Goal: Task Accomplishment & Management: Use online tool/utility

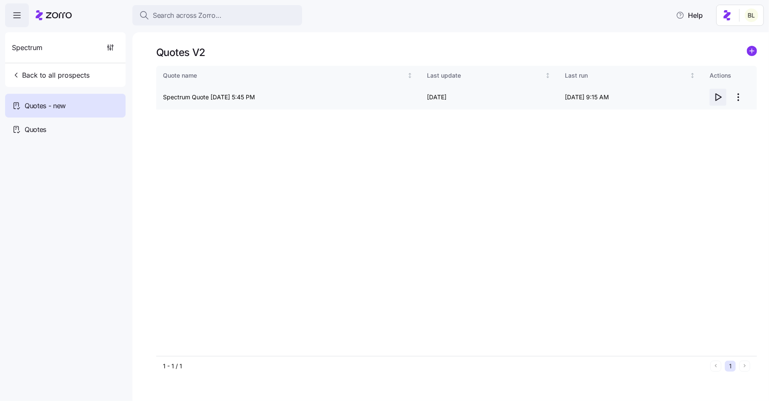
click at [716, 98] on icon "button" at bounding box center [719, 97] width 6 height 7
click at [718, 98] on icon "button" at bounding box center [718, 97] width 10 height 10
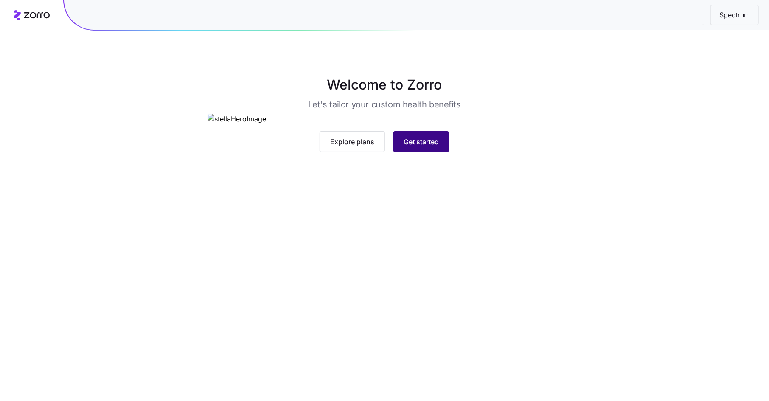
click at [433, 147] on span "Get started" at bounding box center [421, 142] width 35 height 10
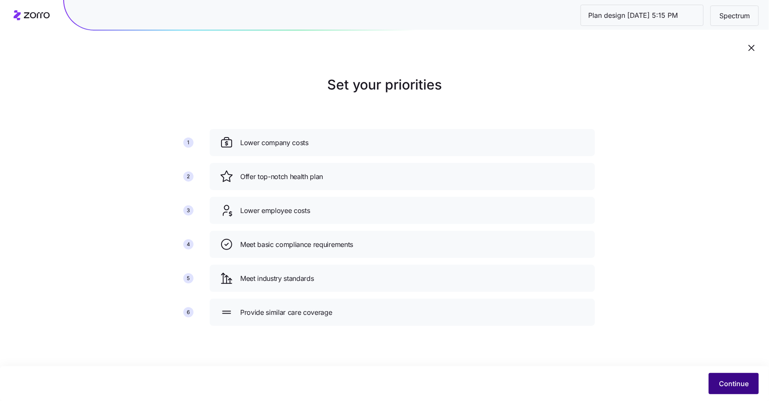
click at [734, 377] on button "Continue" at bounding box center [734, 383] width 50 height 21
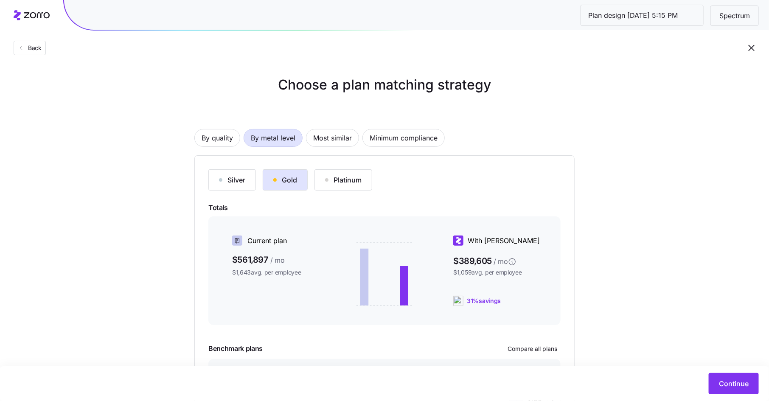
click at [282, 180] on div "Gold" at bounding box center [285, 180] width 24 height 10
click at [226, 136] on span "By quality" at bounding box center [217, 138] width 31 height 17
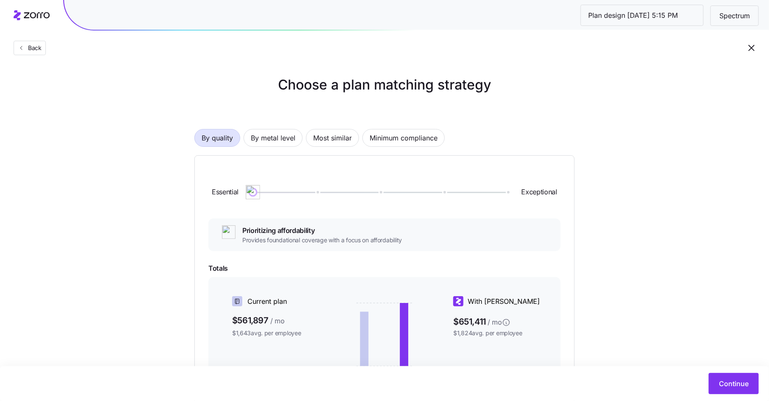
drag, startPoint x: 254, startPoint y: 192, endPoint x: 248, endPoint y: 200, distance: 10.1
click at [248, 200] on div "Essential Exceptional" at bounding box center [384, 192] width 352 height 46
drag, startPoint x: 252, startPoint y: 192, endPoint x: 234, endPoint y: 190, distance: 17.9
click at [234, 190] on div "Essential Exceptional" at bounding box center [384, 192] width 352 height 46
click at [30, 43] on button "Back" at bounding box center [30, 48] width 32 height 14
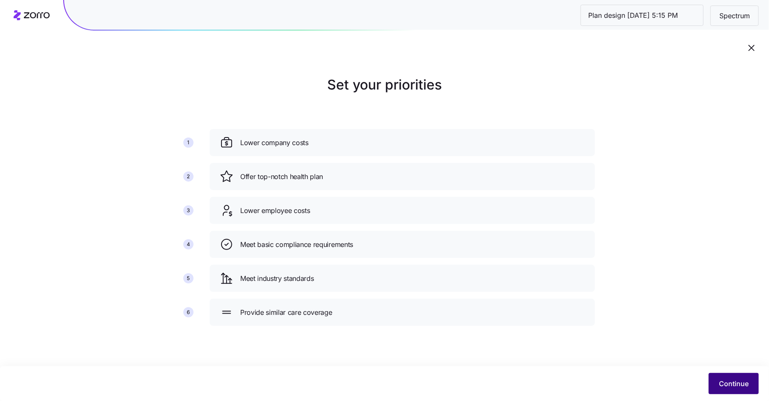
click at [721, 383] on span "Continue" at bounding box center [734, 384] width 30 height 10
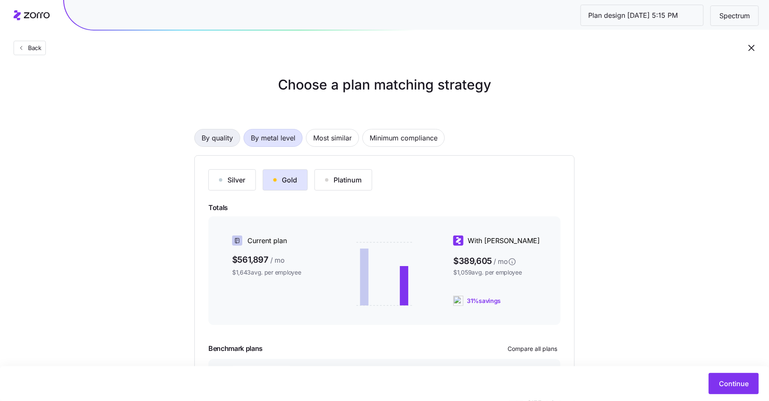
click at [216, 137] on span "By quality" at bounding box center [217, 138] width 31 height 17
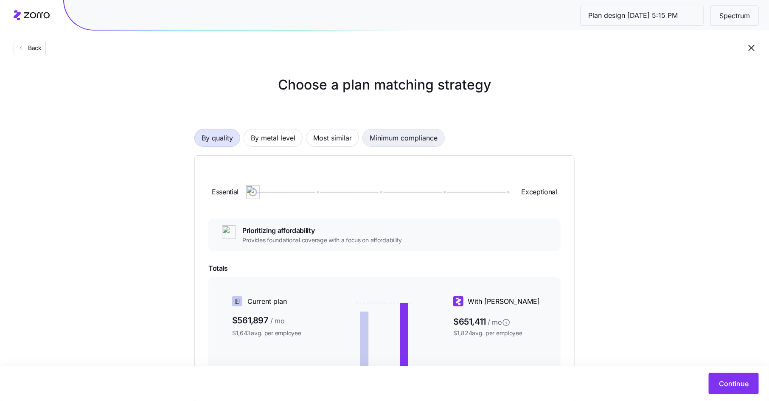
click at [398, 135] on span "Minimum compliance" at bounding box center [404, 138] width 68 height 17
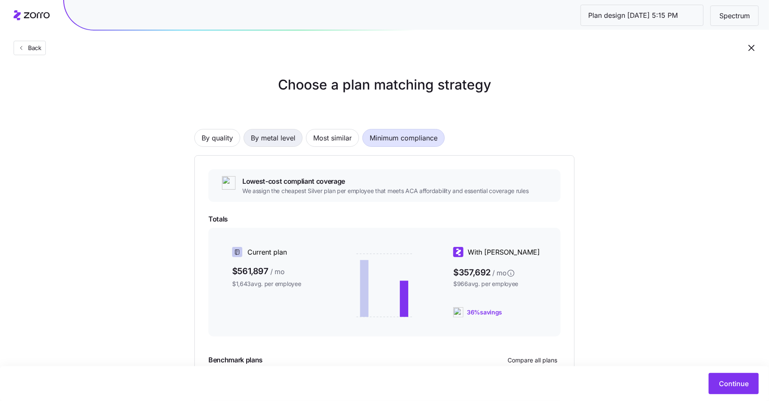
click at [263, 136] on span "By metal level" at bounding box center [273, 138] width 45 height 17
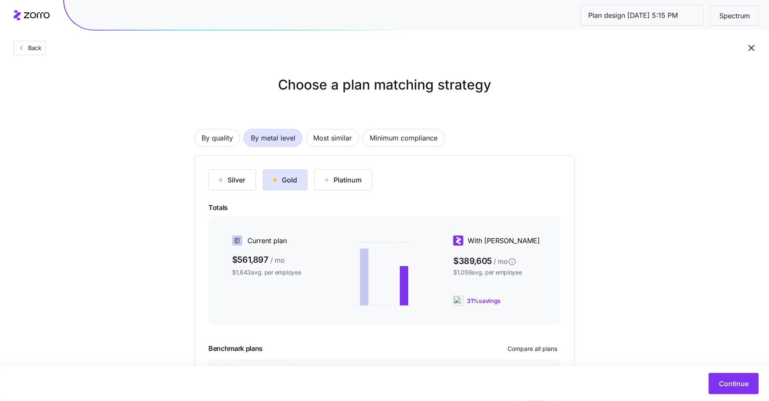
click at [231, 178] on div "Silver" at bounding box center [232, 180] width 26 height 10
click at [337, 177] on div "Platinum" at bounding box center [343, 180] width 37 height 10
click at [273, 181] on div "button" at bounding box center [274, 179] width 3 height 3
click at [226, 180] on div "Silver" at bounding box center [232, 180] width 26 height 10
click at [222, 144] on span "By quality" at bounding box center [217, 138] width 31 height 17
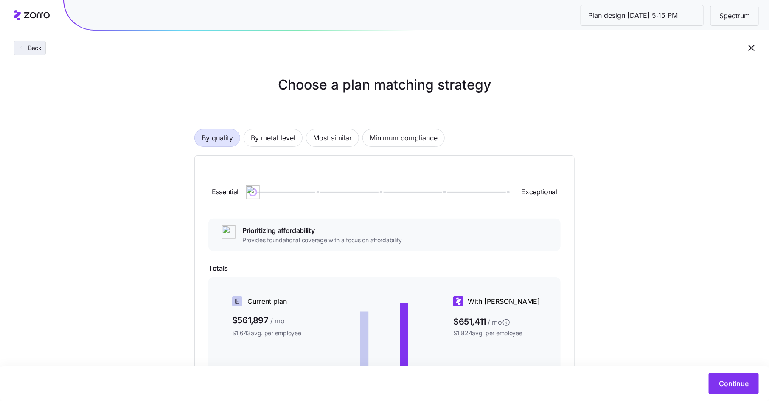
click at [32, 48] on span "Back" at bounding box center [33, 48] width 17 height 8
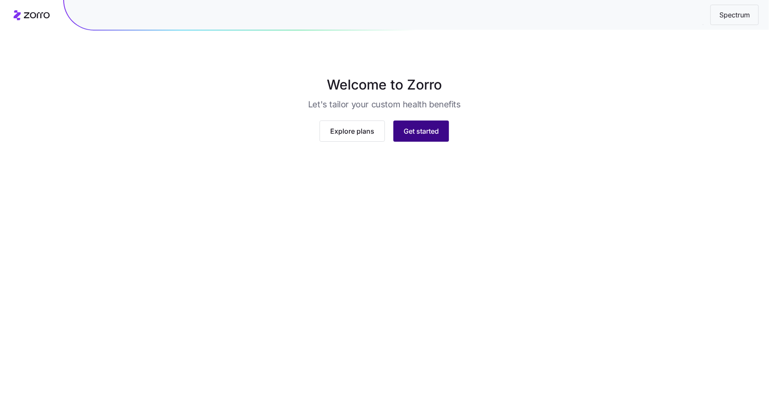
click at [417, 136] on span "Get started" at bounding box center [421, 131] width 35 height 10
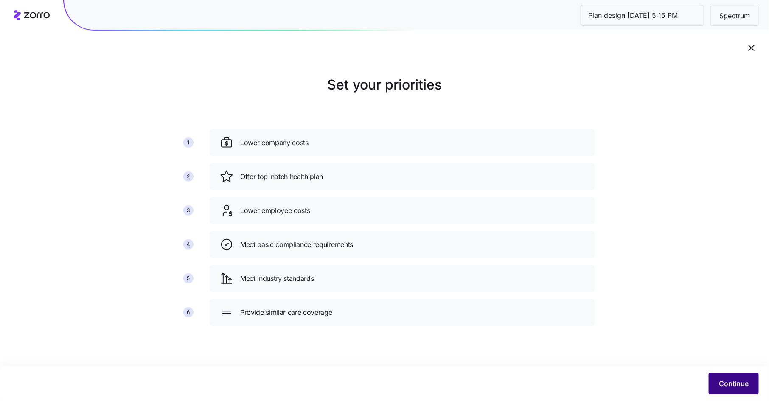
click at [734, 381] on span "Continue" at bounding box center [734, 384] width 30 height 10
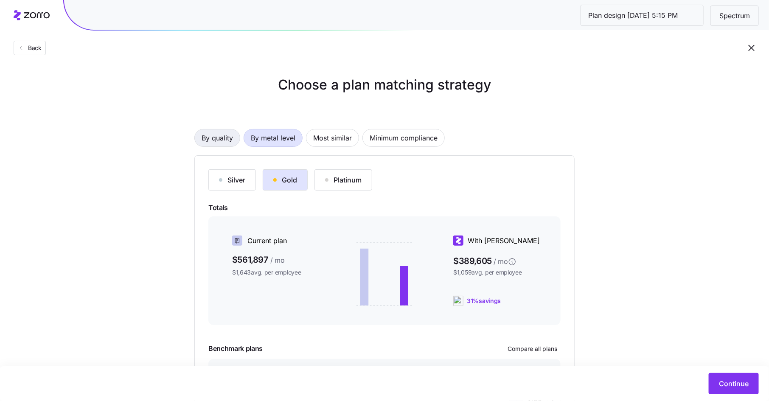
click at [212, 141] on span "By quality" at bounding box center [217, 138] width 31 height 17
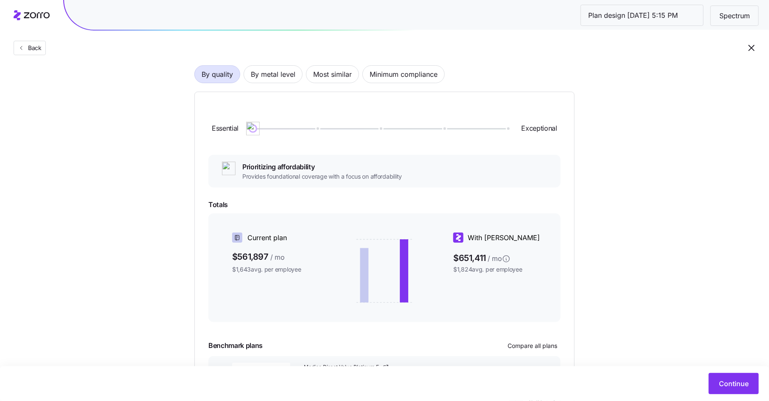
scroll to position [65, 0]
drag, startPoint x: 252, startPoint y: 128, endPoint x: 331, endPoint y: 126, distance: 78.6
click at [331, 127] on div at bounding box center [380, 127] width 254 height 1
drag, startPoint x: 326, startPoint y: 125, endPoint x: 388, endPoint y: 126, distance: 62.0
click at [388, 127] on div at bounding box center [380, 127] width 254 height 1
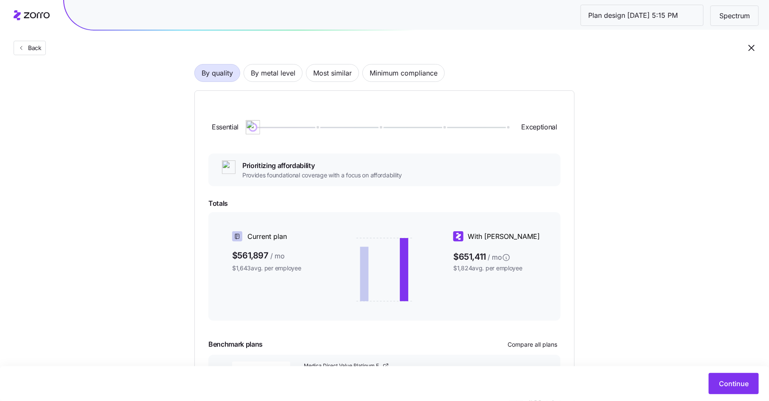
drag, startPoint x: 378, startPoint y: 124, endPoint x: 256, endPoint y: 124, distance: 122.3
click at [256, 124] on img at bounding box center [253, 127] width 14 height 14
click at [277, 78] on span "By metal level" at bounding box center [273, 73] width 45 height 17
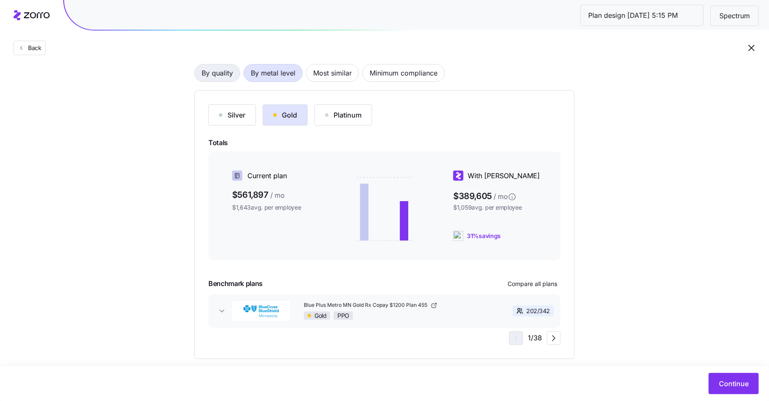
click at [215, 73] on span "By quality" at bounding box center [217, 73] width 31 height 17
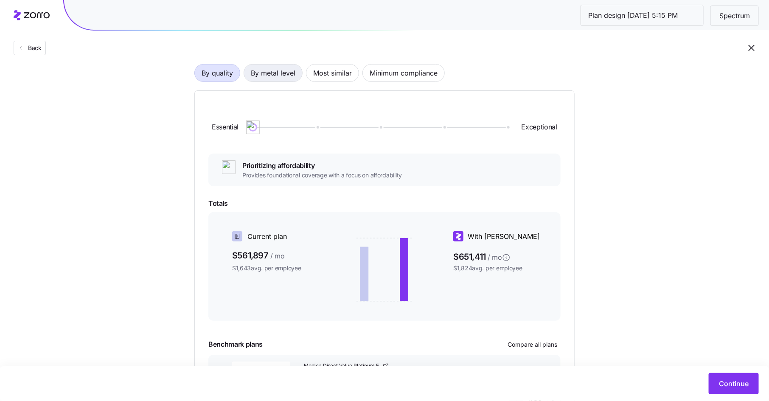
click at [268, 74] on span "By metal level" at bounding box center [273, 73] width 45 height 17
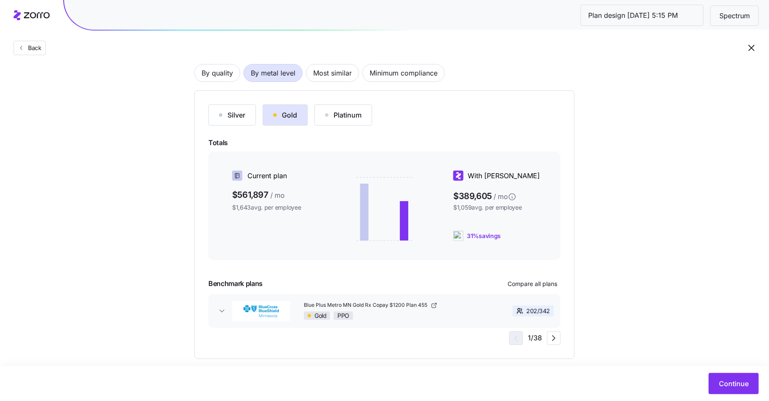
click at [241, 112] on div "Silver" at bounding box center [232, 115] width 26 height 10
click at [280, 115] on div "Gold" at bounding box center [285, 115] width 24 height 10
click at [395, 73] on span "Minimum compliance" at bounding box center [404, 73] width 68 height 17
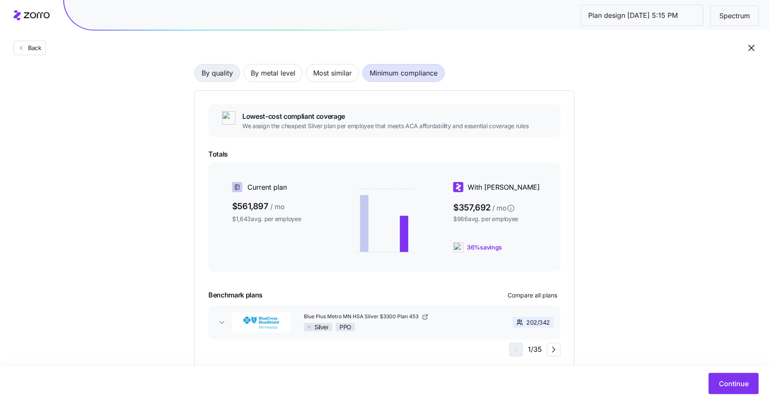
click at [214, 77] on span "By quality" at bounding box center [217, 73] width 31 height 17
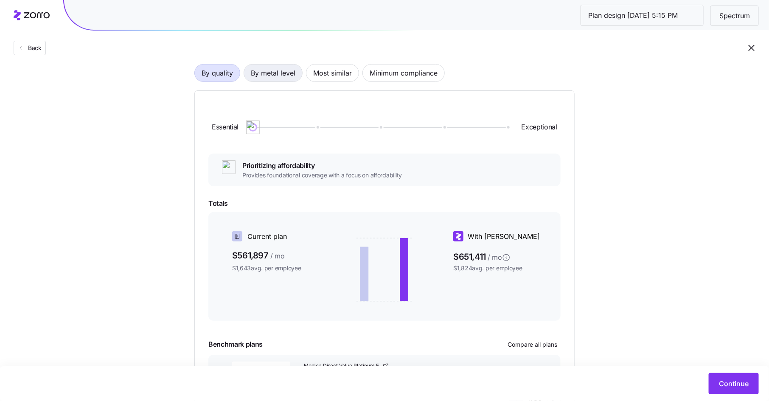
click at [276, 78] on span "By metal level" at bounding box center [273, 73] width 45 height 17
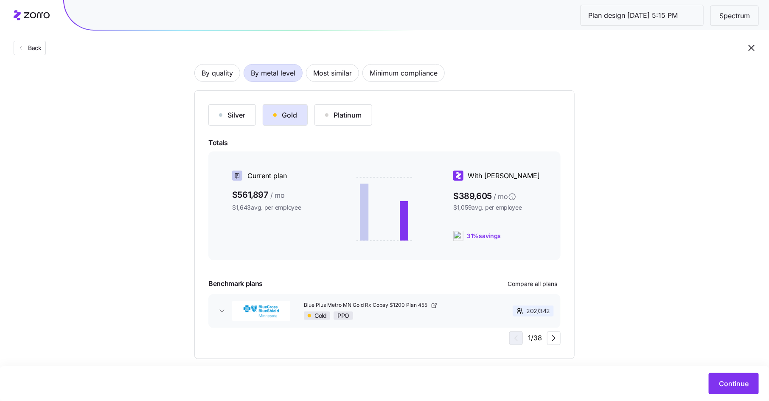
click at [283, 72] on span "By metal level" at bounding box center [273, 73] width 45 height 17
click at [287, 110] on div "Gold" at bounding box center [285, 115] width 24 height 10
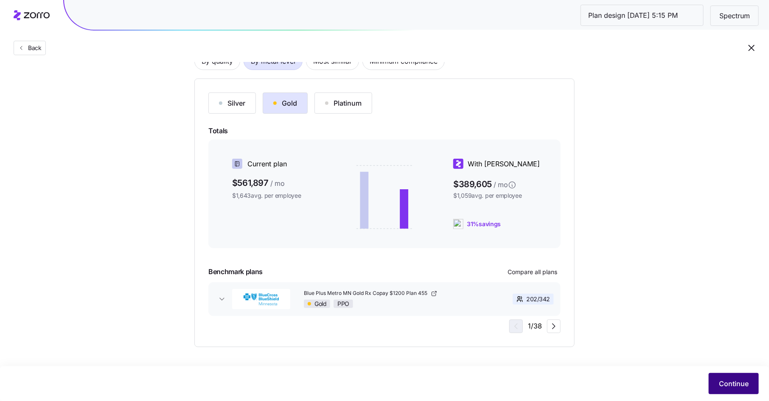
click at [723, 387] on span "Continue" at bounding box center [734, 384] width 30 height 10
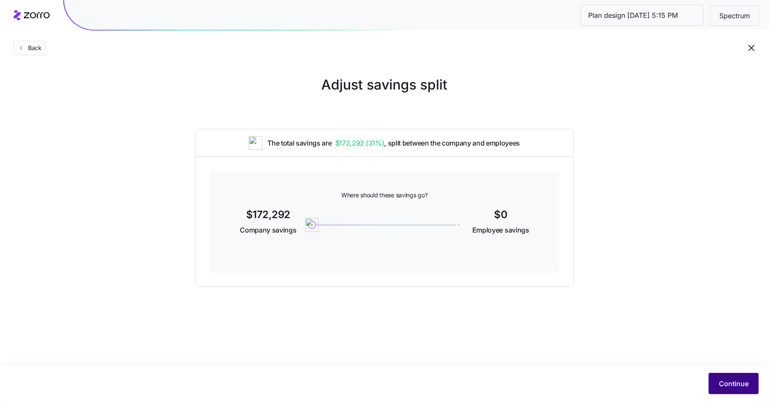
click at [728, 380] on span "Continue" at bounding box center [734, 384] width 30 height 10
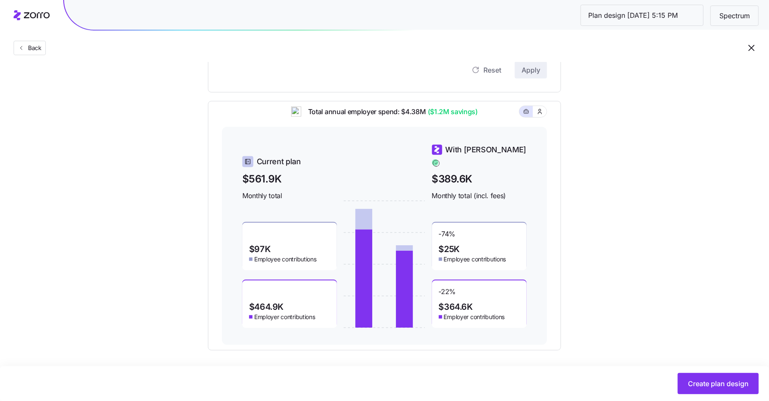
scroll to position [245, 0]
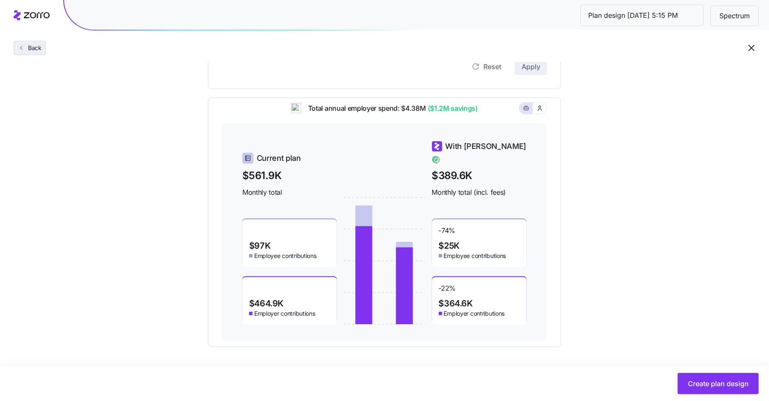
click at [29, 50] on span "Back" at bounding box center [33, 48] width 17 height 8
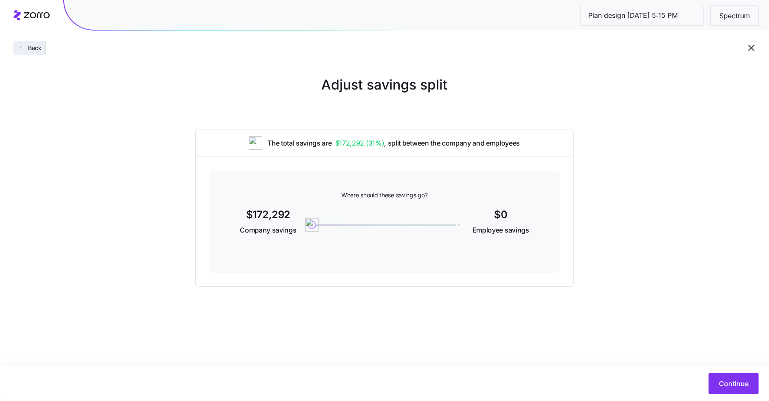
click at [34, 51] on span "Back" at bounding box center [33, 48] width 17 height 8
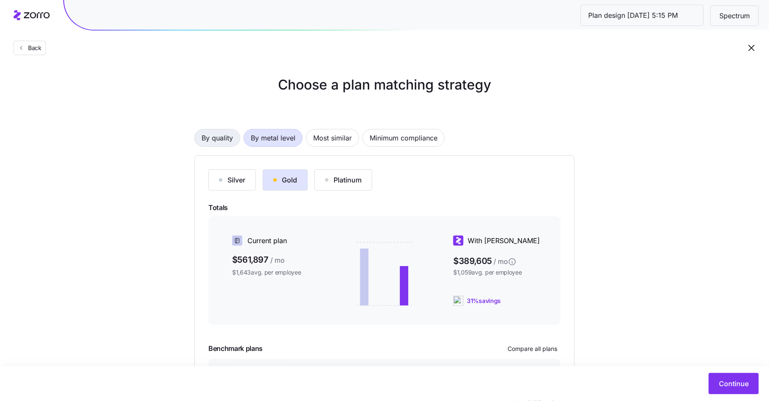
click at [224, 135] on span "By quality" at bounding box center [217, 138] width 31 height 17
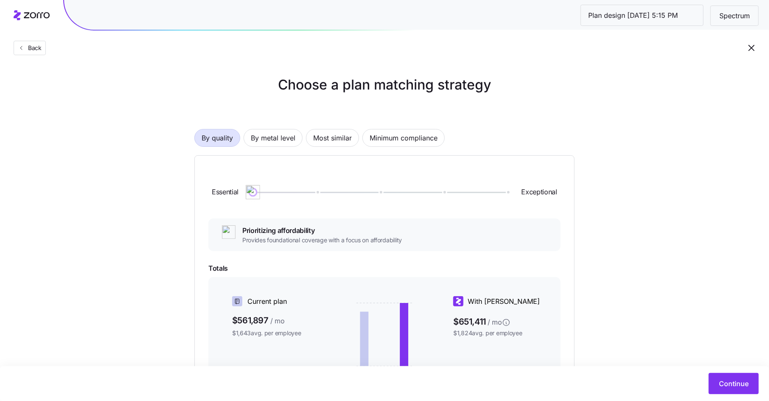
drag, startPoint x: 256, startPoint y: 190, endPoint x: 259, endPoint y: 172, distance: 19.1
click at [259, 172] on div "Essential Exceptional" at bounding box center [384, 192] width 352 height 46
click at [735, 380] on span "Continue" at bounding box center [734, 384] width 30 height 10
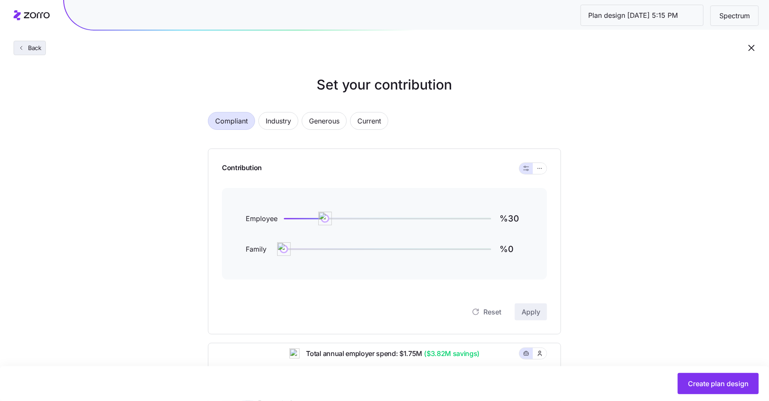
click at [36, 47] on span "Back" at bounding box center [33, 48] width 17 height 8
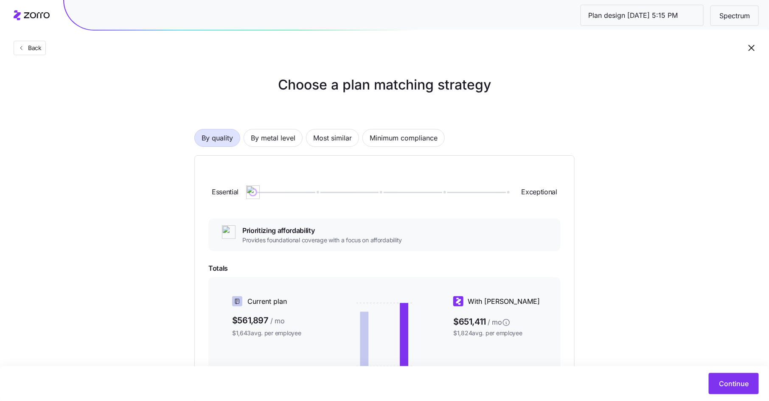
click at [36, 47] on span "Back" at bounding box center [33, 48] width 17 height 8
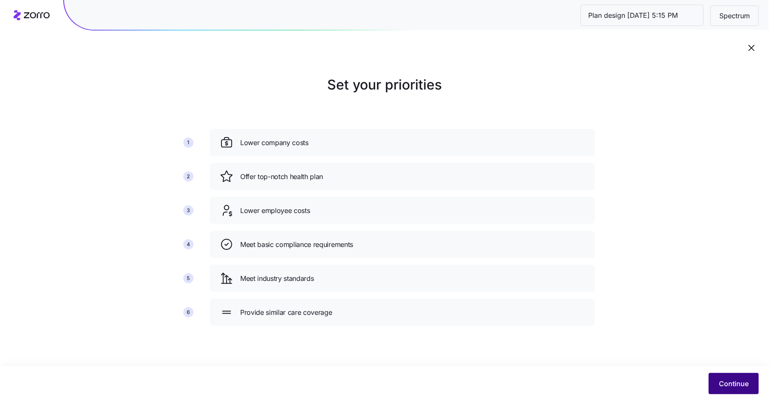
click at [740, 381] on span "Continue" at bounding box center [734, 384] width 30 height 10
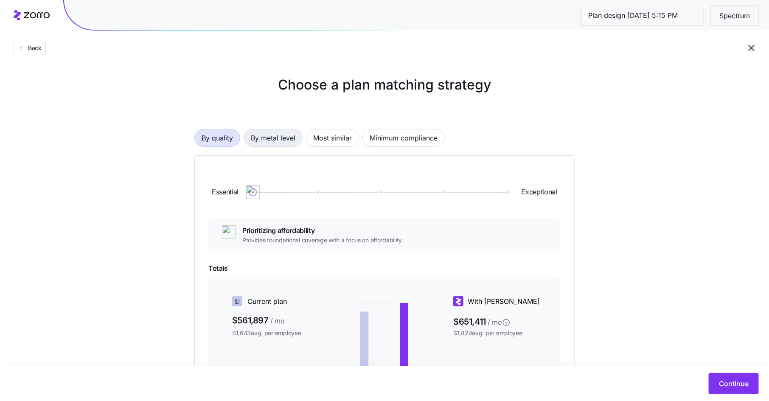
click at [271, 135] on span "By metal level" at bounding box center [273, 138] width 45 height 17
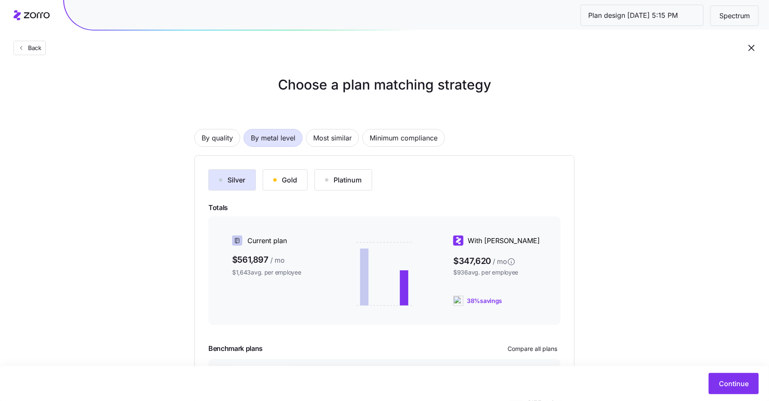
click at [287, 183] on div "Gold" at bounding box center [285, 180] width 24 height 10
click at [719, 379] on button "Continue" at bounding box center [734, 383] width 50 height 21
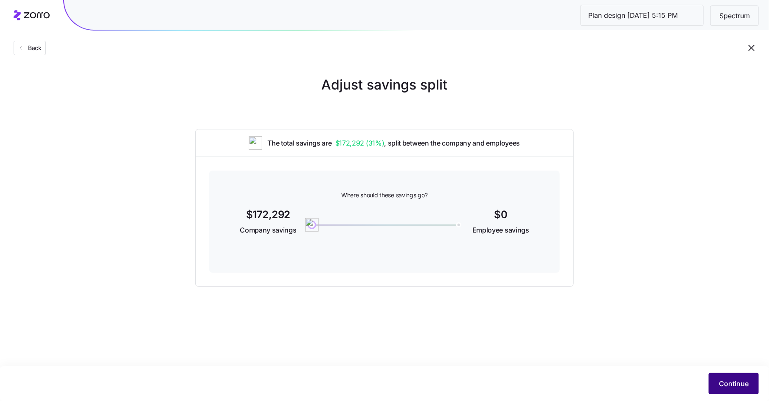
click at [727, 385] on span "Continue" at bounding box center [734, 384] width 30 height 10
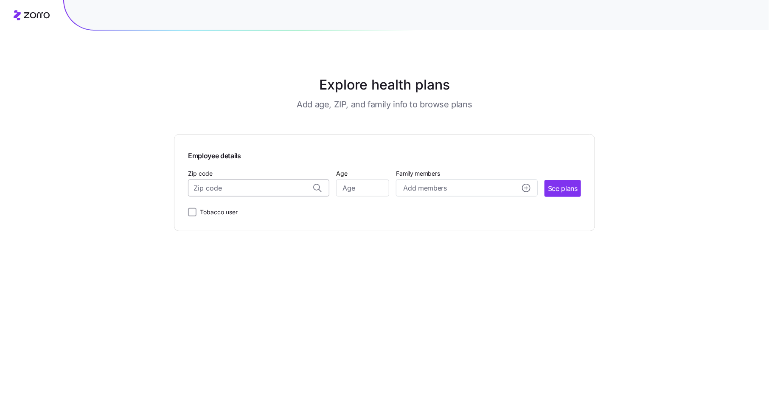
click at [264, 188] on input "Zip code" at bounding box center [258, 188] width 141 height 17
click at [269, 209] on span "21620, Kent County, MD" at bounding box center [257, 211] width 119 height 11
type input "21620, Kent County, MD"
click at [347, 190] on input "Age" at bounding box center [362, 188] width 53 height 17
type input "55"
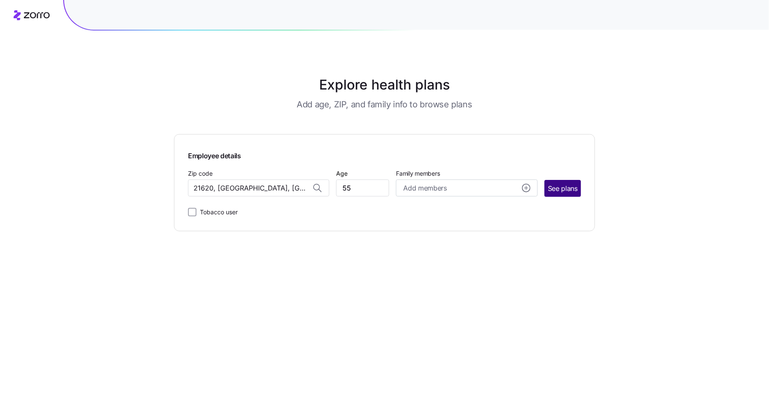
click at [559, 188] on span "See plans" at bounding box center [563, 188] width 30 height 11
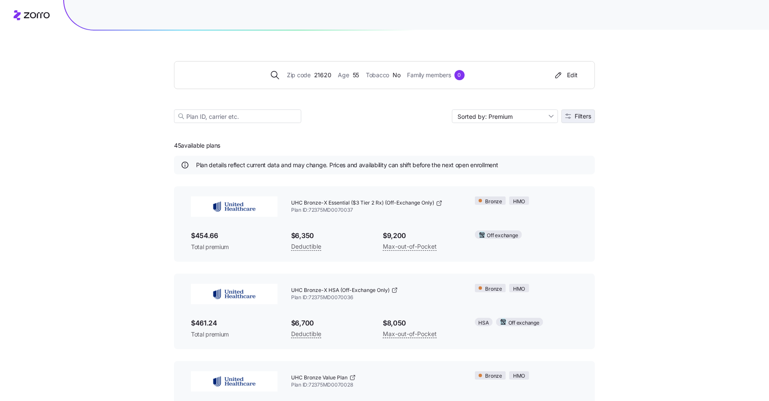
click at [585, 115] on span "Filters" at bounding box center [583, 116] width 17 height 6
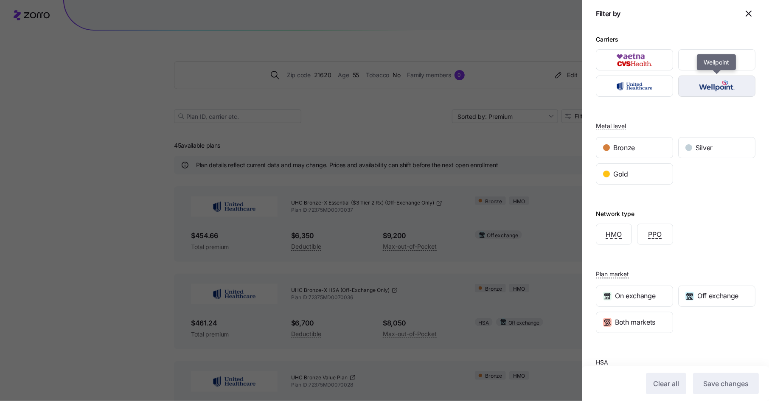
click at [707, 86] on img "button" at bounding box center [717, 86] width 62 height 17
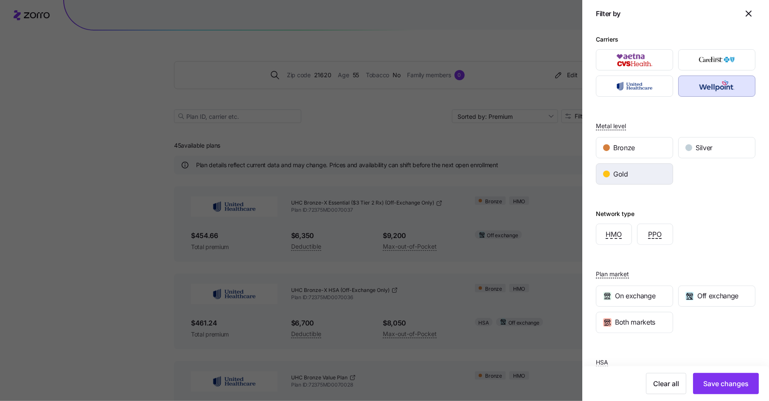
click at [628, 181] on div "Gold" at bounding box center [635, 174] width 76 height 20
click at [615, 226] on div "HMO" at bounding box center [614, 234] width 35 height 20
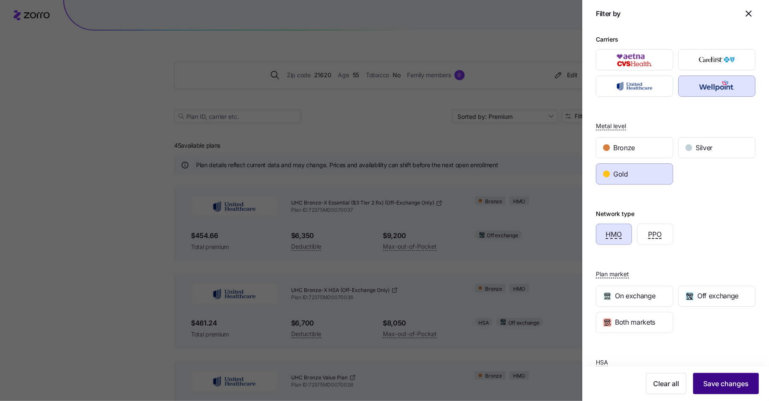
click at [721, 380] on span "Save changes" at bounding box center [726, 384] width 45 height 10
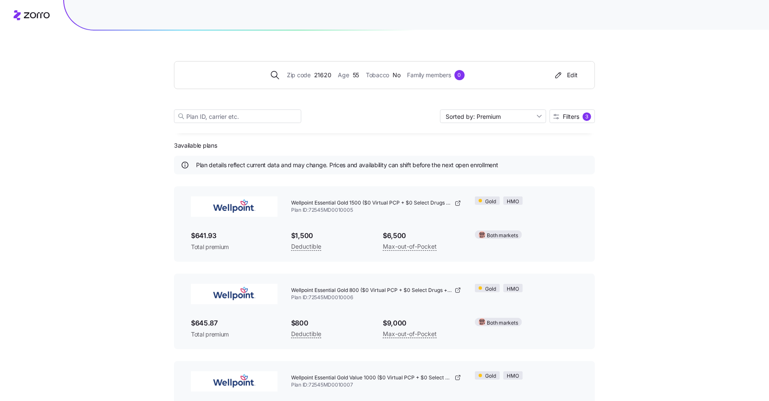
scroll to position [47, 0]
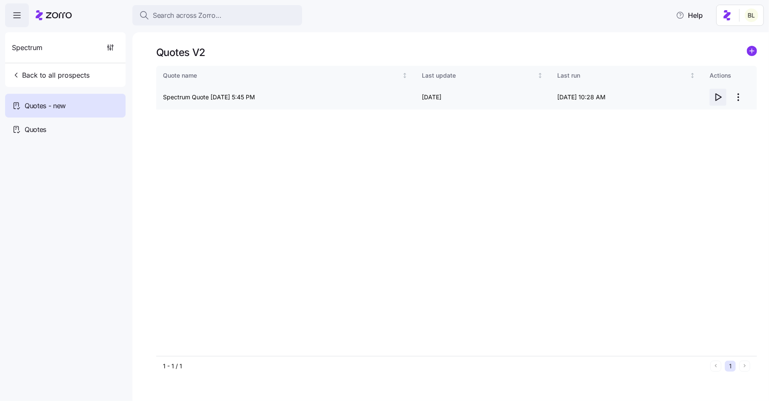
click at [716, 96] on icon "button" at bounding box center [719, 97] width 6 height 7
click at [72, 74] on span "Back to all prospects" at bounding box center [51, 75] width 78 height 10
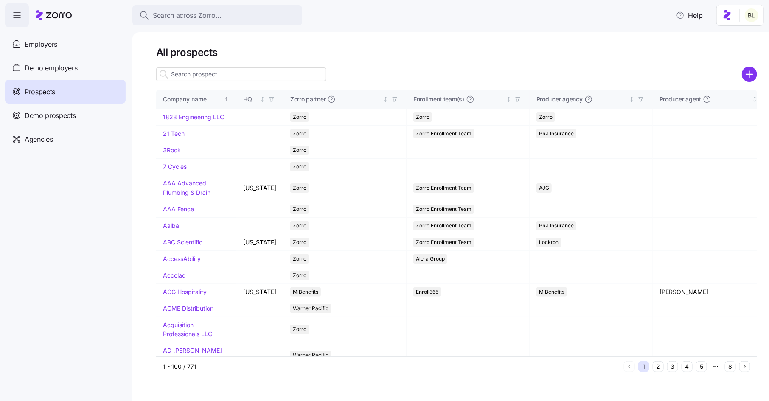
click at [203, 78] on input at bounding box center [241, 75] width 170 height 14
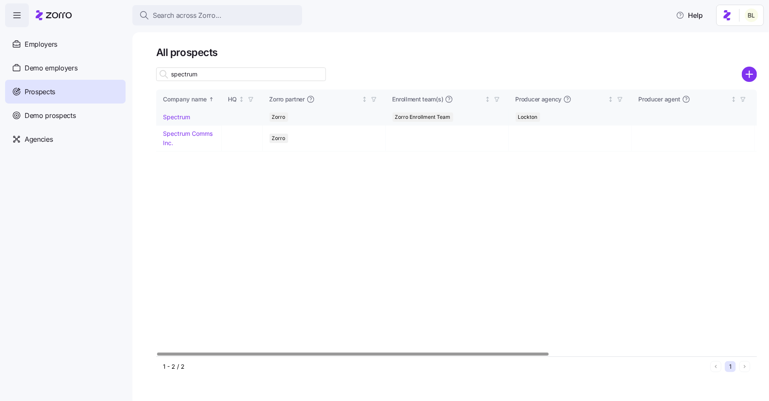
type input "spectrum"
click at [180, 118] on link "Spectrum" at bounding box center [176, 116] width 27 height 7
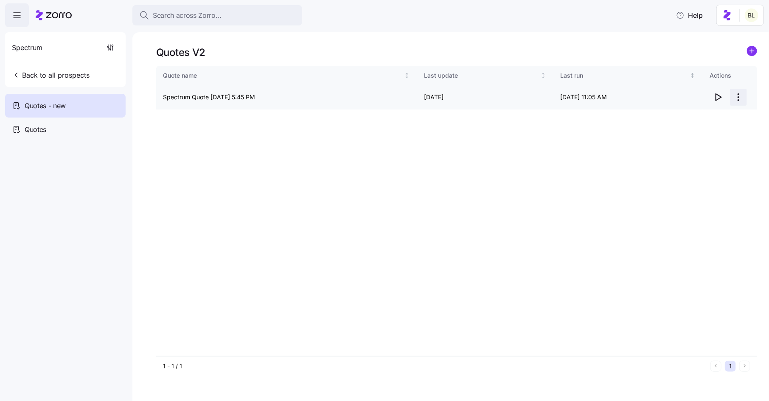
click at [739, 95] on html "Search across Zorro... Help Spectrum Back to all prospects Quotes - new Quotes …" at bounding box center [384, 198] width 769 height 396
click at [727, 115] on div "Edit quote" at bounding box center [705, 118] width 78 height 14
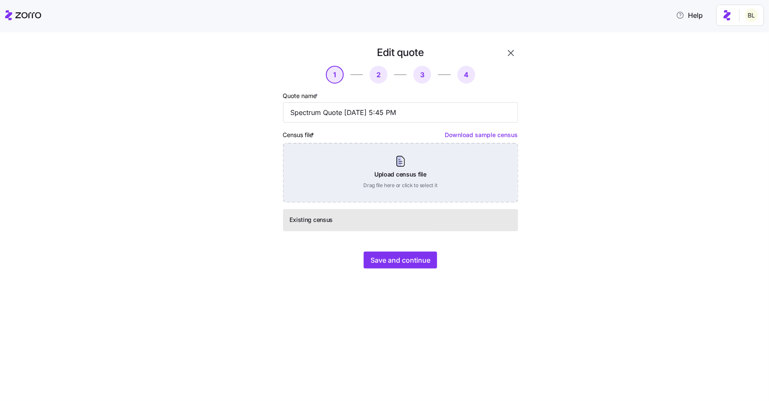
click at [414, 174] on div "Upload census file Drag file here or click to select it" at bounding box center [400, 172] width 235 height 59
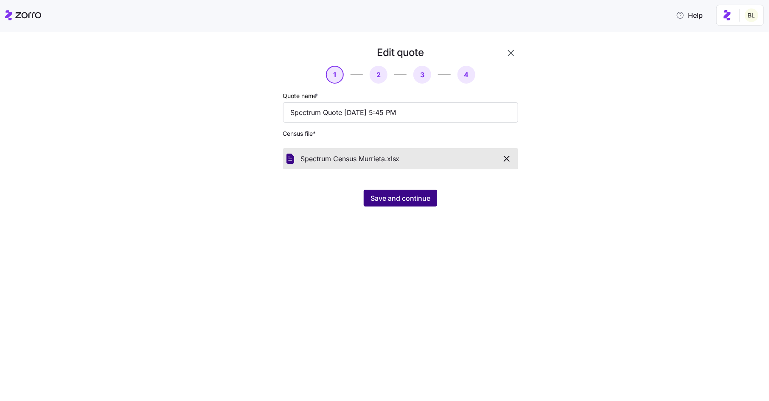
click at [411, 194] on span "Save and continue" at bounding box center [401, 198] width 60 height 10
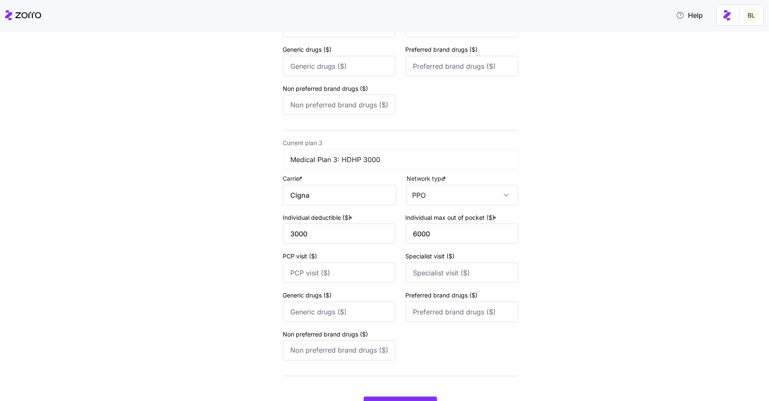
scroll to position [509, 0]
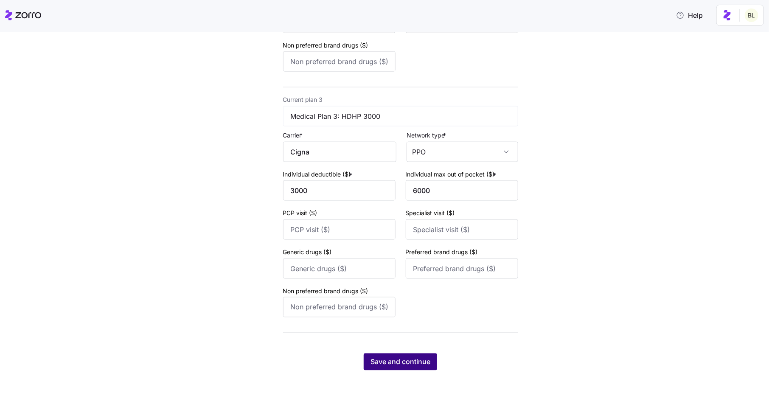
click at [394, 357] on button "Save and continue" at bounding box center [400, 362] width 73 height 17
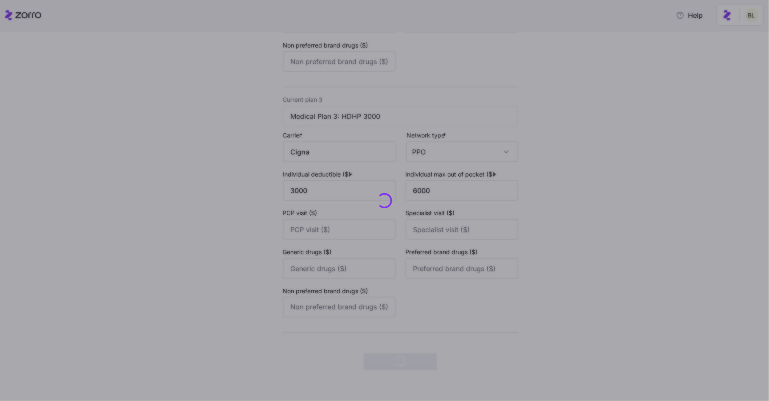
scroll to position [0, 0]
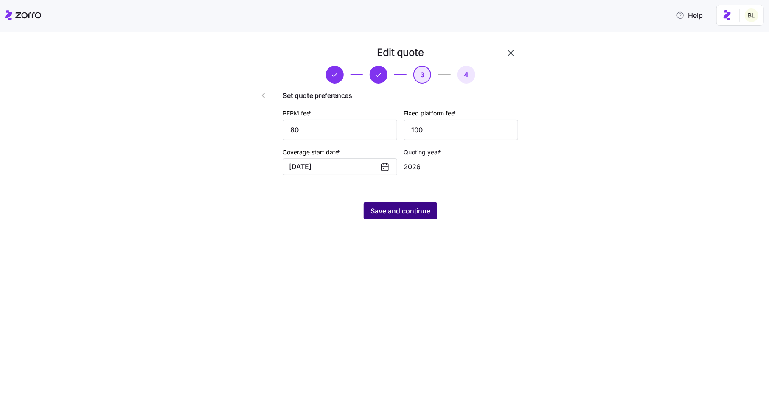
click at [392, 209] on span "Save and continue" at bounding box center [401, 211] width 60 height 10
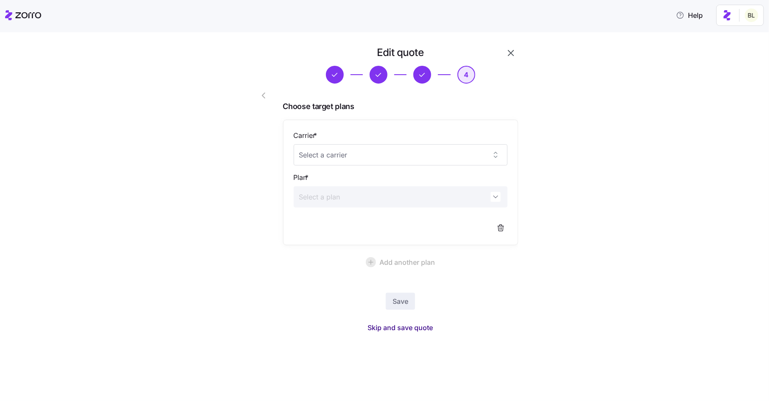
click at [399, 323] on span "Skip and save quote" at bounding box center [400, 328] width 65 height 10
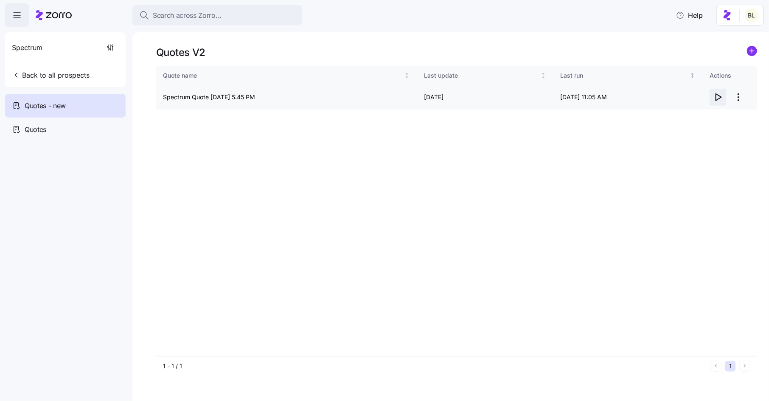
click at [719, 96] on icon "button" at bounding box center [719, 97] width 6 height 7
click at [84, 69] on button "Back to all prospects" at bounding box center [50, 75] width 85 height 17
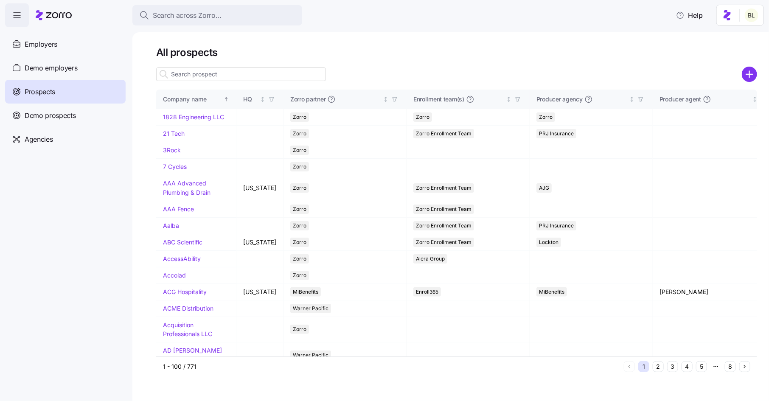
click at [219, 70] on input at bounding box center [241, 75] width 170 height 14
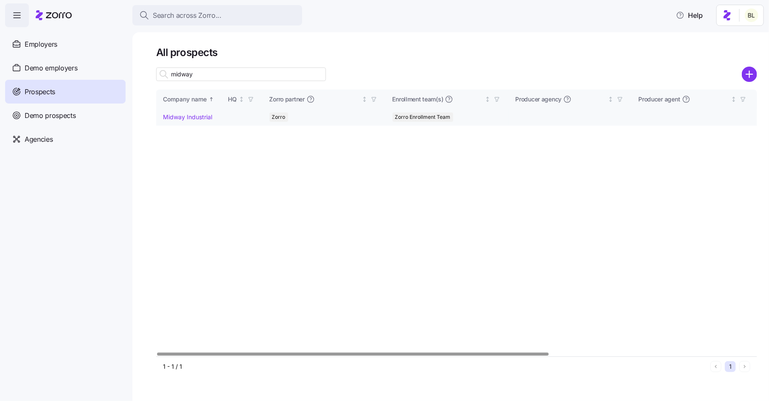
type input "midway"
click at [180, 115] on link "Midway Industrial" at bounding box center [187, 116] width 49 height 7
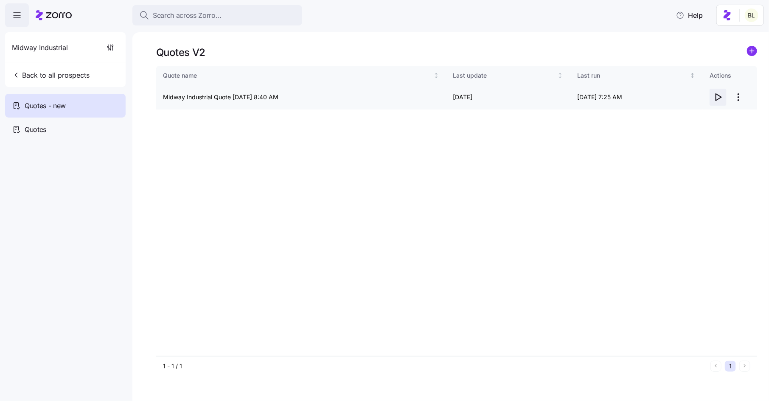
click at [718, 96] on icon "button" at bounding box center [718, 97] width 10 height 10
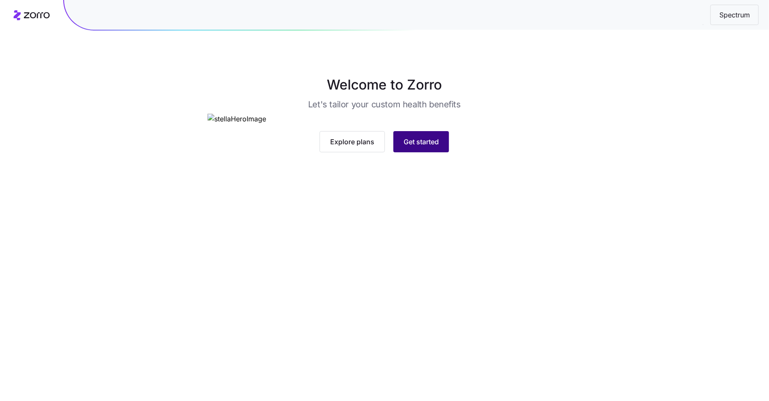
click at [431, 147] on span "Get started" at bounding box center [421, 142] width 35 height 10
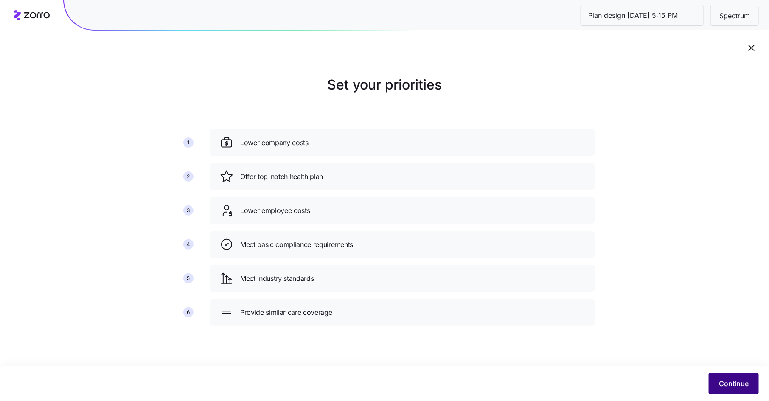
click at [716, 386] on button "Continue" at bounding box center [734, 383] width 50 height 21
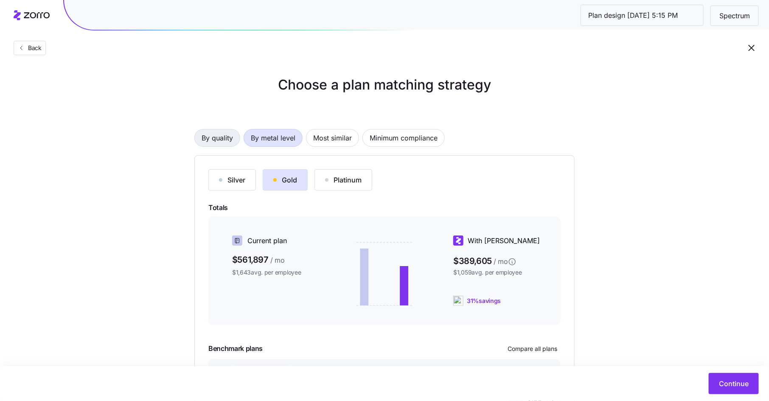
click at [206, 134] on span "By quality" at bounding box center [217, 138] width 31 height 17
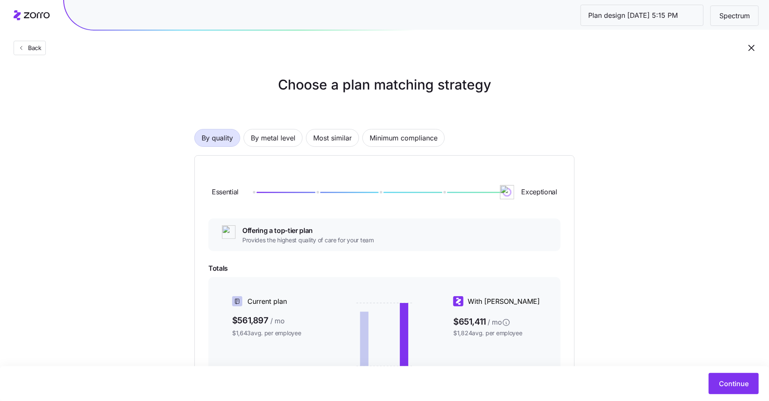
drag, startPoint x: 252, startPoint y: 193, endPoint x: 515, endPoint y: 189, distance: 263.3
click at [515, 189] on div "Essential Exceptional" at bounding box center [384, 192] width 352 height 46
click at [316, 191] on div at bounding box center [380, 192] width 254 height 5
click at [255, 190] on div at bounding box center [380, 192] width 254 height 5
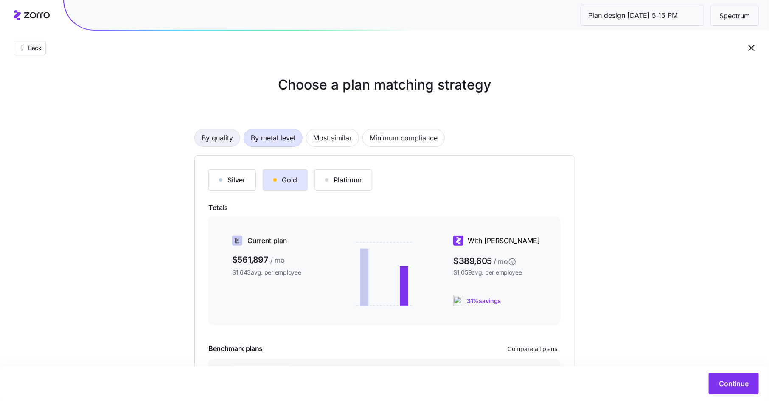
click at [227, 139] on span "By quality" at bounding box center [217, 138] width 31 height 17
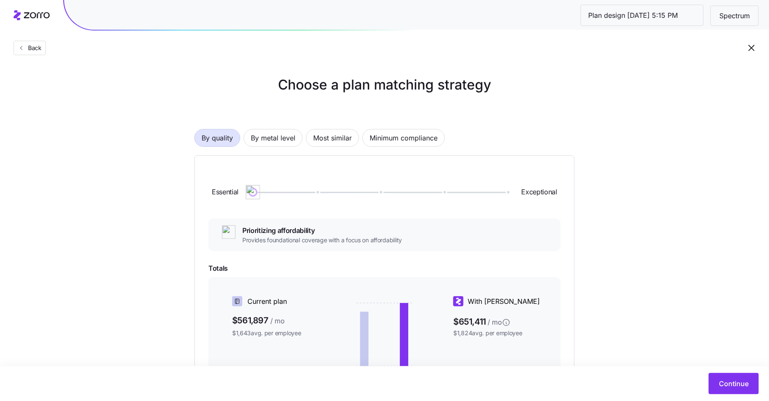
drag, startPoint x: 254, startPoint y: 192, endPoint x: 235, endPoint y: 197, distance: 19.0
click at [235, 197] on div "Essential Exceptional" at bounding box center [384, 192] width 352 height 46
click at [335, 138] on span "Most similar" at bounding box center [332, 138] width 39 height 17
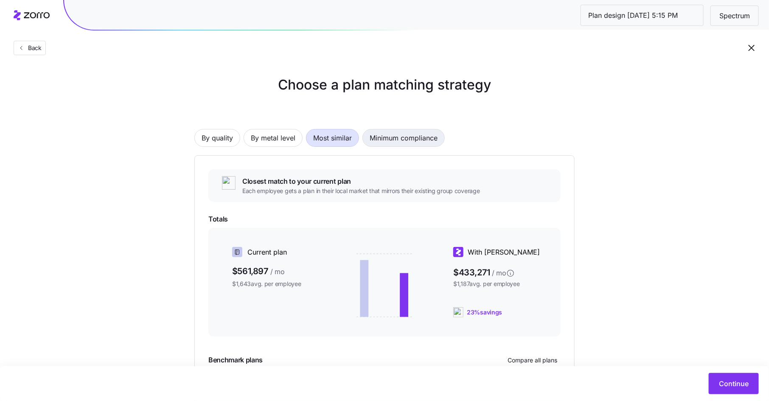
click at [407, 137] on span "Minimum compliance" at bounding box center [404, 138] width 68 height 17
click at [215, 141] on span "By quality" at bounding box center [217, 138] width 31 height 17
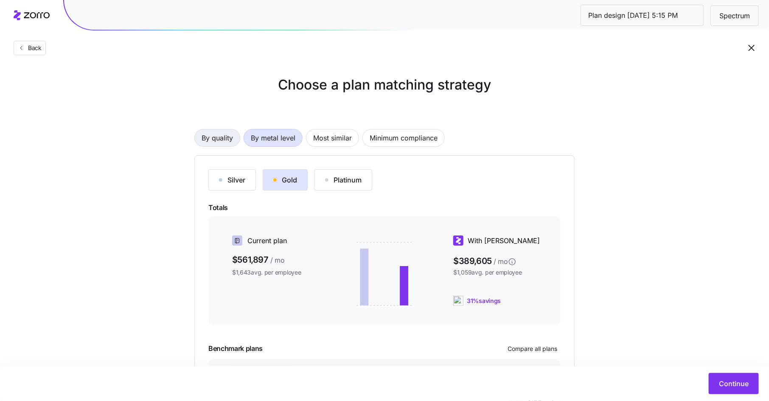
click at [226, 131] on span "By quality" at bounding box center [217, 138] width 31 height 17
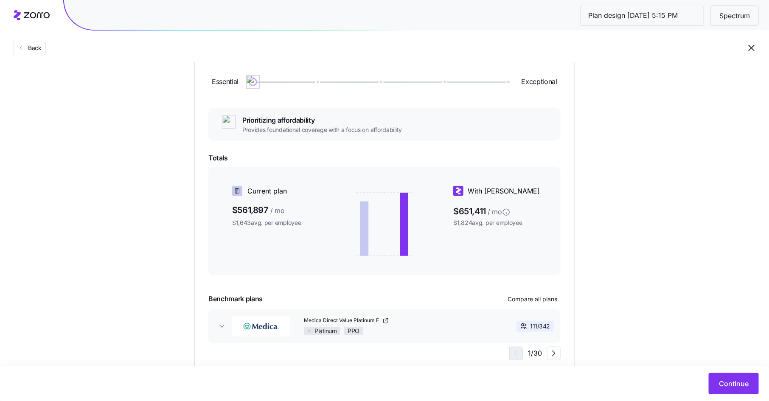
scroll to position [137, 0]
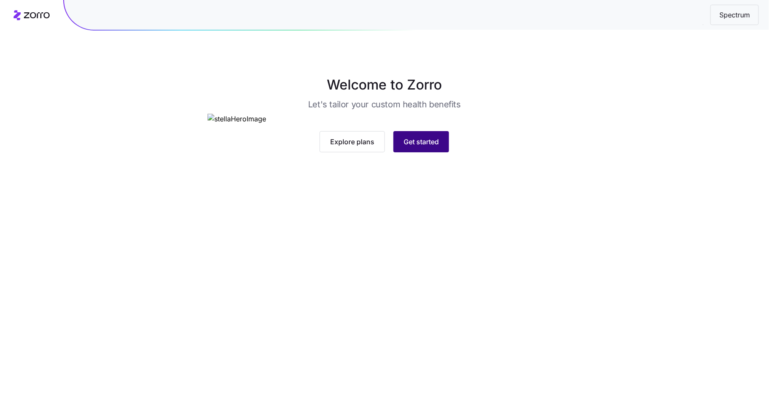
click at [433, 152] on button "Get started" at bounding box center [422, 141] width 56 height 21
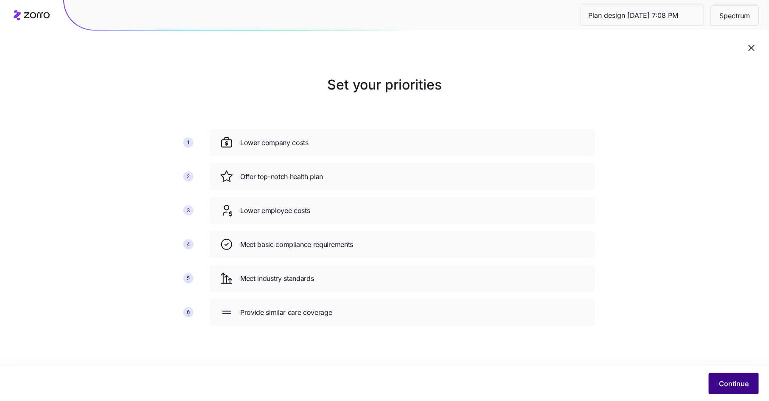
click at [734, 386] on span "Continue" at bounding box center [734, 384] width 30 height 10
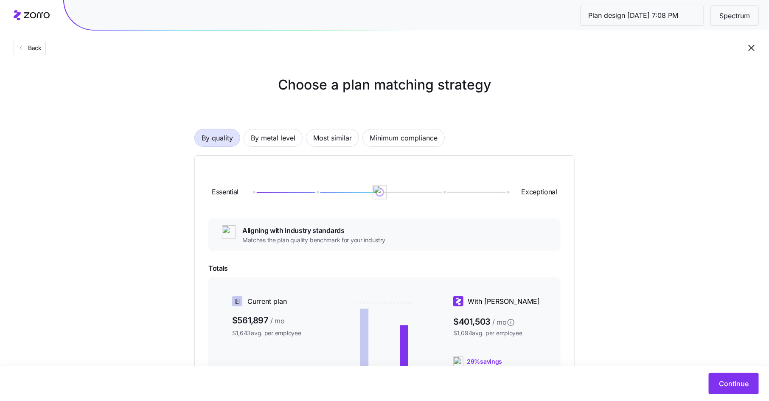
drag, startPoint x: 315, startPoint y: 194, endPoint x: 382, endPoint y: 199, distance: 67.3
click at [382, 199] on img at bounding box center [380, 192] width 14 height 14
click at [275, 136] on span "By metal level" at bounding box center [273, 138] width 45 height 17
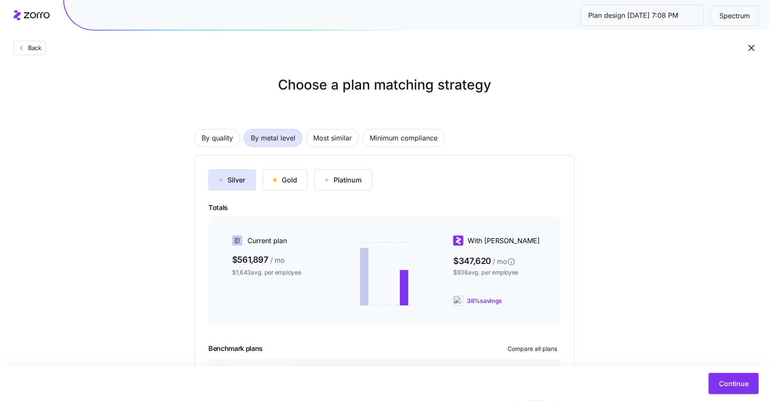
click at [285, 179] on div "Gold" at bounding box center [285, 180] width 24 height 10
click at [222, 138] on span "By quality" at bounding box center [217, 138] width 31 height 17
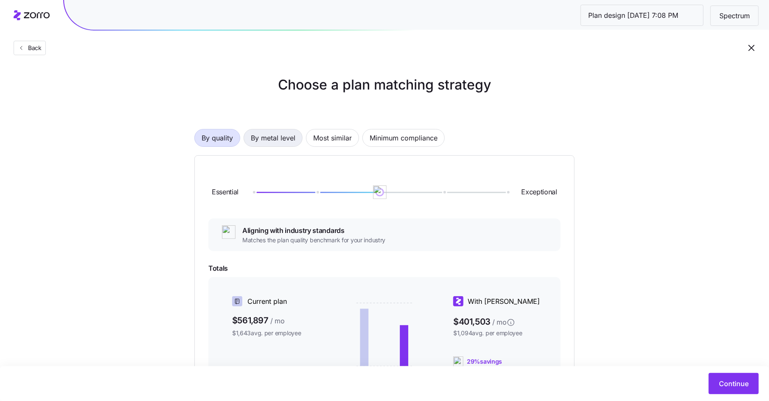
click at [272, 141] on span "By metal level" at bounding box center [273, 138] width 45 height 17
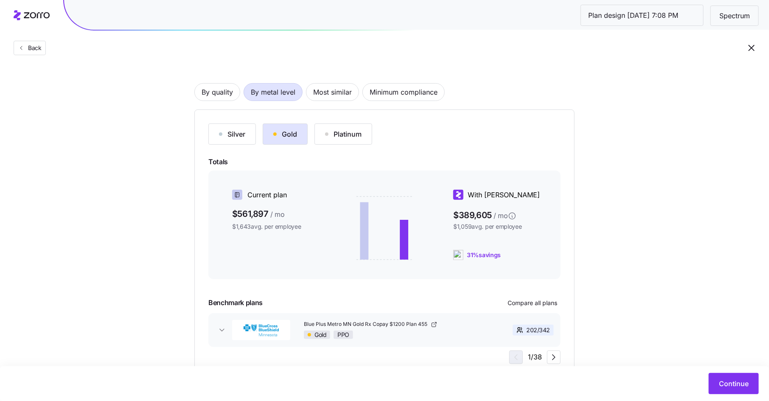
scroll to position [77, 0]
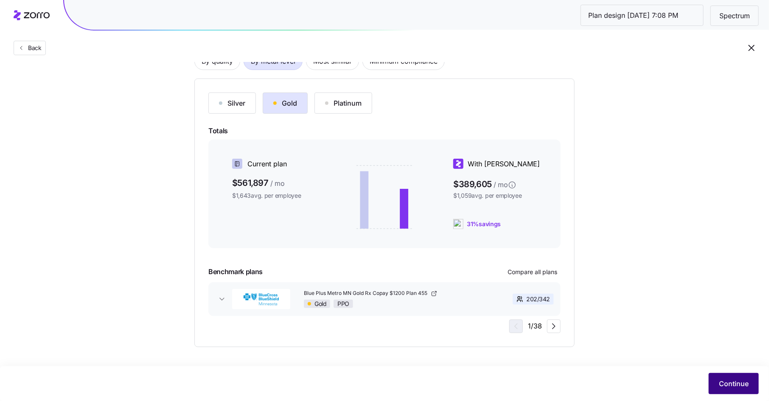
click at [727, 385] on span "Continue" at bounding box center [734, 384] width 30 height 10
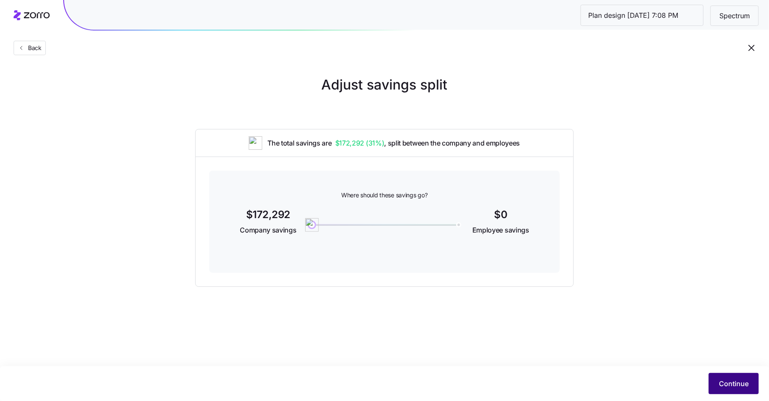
click at [720, 379] on span "Continue" at bounding box center [734, 384] width 30 height 10
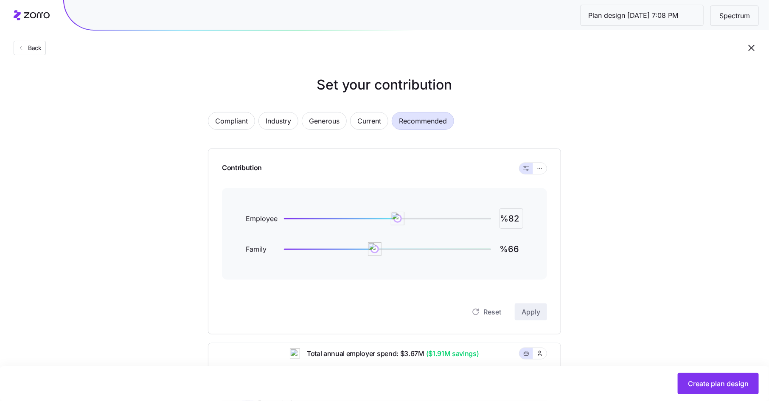
click at [513, 220] on input "%82" at bounding box center [512, 218] width 24 height 20
type input "%100"
type input "%85"
click at [534, 313] on span "Apply" at bounding box center [531, 312] width 19 height 10
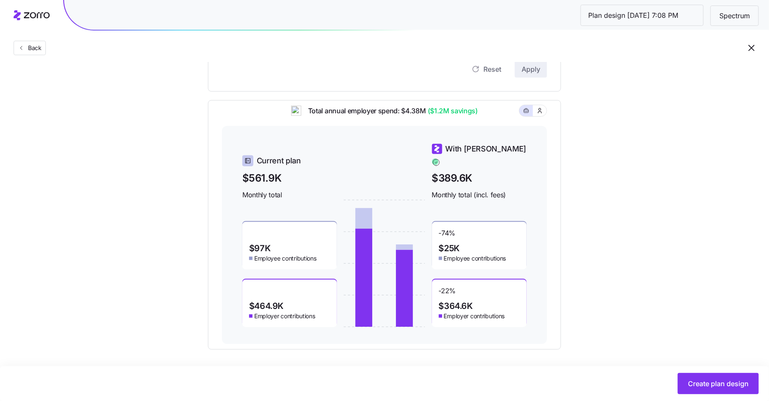
scroll to position [245, 0]
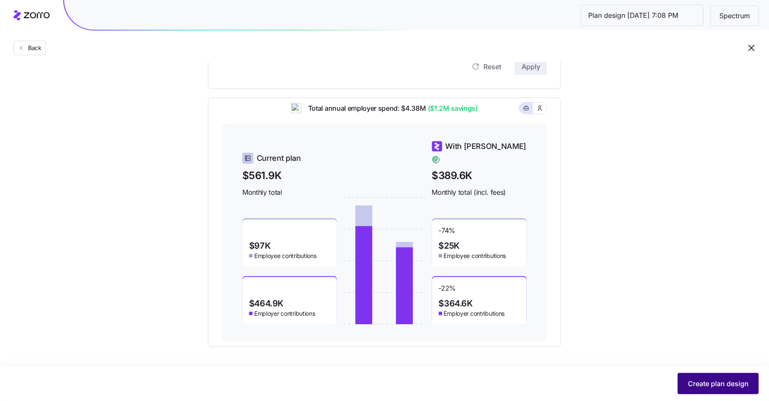
click at [710, 380] on span "Create plan design" at bounding box center [718, 384] width 61 height 10
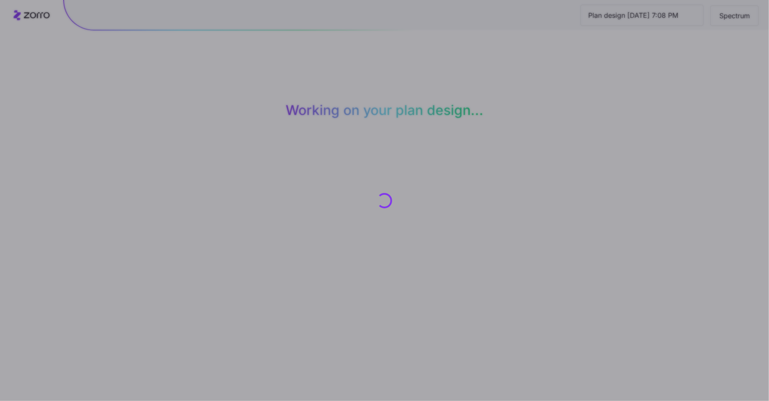
scroll to position [0, 0]
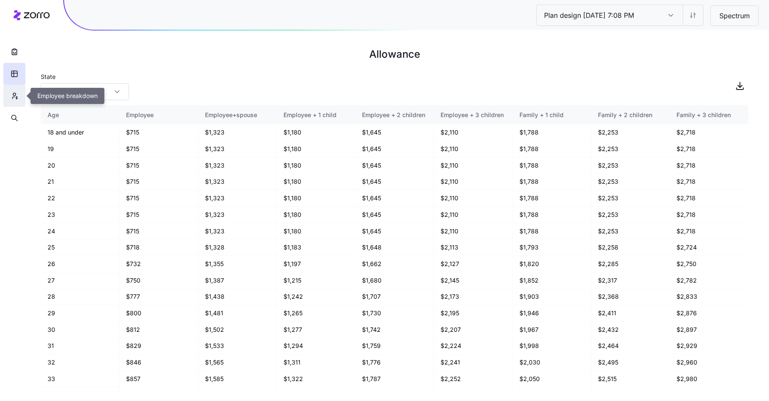
click at [13, 98] on icon "button" at bounding box center [15, 96] width 8 height 8
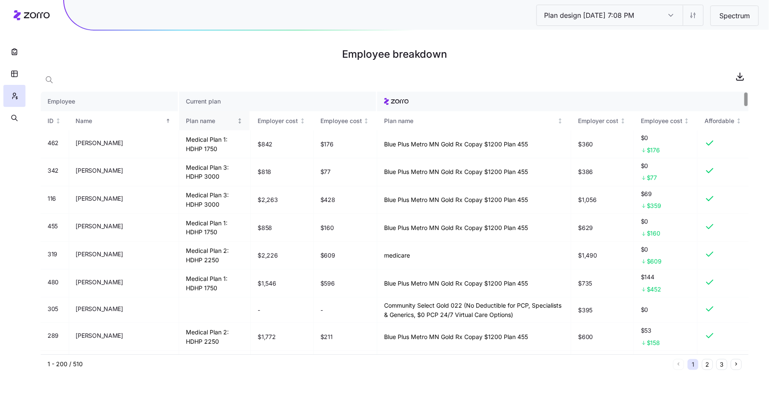
click at [197, 121] on div "Plan name" at bounding box center [211, 120] width 50 height 9
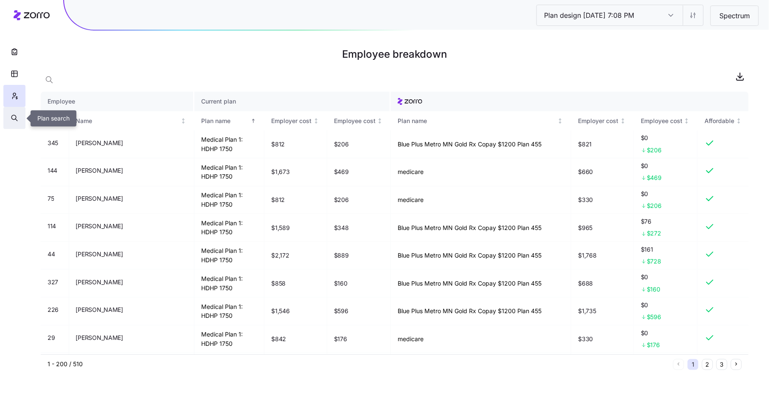
click at [16, 119] on icon "button" at bounding box center [15, 118] width 8 height 8
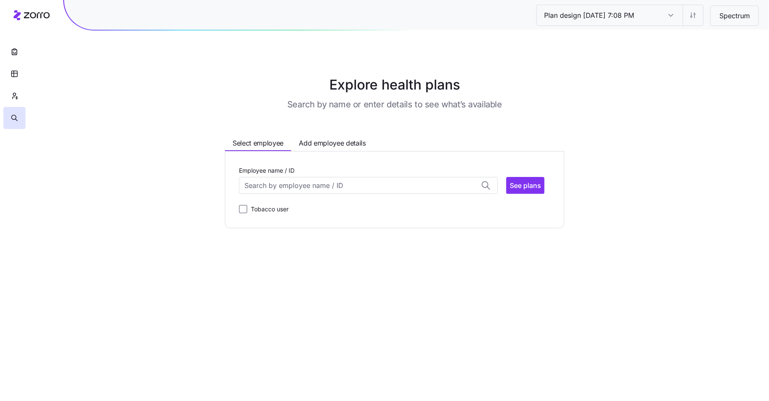
click at [311, 176] on div "Employee name / ID" at bounding box center [368, 179] width 259 height 29
click at [308, 183] on input "Employee name / ID" at bounding box center [368, 185] width 259 height 17
click at [285, 231] on span "Rosemary Thao (55)" at bounding box center [280, 232] width 69 height 11
click at [528, 186] on span "See plans" at bounding box center [525, 185] width 31 height 10
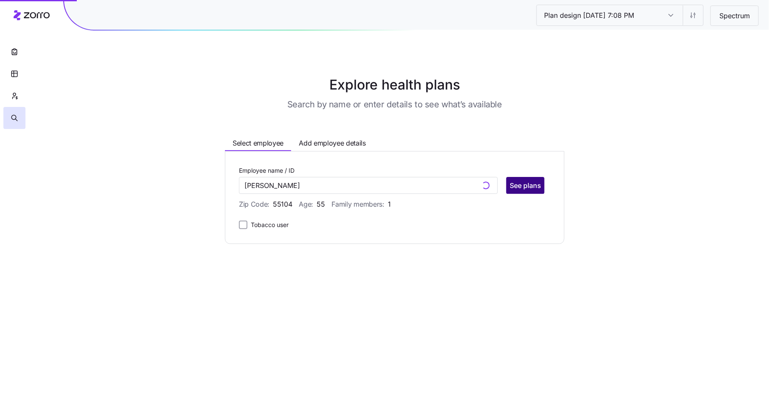
type input "Rosemary Thao (ID: 114)"
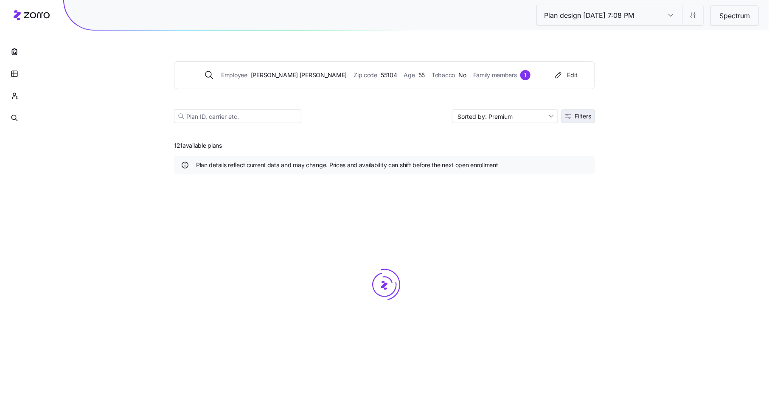
click at [587, 119] on span "Filters" at bounding box center [583, 116] width 17 height 6
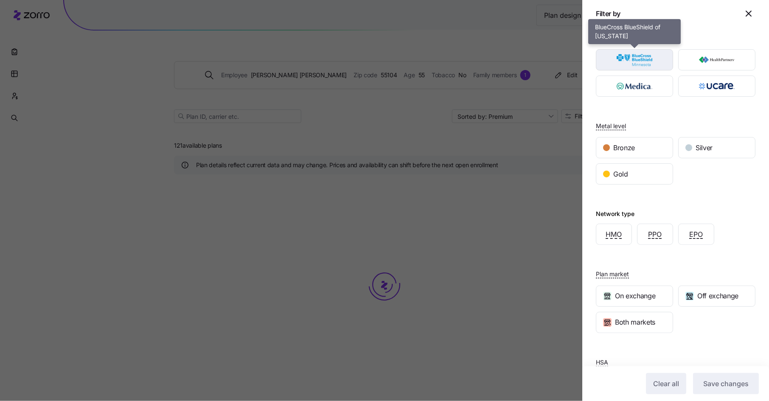
click at [656, 62] on img "button" at bounding box center [635, 59] width 62 height 17
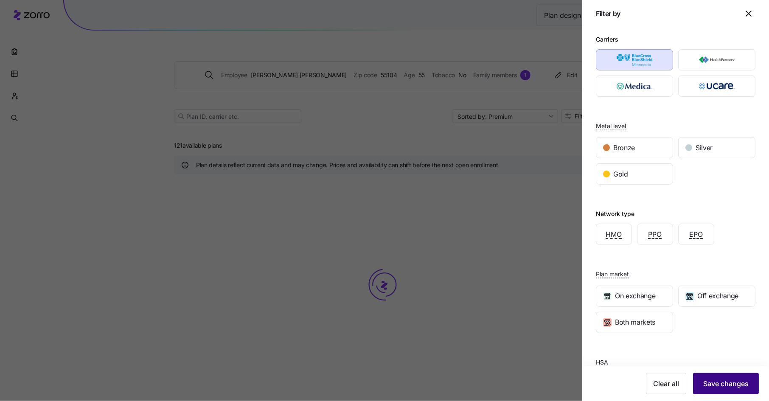
click at [729, 376] on button "Save changes" at bounding box center [726, 383] width 66 height 21
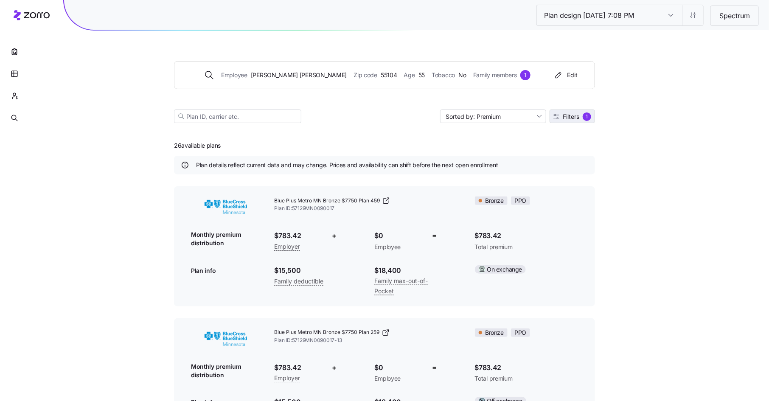
click at [568, 113] on span "Filters 1" at bounding box center [573, 117] width 38 height 8
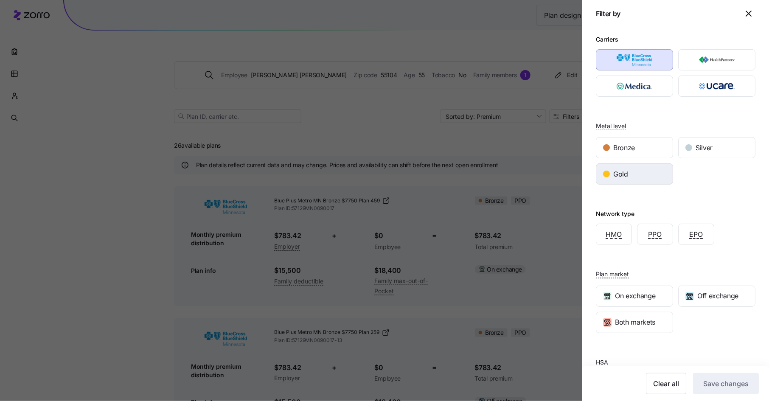
click at [642, 183] on div "Gold" at bounding box center [635, 174] width 76 height 20
click at [719, 383] on span "Save changes" at bounding box center [726, 384] width 45 height 10
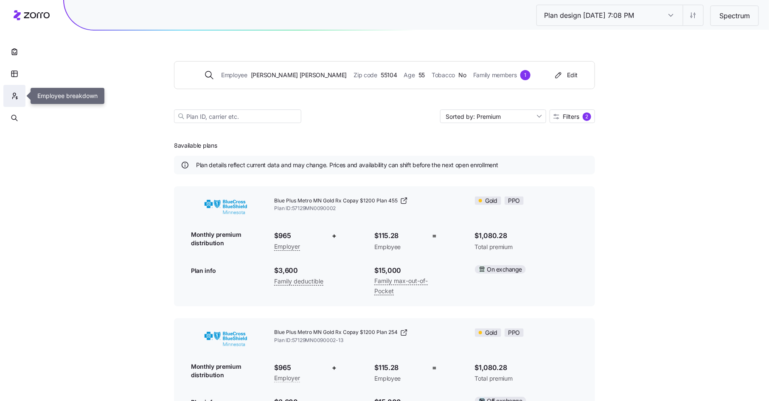
click at [14, 97] on icon "button" at bounding box center [14, 98] width 2 height 2
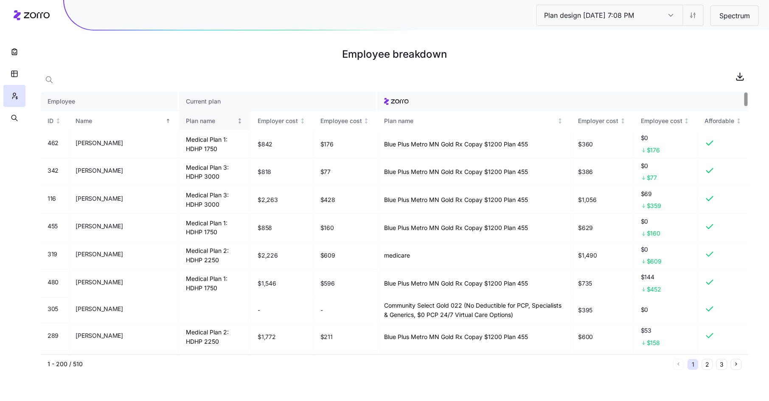
click at [196, 120] on div "Plan name" at bounding box center [211, 120] width 50 height 9
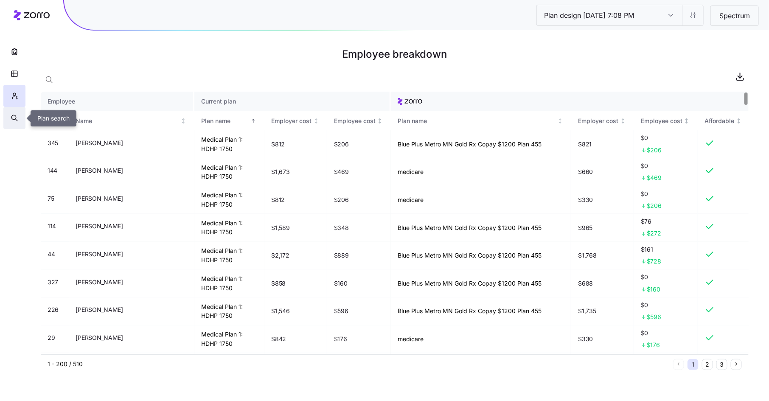
click at [17, 118] on icon "button" at bounding box center [15, 118] width 8 height 8
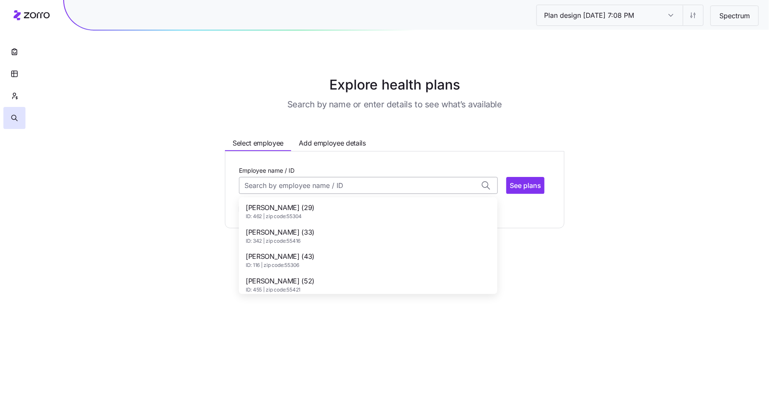
click at [309, 180] on input "Employee name / ID" at bounding box center [368, 185] width 259 height 17
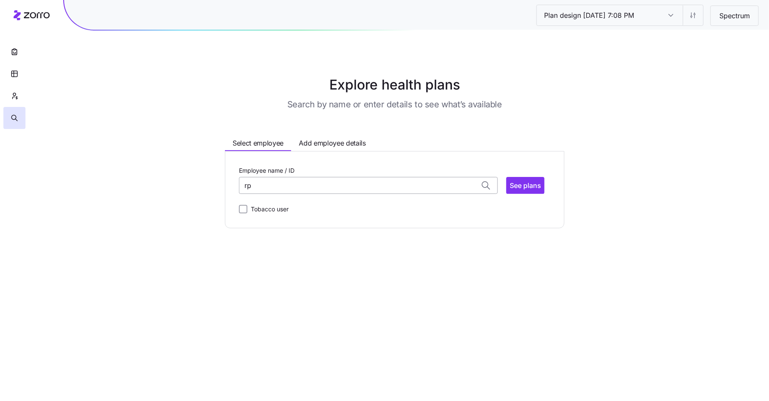
type input "r"
type input "o"
click at [279, 233] on span "Rosemary Thao (55)" at bounding box center [280, 232] width 69 height 11
click at [529, 184] on span "See plans" at bounding box center [525, 185] width 31 height 10
type input "Rosemary Thao (ID: 114)"
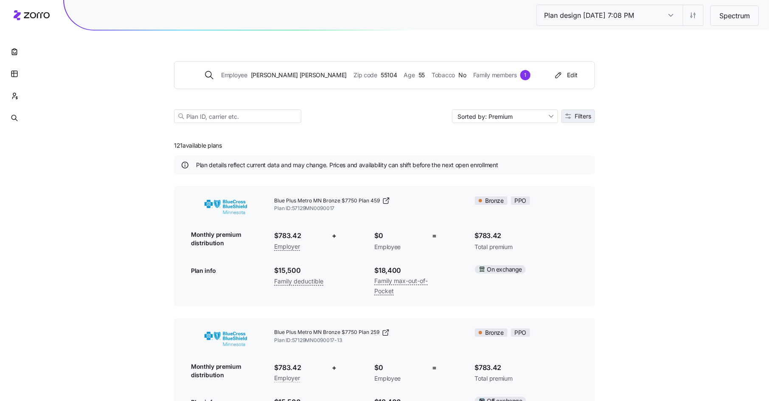
click at [585, 116] on span "Filters" at bounding box center [583, 116] width 17 height 6
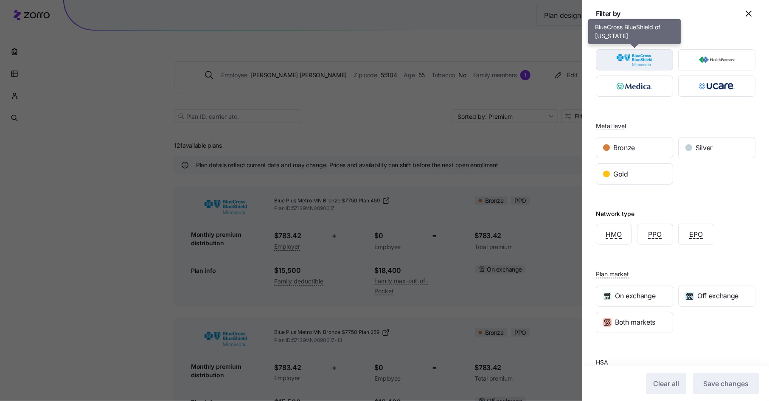
click at [649, 56] on img "button" at bounding box center [635, 59] width 62 height 17
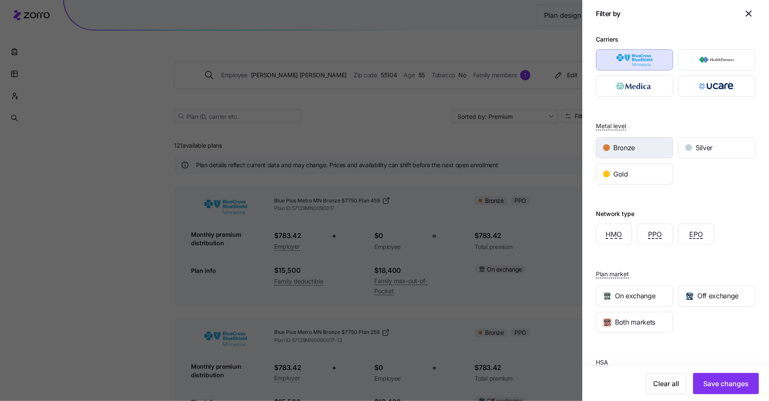
click at [647, 147] on div "Bronze" at bounding box center [635, 148] width 76 height 20
click at [642, 166] on div "Gold" at bounding box center [635, 174] width 76 height 20
click at [640, 148] on div "Bronze" at bounding box center [635, 148] width 76 height 20
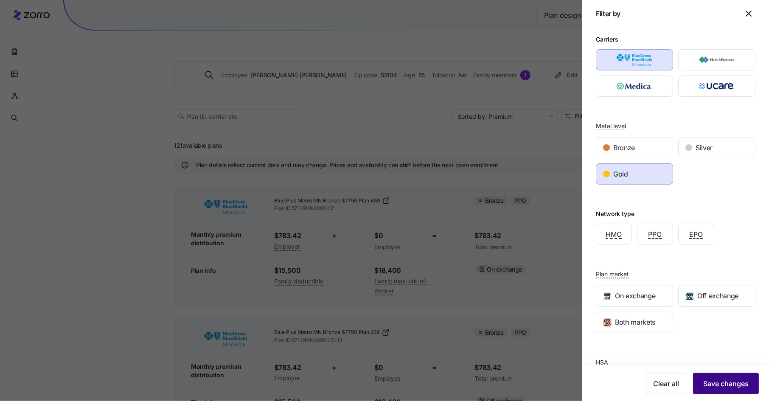
click at [732, 383] on span "Save changes" at bounding box center [726, 384] width 45 height 10
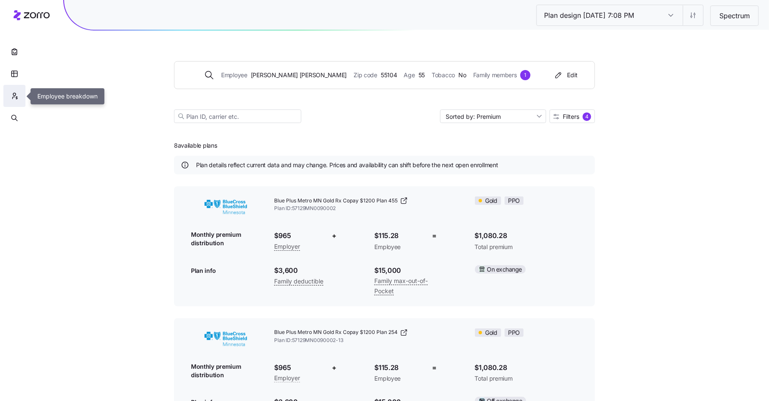
click at [14, 94] on icon "button" at bounding box center [15, 96] width 8 height 8
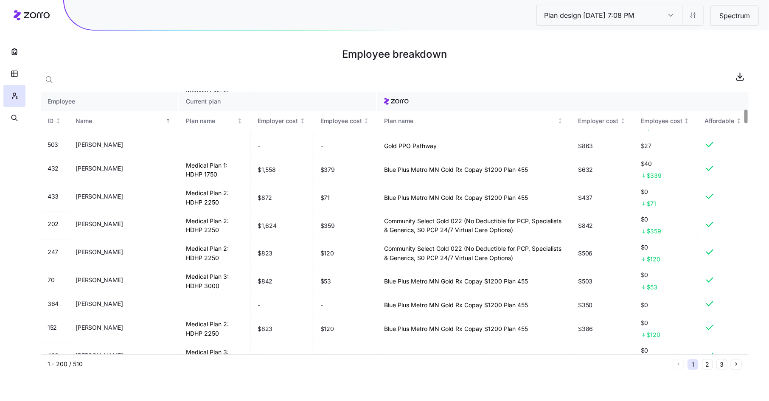
scroll to position [336, 0]
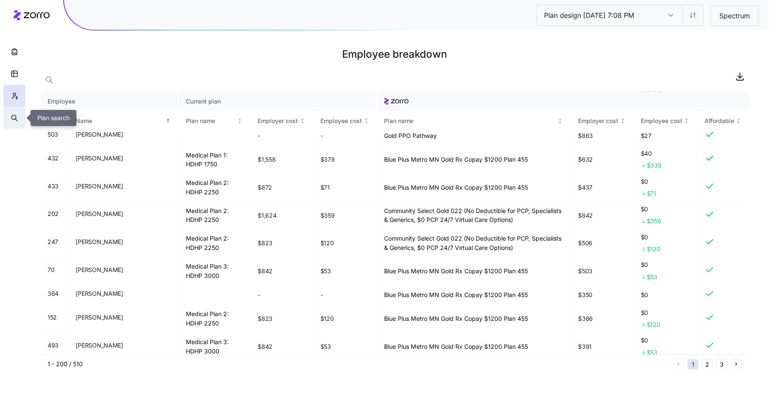
click at [16, 114] on icon "button" at bounding box center [15, 118] width 8 height 8
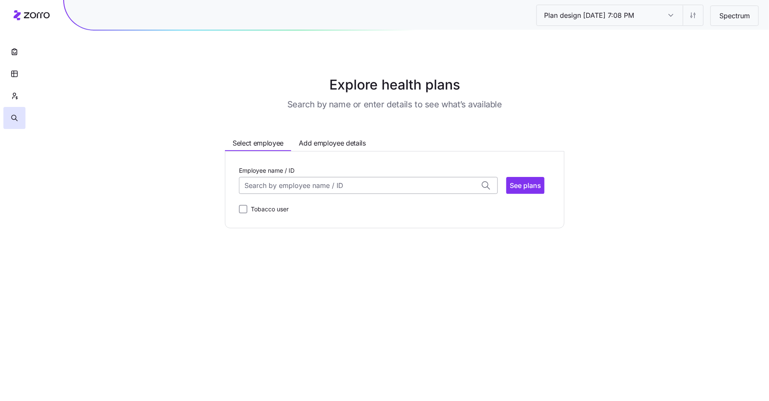
click at [324, 180] on input "Employee name / ID" at bounding box center [368, 185] width 259 height 17
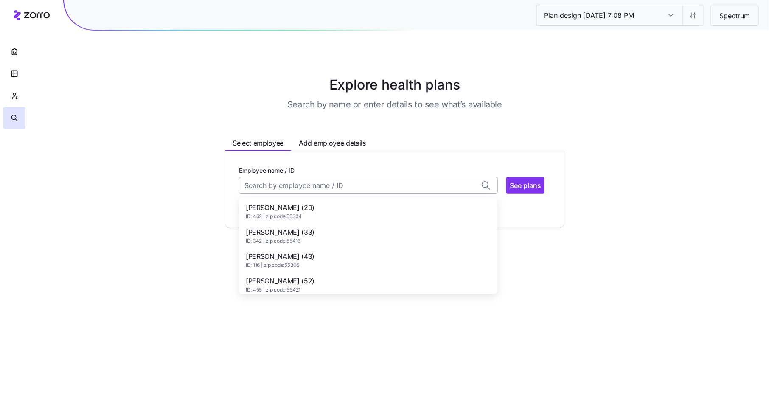
type input "l"
click at [297, 251] on div "Alexandra Cary (33) ID: 432 | zip code: 55346" at bounding box center [368, 260] width 255 height 25
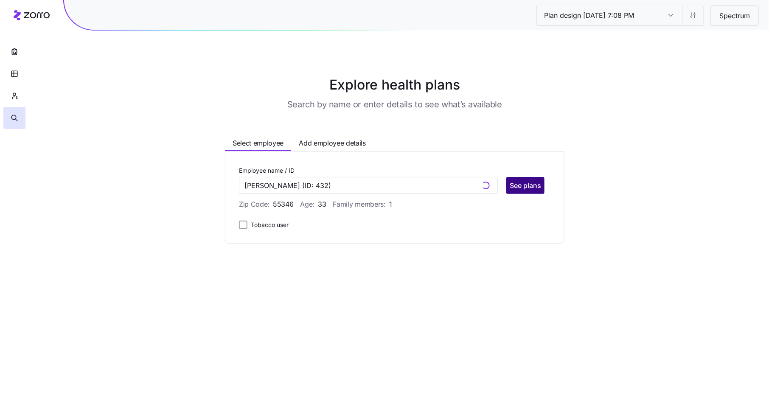
type input "Alexandra Cary"
click at [520, 187] on span "See plans" at bounding box center [525, 185] width 31 height 10
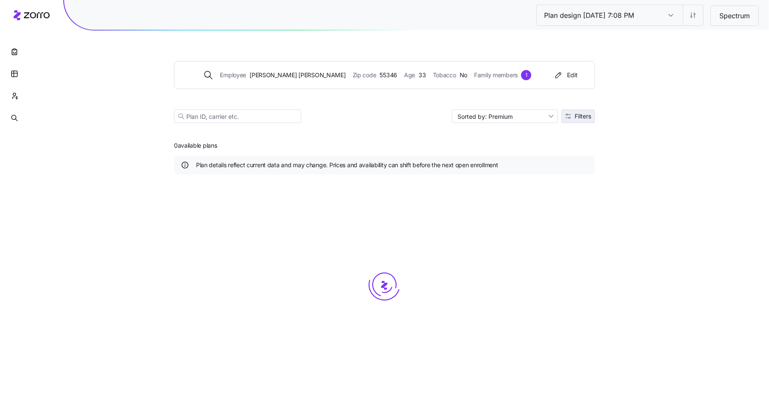
click at [585, 118] on span "Filters" at bounding box center [583, 116] width 17 height 6
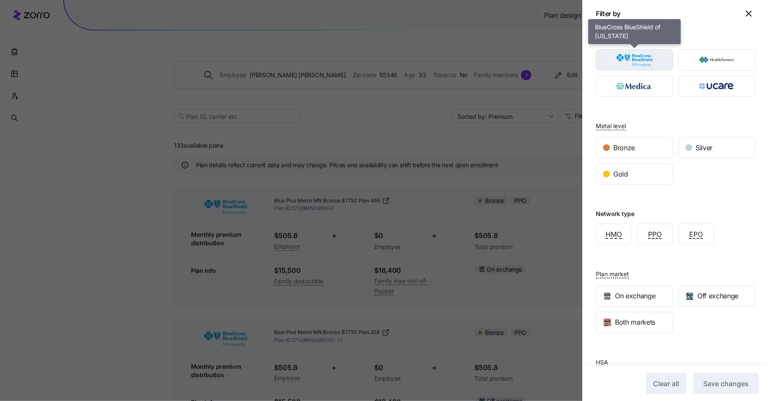
click at [647, 54] on img "button" at bounding box center [635, 59] width 62 height 17
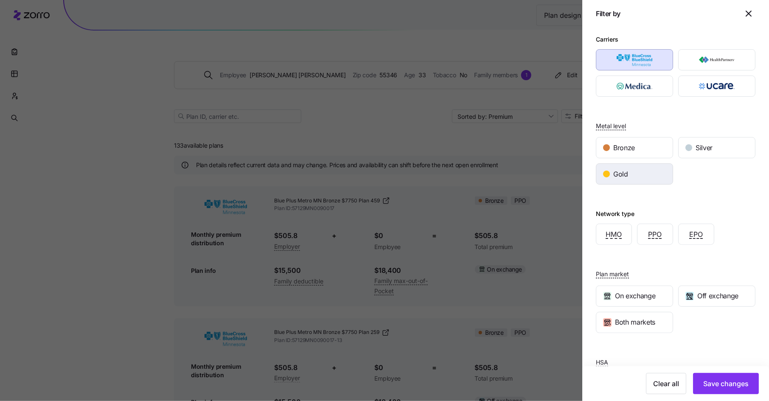
click at [637, 175] on div "Gold" at bounding box center [635, 174] width 76 height 20
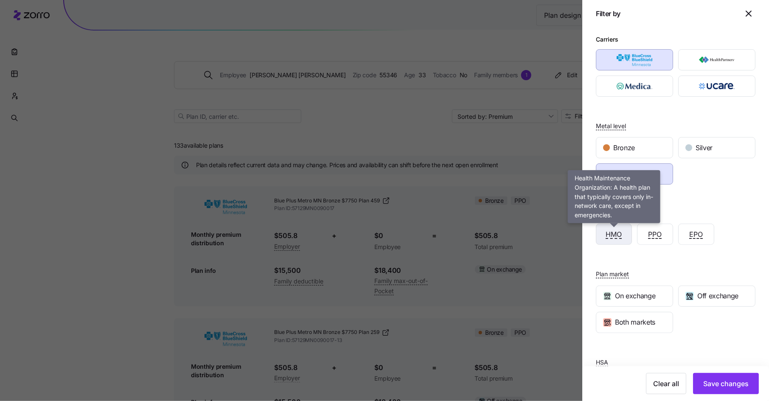
click at [617, 237] on span "HMO" at bounding box center [614, 234] width 16 height 11
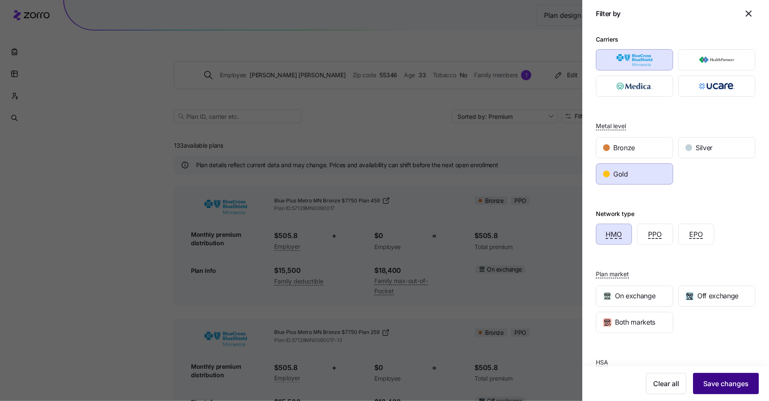
click at [722, 388] on span "Save changes" at bounding box center [726, 384] width 45 height 10
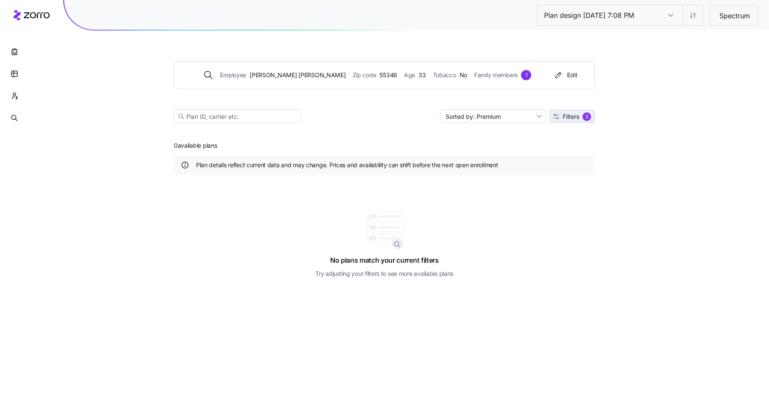
click at [564, 116] on span "Filters" at bounding box center [571, 117] width 17 height 6
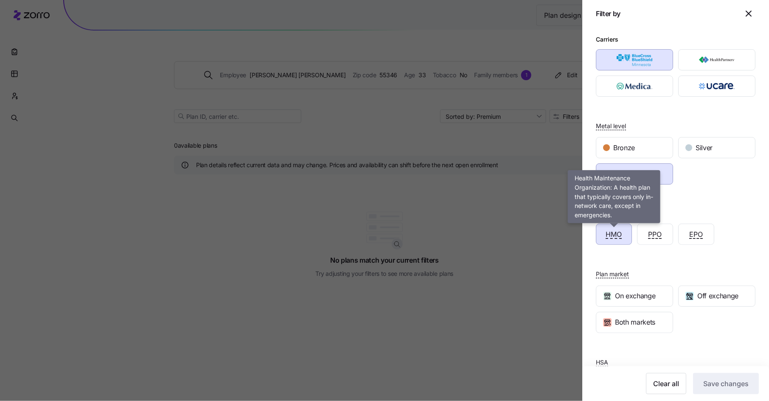
click at [606, 231] on span "HMO" at bounding box center [614, 234] width 16 height 11
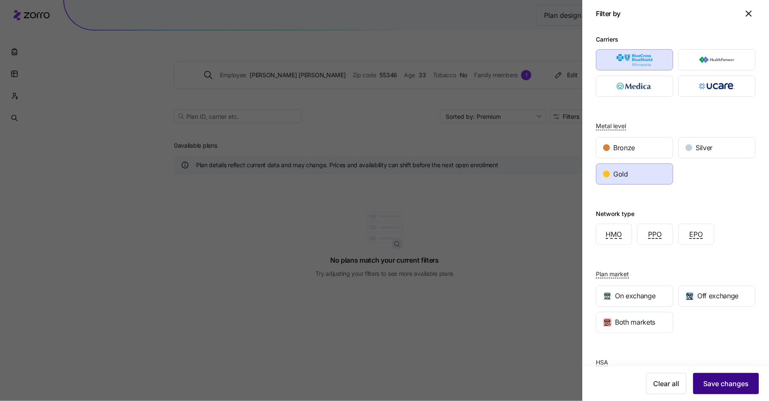
click at [709, 377] on button "Save changes" at bounding box center [726, 383] width 66 height 21
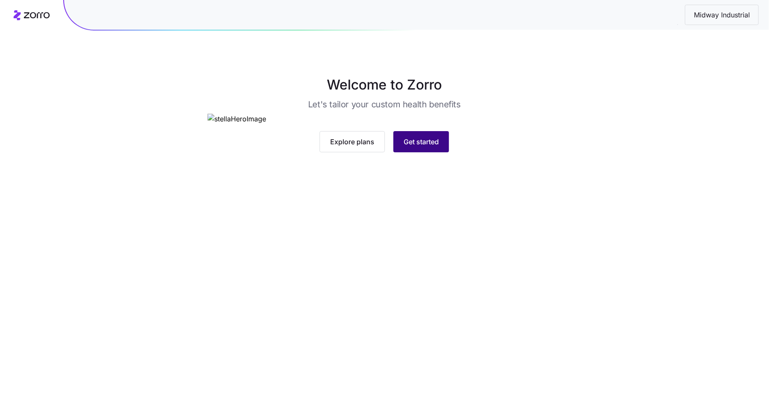
click at [419, 152] on button "Get started" at bounding box center [422, 141] width 56 height 21
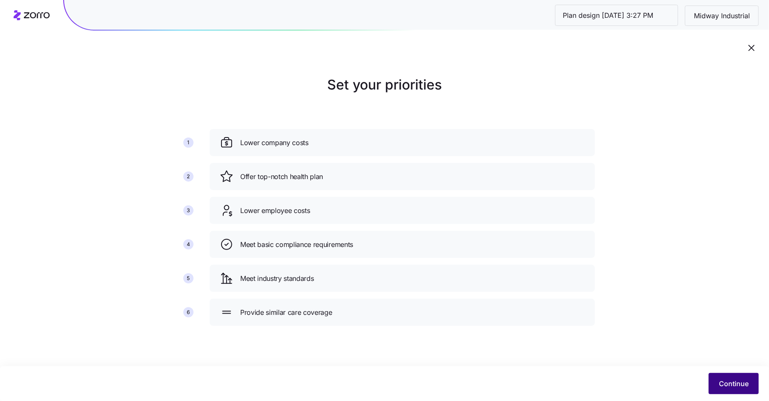
click at [736, 381] on span "Continue" at bounding box center [734, 384] width 30 height 10
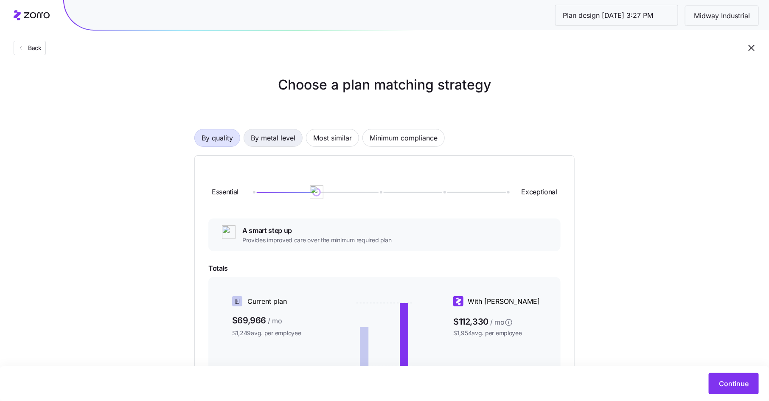
click at [285, 137] on span "By metal level" at bounding box center [273, 138] width 45 height 17
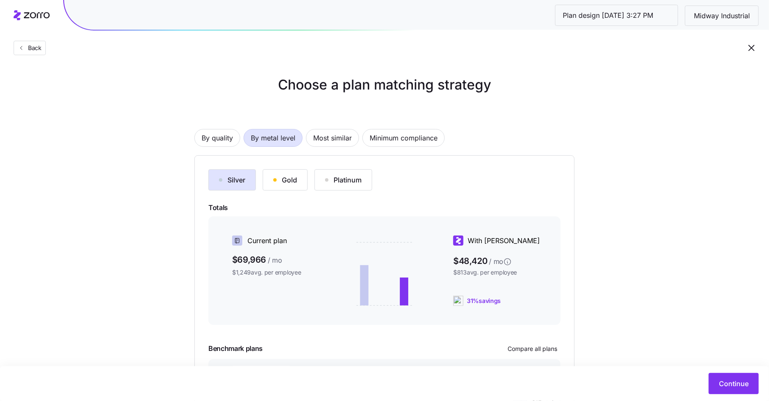
click at [287, 176] on div "Gold" at bounding box center [285, 180] width 24 height 10
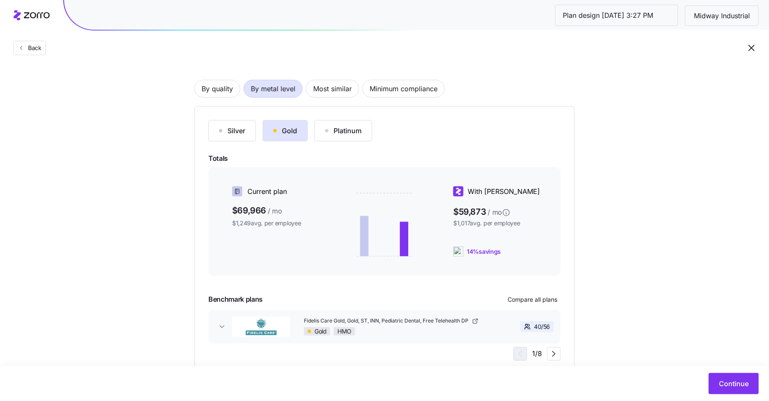
scroll to position [77, 0]
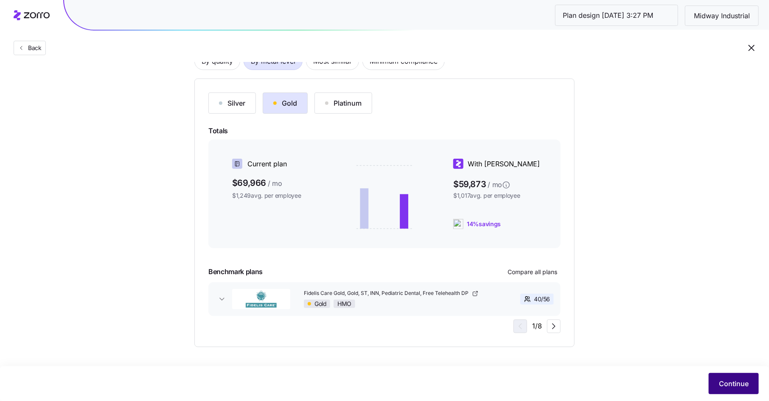
click at [741, 379] on span "Continue" at bounding box center [734, 384] width 30 height 10
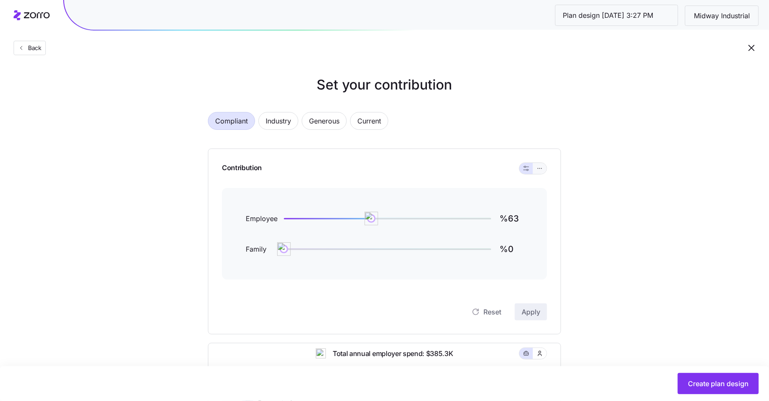
click at [543, 167] on icon "button" at bounding box center [540, 168] width 6 height 10
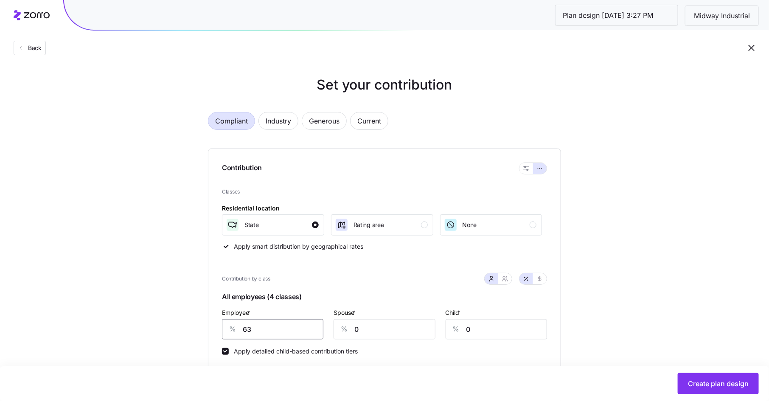
drag, startPoint x: 255, startPoint y: 332, endPoint x: 228, endPoint y: 330, distance: 27.3
click at [228, 330] on div "% 63" at bounding box center [272, 329] width 101 height 20
click at [541, 277] on icon "button" at bounding box center [540, 279] width 3 height 5
type input "500"
click at [506, 279] on icon "button" at bounding box center [505, 279] width 7 height 7
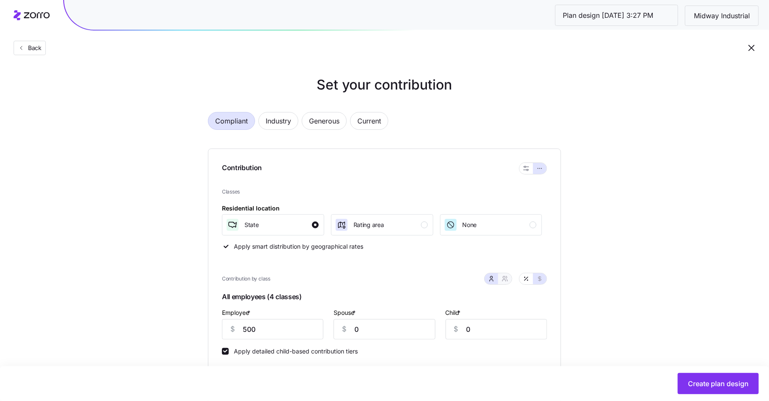
type input "500"
drag, startPoint x: 259, startPoint y: 329, endPoint x: 217, endPoint y: 329, distance: 42.0
click at [217, 329] on div "Contribution Classes Residential location State Rating area None Apply smart di…" at bounding box center [384, 279] width 353 height 261
type input "4"
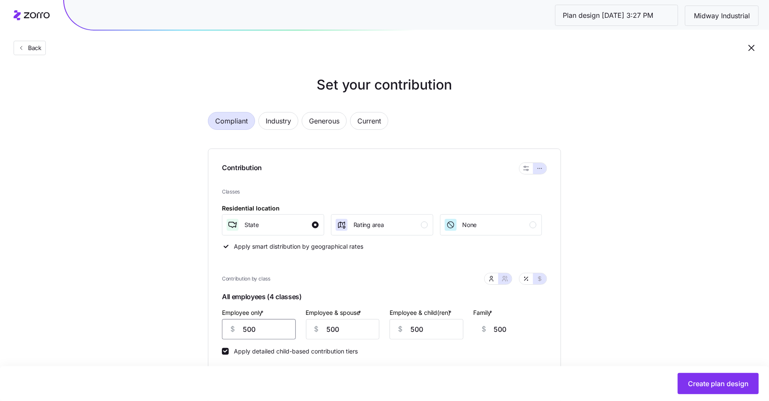
type input "996"
type input "40"
type input "960"
type input "400"
type input "600"
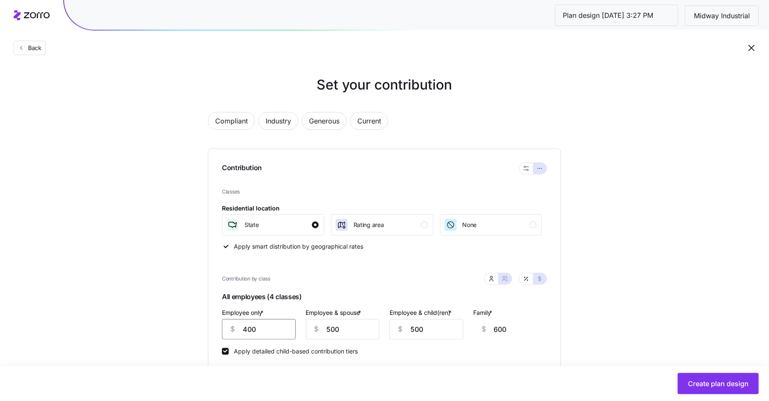
type input "400"
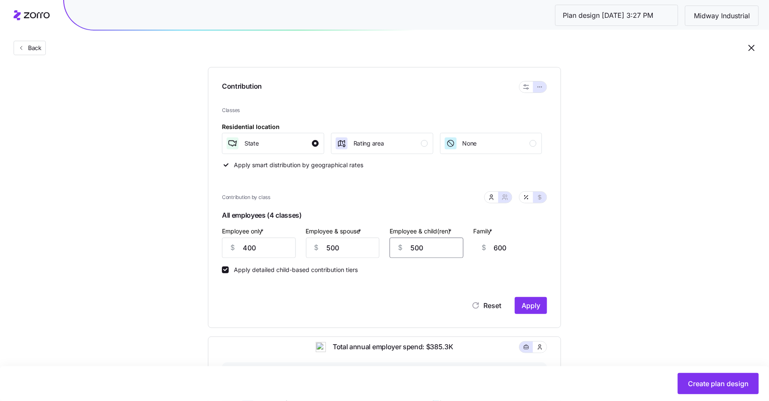
scroll to position [98, 0]
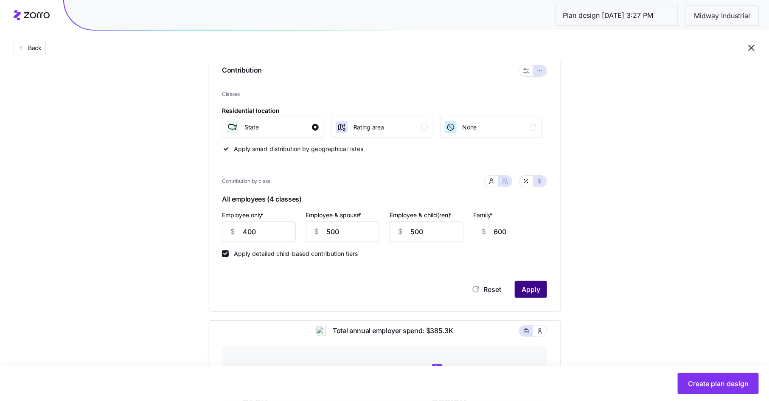
click at [538, 287] on span "Apply" at bounding box center [531, 290] width 19 height 10
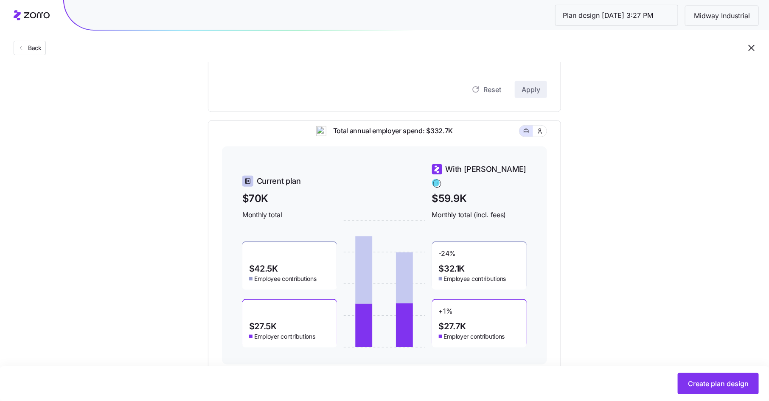
scroll to position [321, 0]
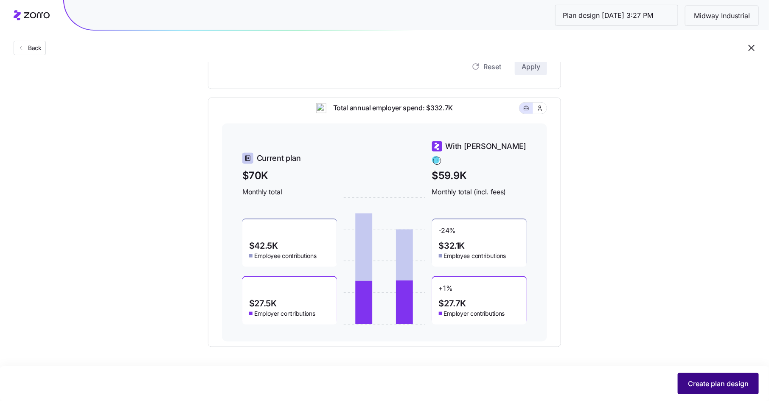
click at [703, 383] on span "Create plan design" at bounding box center [718, 384] width 61 height 10
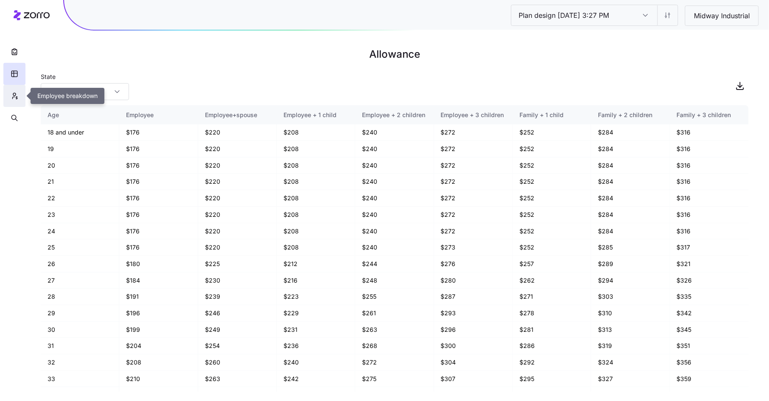
click at [8, 99] on button "button" at bounding box center [14, 96] width 22 height 22
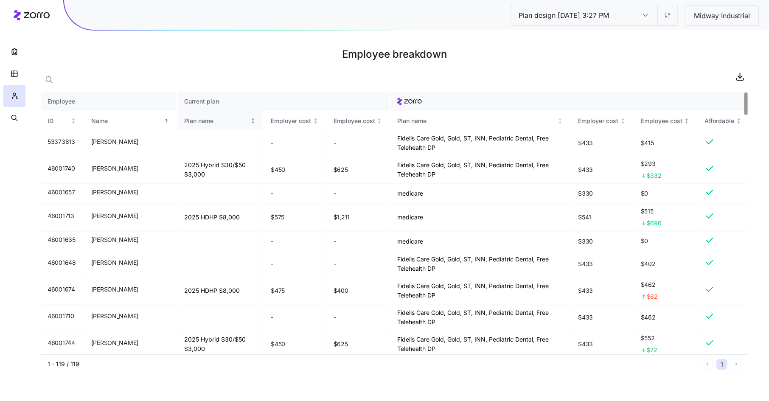
click at [191, 124] on div "Plan name" at bounding box center [216, 120] width 65 height 9
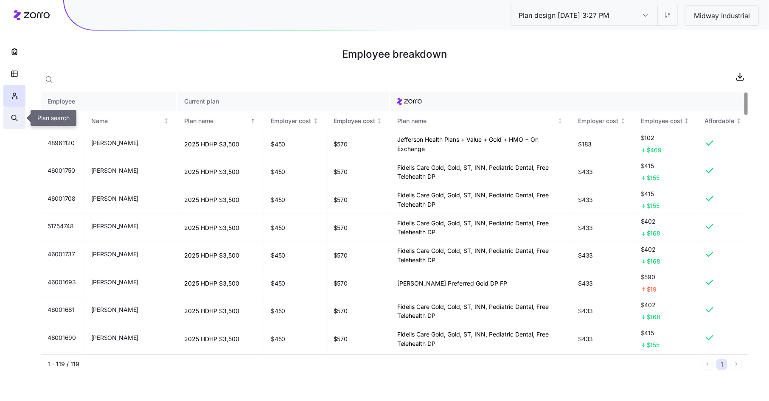
click at [14, 118] on icon "button" at bounding box center [15, 118] width 8 height 8
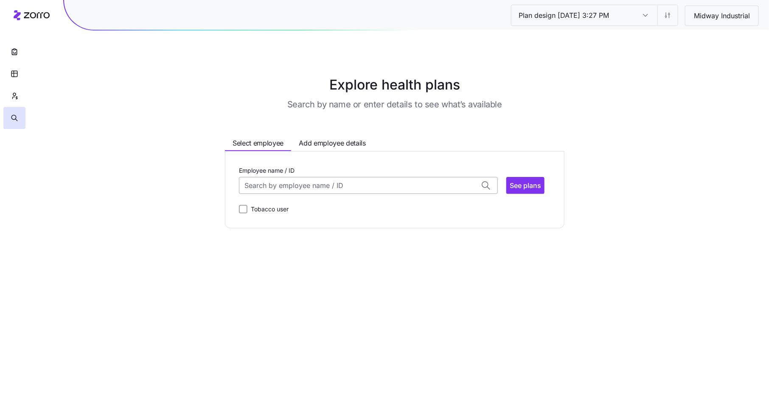
click at [261, 178] on input "Employee name / ID" at bounding box center [368, 185] width 259 height 17
click at [282, 209] on span "[PERSON_NAME] (63)" at bounding box center [280, 208] width 69 height 11
type input "[PERSON_NAME]"
click at [528, 182] on span "See plans" at bounding box center [525, 185] width 31 height 10
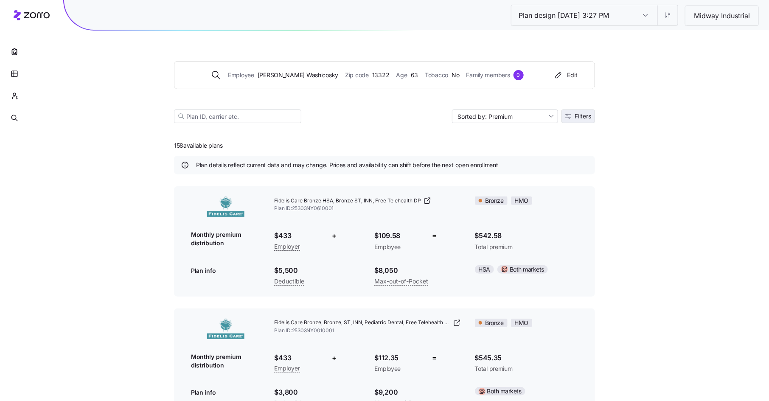
click at [586, 116] on span "Filters" at bounding box center [583, 116] width 17 height 6
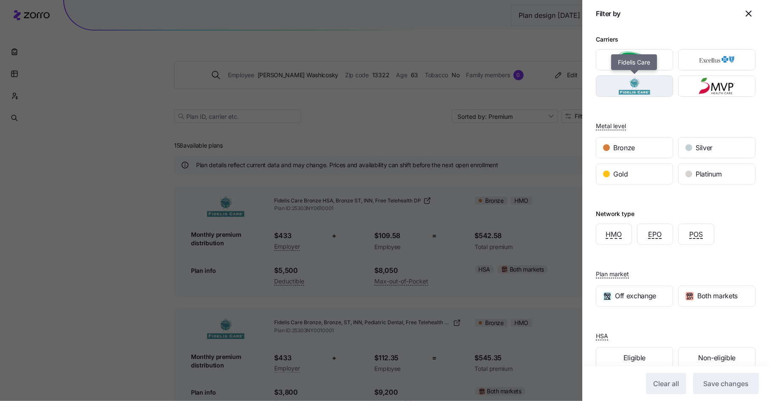
click at [656, 87] on img "button" at bounding box center [635, 86] width 62 height 17
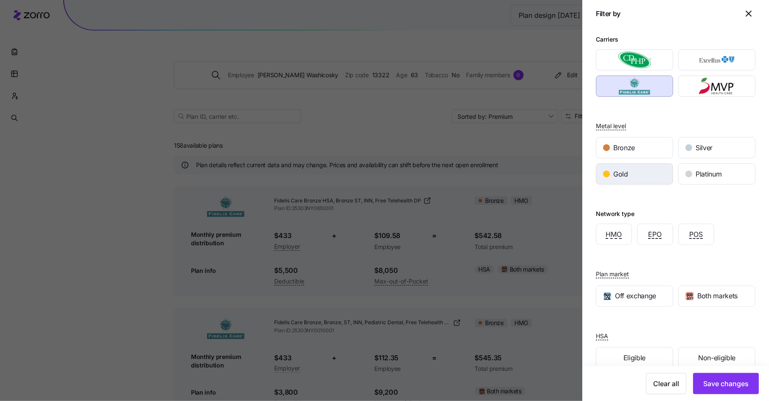
click at [653, 169] on div "Gold" at bounding box center [635, 174] width 76 height 20
click at [720, 386] on span "Save changes" at bounding box center [726, 384] width 45 height 10
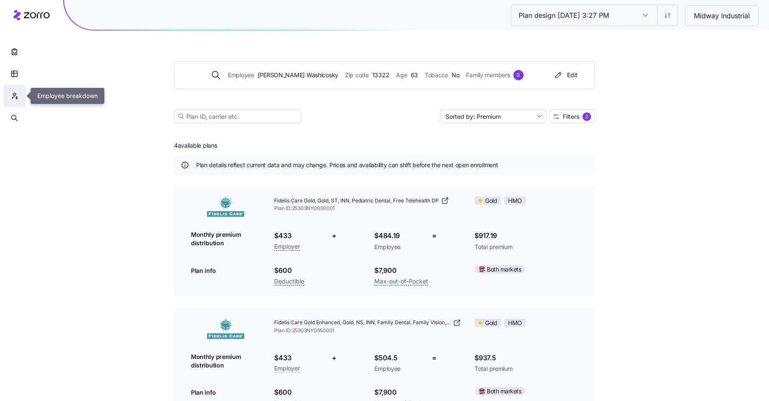
click at [15, 94] on icon "button" at bounding box center [15, 96] width 8 height 8
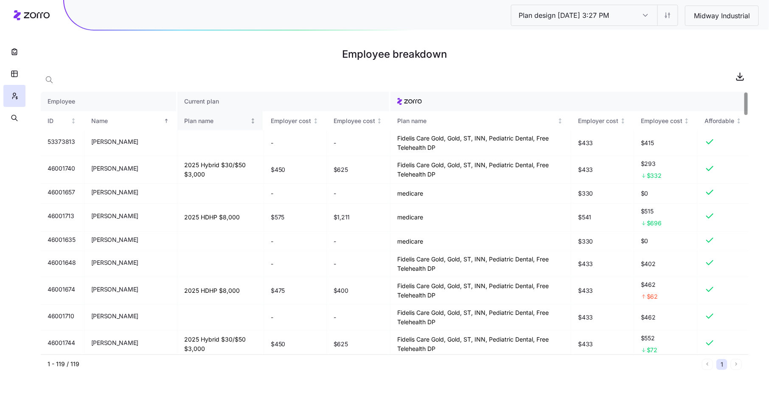
click at [184, 126] on th "Plan name" at bounding box center [220, 121] width 87 height 20
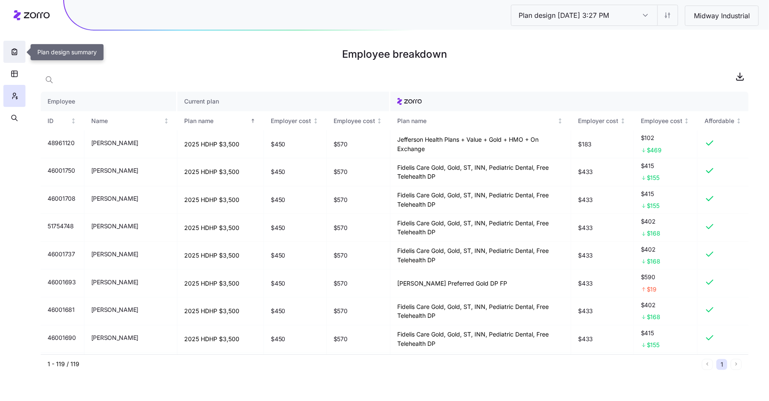
click at [14, 52] on icon "button" at bounding box center [14, 52] width 8 height 8
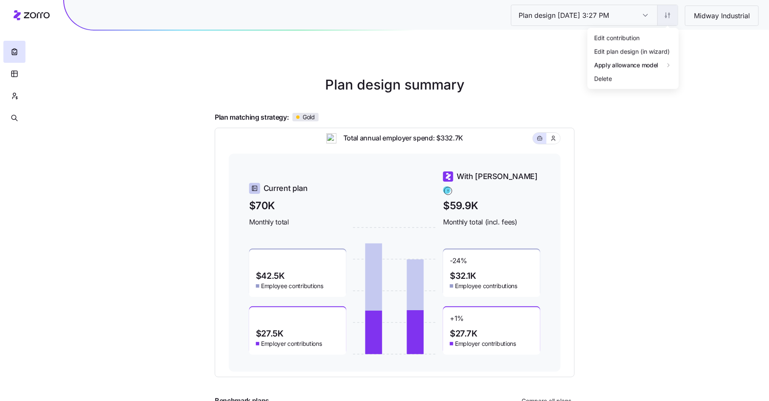
click at [667, 16] on html "Plan design [DATE] 3:27 PM Plan design [DATE] 3:27 PM Midway Industrial Plan de…" at bounding box center [384, 233] width 769 height 466
click at [688, 63] on div "2025" at bounding box center [689, 65] width 15 height 9
click at [646, 16] on input "Plan design [DATE] 3:27 PM" at bounding box center [646, 15] width 24 height 20
click at [662, 16] on html "Plan design [DATE] 3:27 PM Plan design [DATE] 3:27 PM Midway Industrial Plan de…" at bounding box center [384, 233] width 769 height 466
click at [661, 49] on div "Edit plan design (in wizard)" at bounding box center [632, 51] width 76 height 9
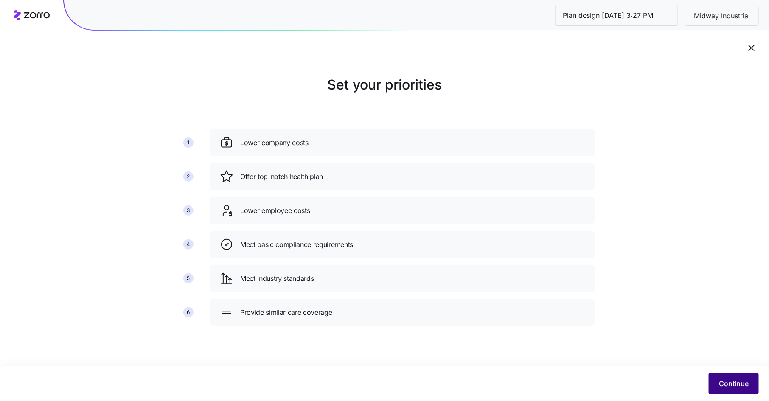
click at [732, 380] on span "Continue" at bounding box center [734, 384] width 30 height 10
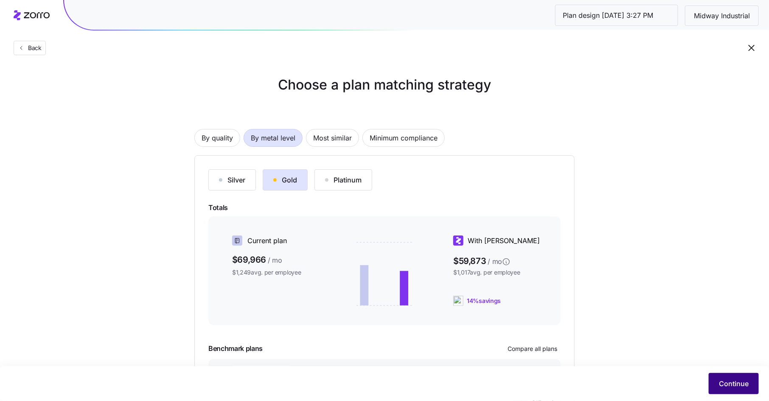
click at [731, 381] on span "Continue" at bounding box center [734, 384] width 30 height 10
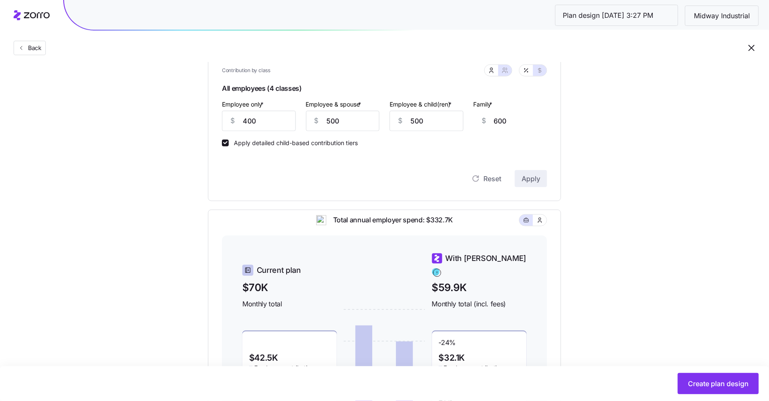
scroll to position [211, 0]
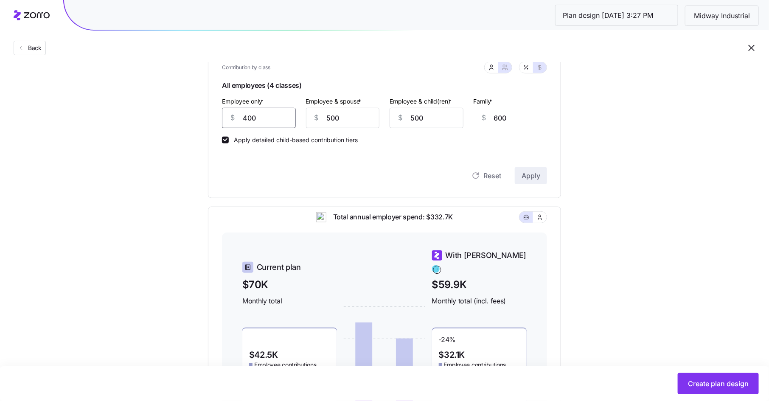
drag, startPoint x: 262, startPoint y: 112, endPoint x: 231, endPoint y: 112, distance: 31.8
click at [231, 112] on div "$ 400" at bounding box center [259, 118] width 74 height 20
type input "47"
type input "953"
type input "475"
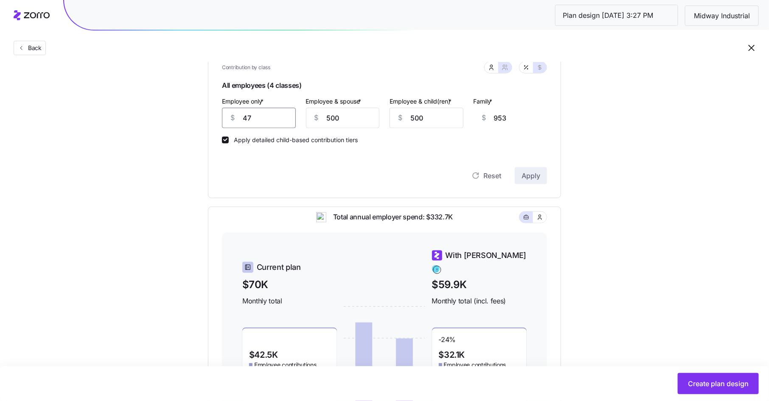
type input "525"
type input "475"
type input "5"
type input "30"
type input "57"
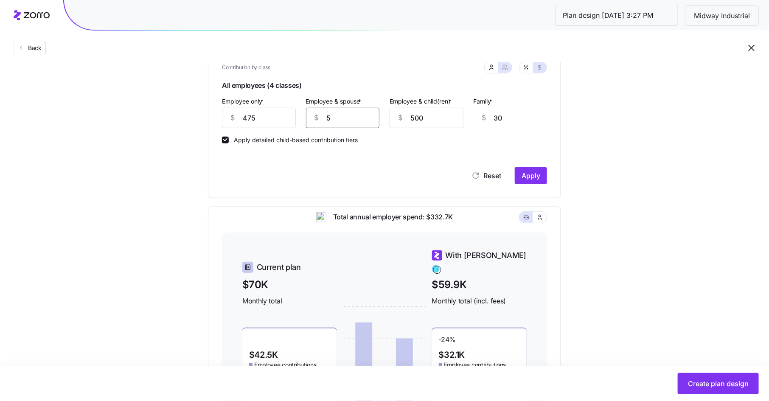
type input "82"
type input "575"
type input "600"
type input "575"
type input "4"
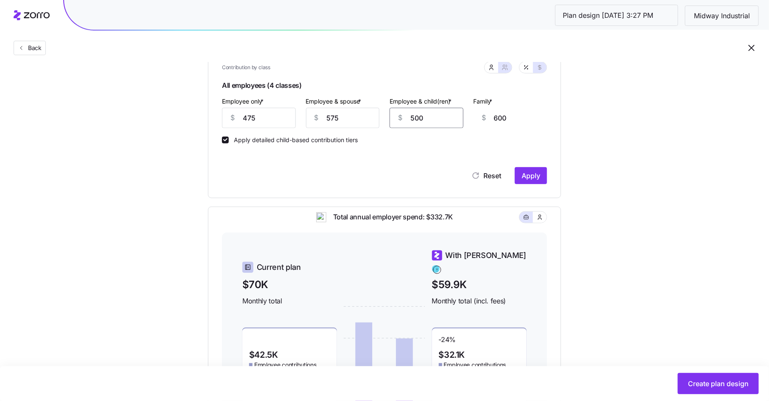
type input "104"
type input "47"
type input "147"
type input "4"
type input "104"
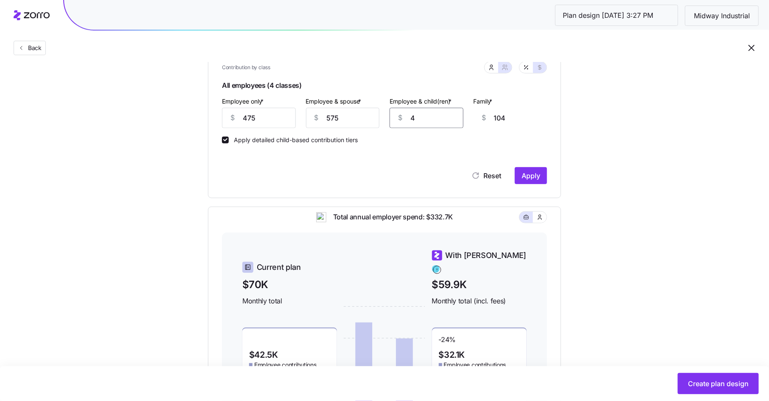
type input "0"
type input "100"
type input "50"
type input "150"
type input "570"
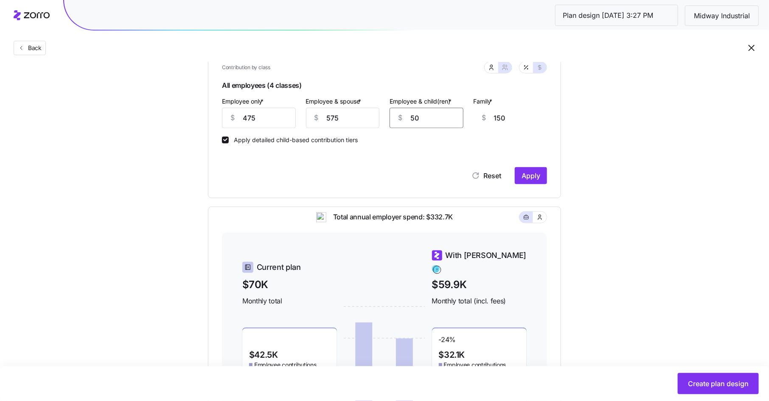
type input "670"
type input "5750"
type input "5850"
type input "575"
type input "675"
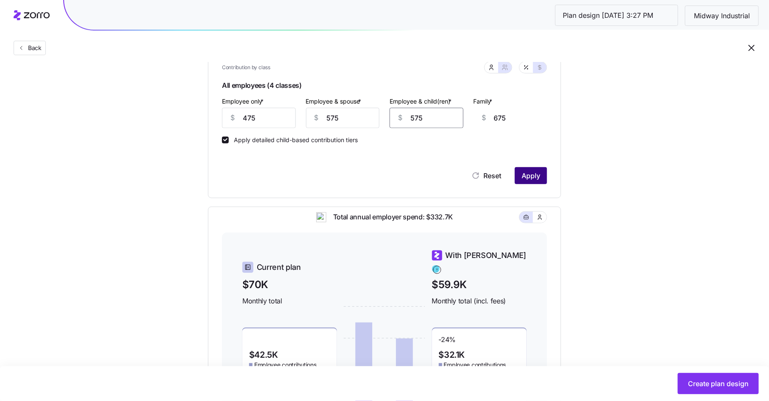
type input "575"
click at [536, 171] on span "Apply" at bounding box center [531, 176] width 19 height 10
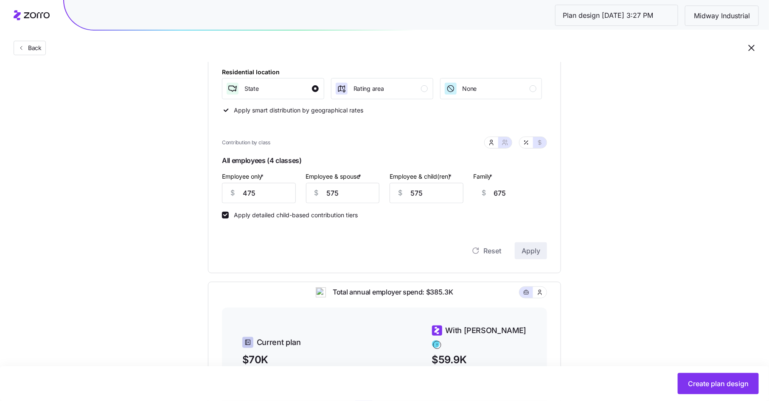
scroll to position [0, 0]
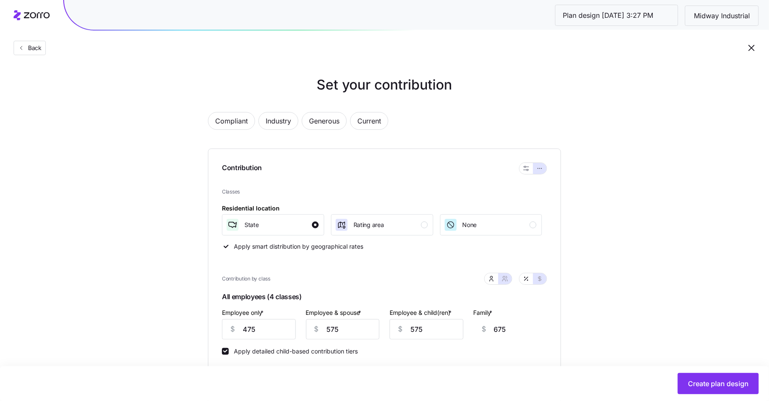
click at [68, 52] on div "Back" at bounding box center [384, 31] width 769 height 62
click at [38, 51] on span "Back" at bounding box center [33, 48] width 17 height 8
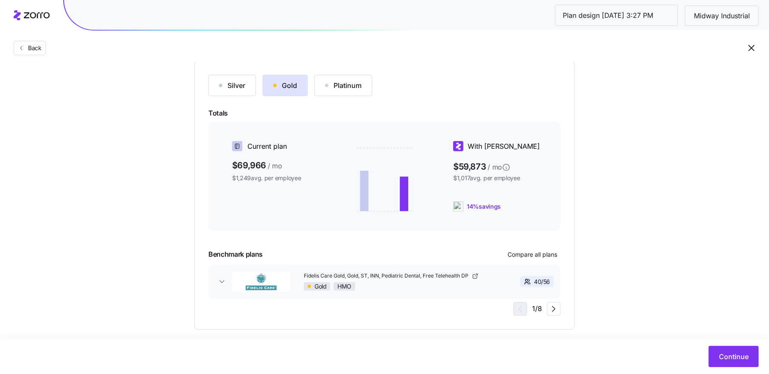
scroll to position [104, 0]
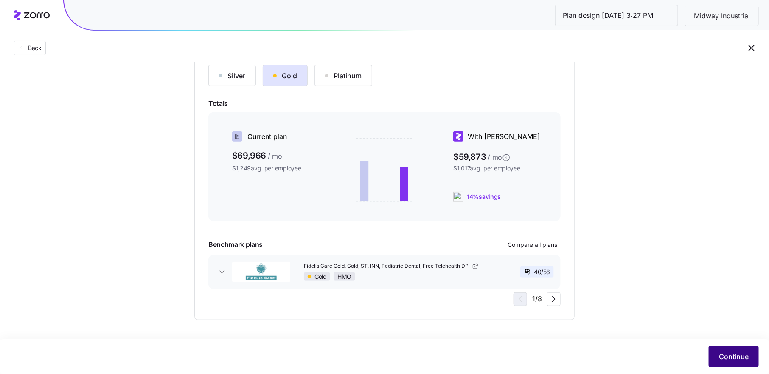
click at [727, 356] on span "Continue" at bounding box center [734, 356] width 30 height 10
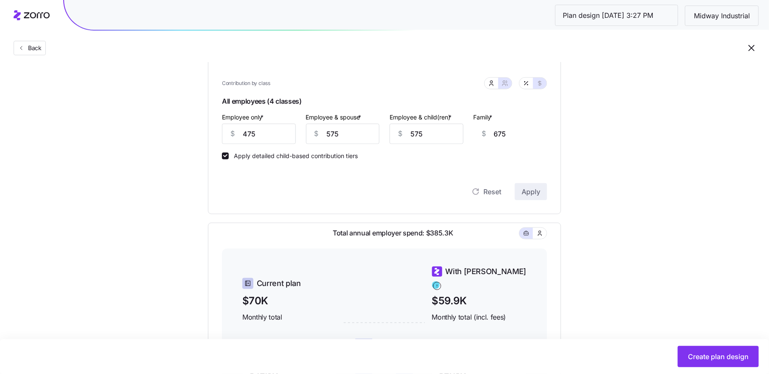
scroll to position [183, 0]
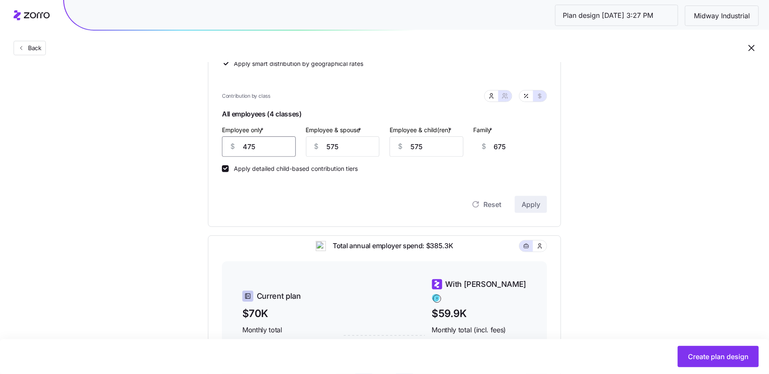
click at [259, 149] on input "475" at bounding box center [259, 146] width 74 height 20
type input "47"
type input "1103"
type input "4"
type input "1146"
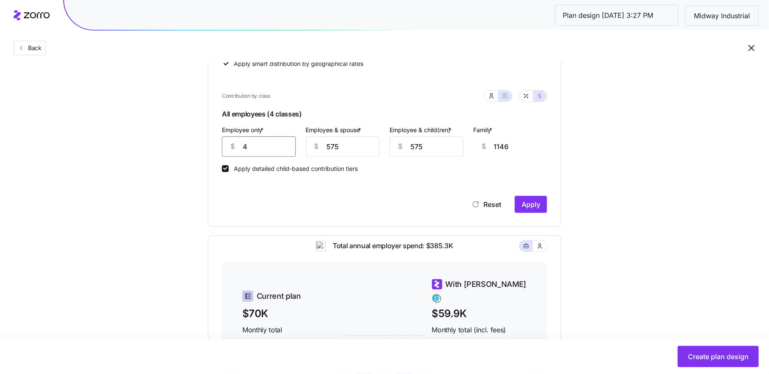
type input "40"
type input "1110"
type input "400"
type input "750"
type input "400"
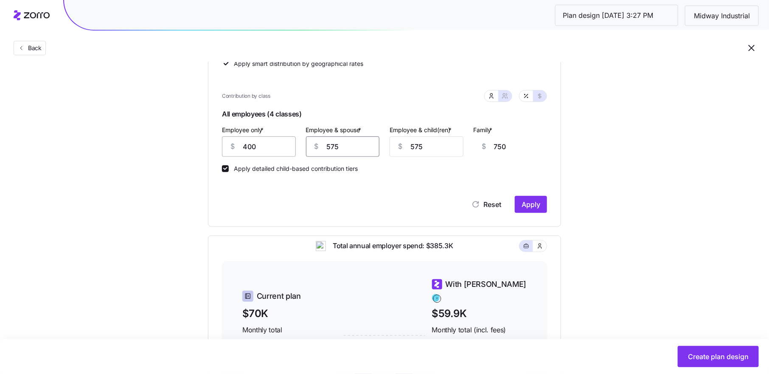
type input "5"
type input "180"
type input "59"
type input "234"
type input "5"
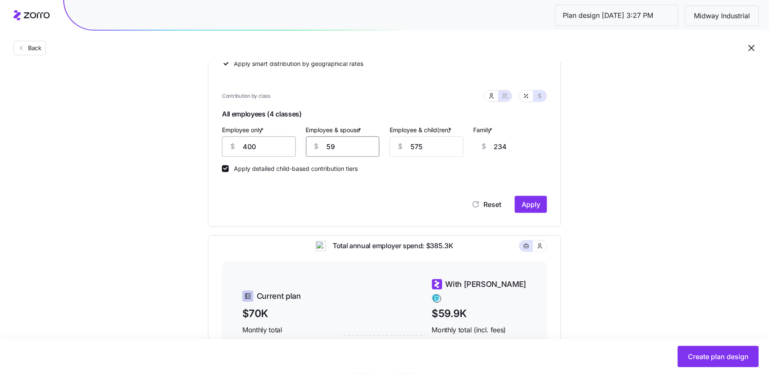
type input "180"
type input "50"
type input "225"
type input "500"
type input "675"
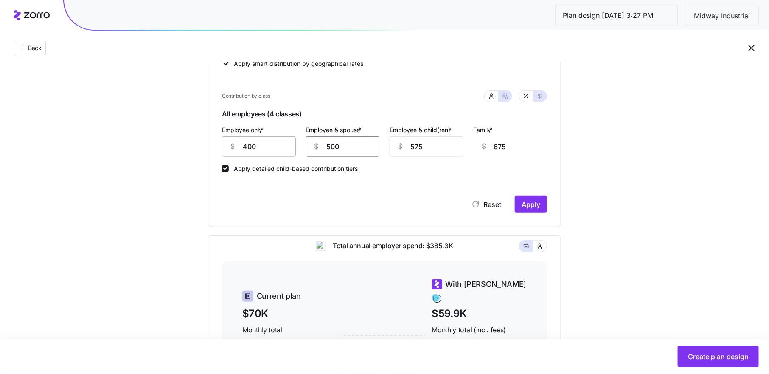
type input "500"
type input "5"
type input "105"
type input "50"
type input "150"
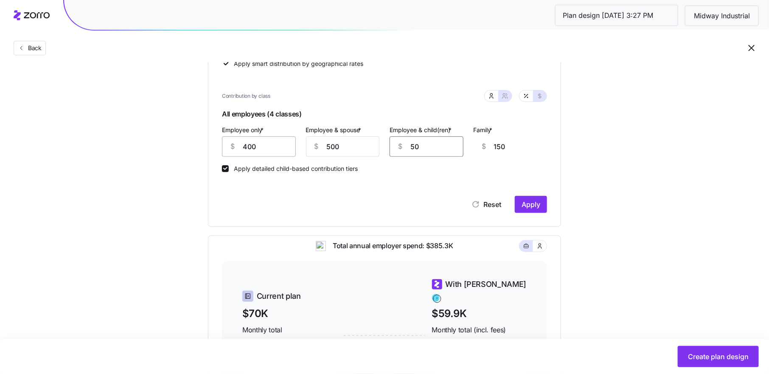
type input "500"
type input "600"
type input "500"
click at [531, 203] on span "Apply" at bounding box center [531, 204] width 19 height 10
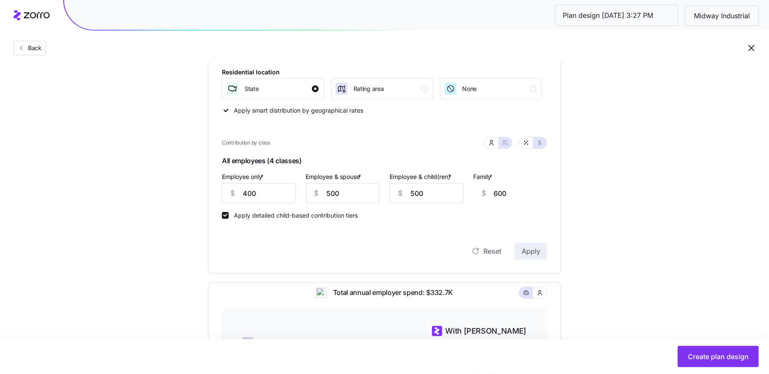
scroll to position [135, 0]
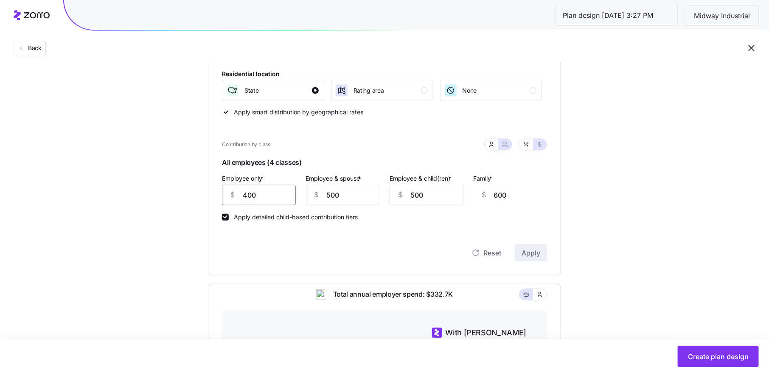
drag, startPoint x: 259, startPoint y: 194, endPoint x: 237, endPoint y: 194, distance: 22.1
click at [237, 194] on div "$ 400" at bounding box center [259, 195] width 74 height 20
type input "3"
type input "997"
type input "37"
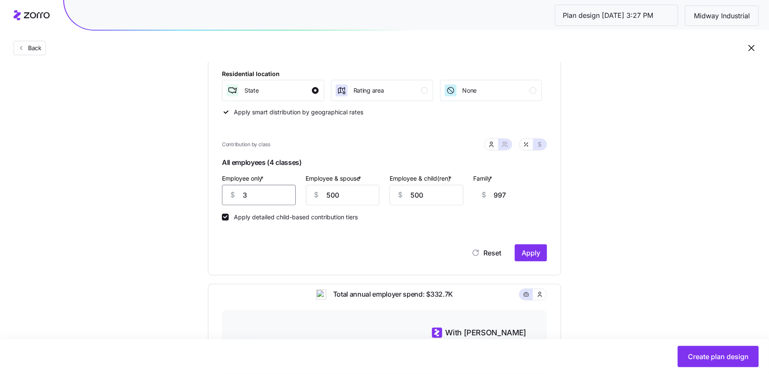
type input "963"
type input "375"
type input "625"
type input "375"
type input "4"
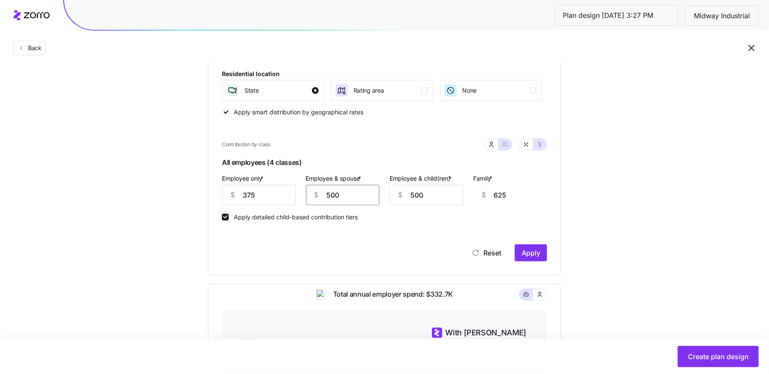
type input "129"
type input "47"
type input "172"
type input "475"
type input "600"
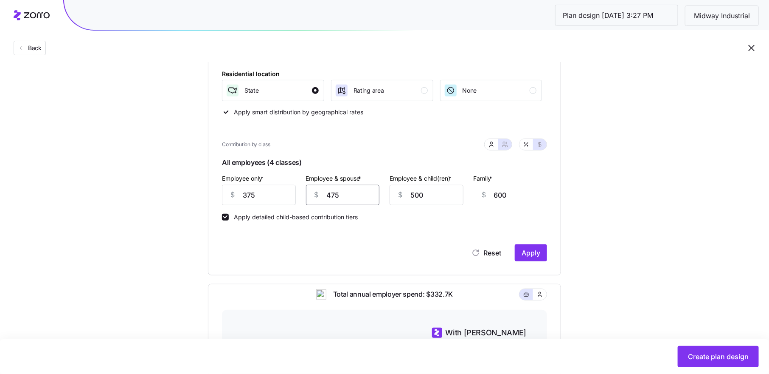
type input "475"
type input "4"
type input "104"
type input "47"
type input "147"
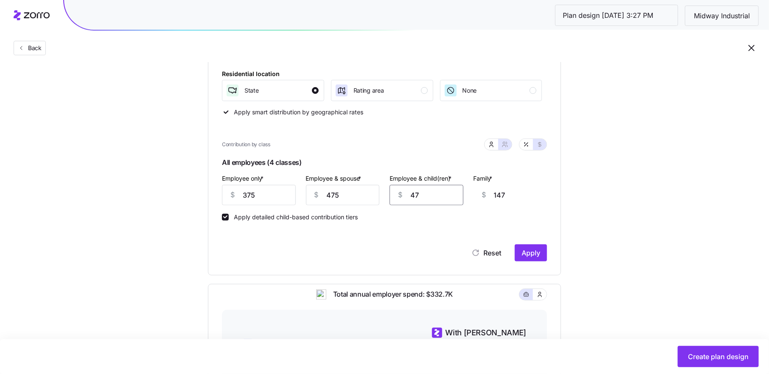
type input "475"
type input "575"
type input "475"
click at [533, 249] on span "Apply" at bounding box center [531, 253] width 19 height 10
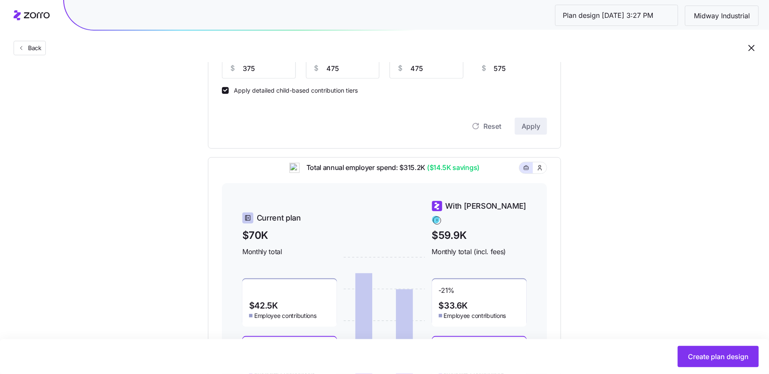
scroll to position [348, 0]
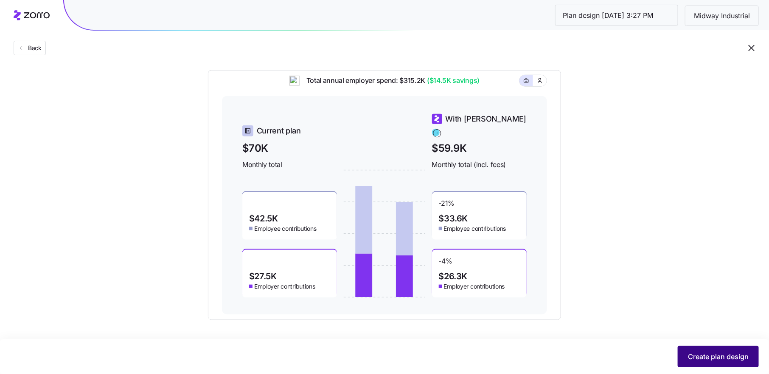
click at [725, 352] on span "Create plan design" at bounding box center [718, 356] width 61 height 10
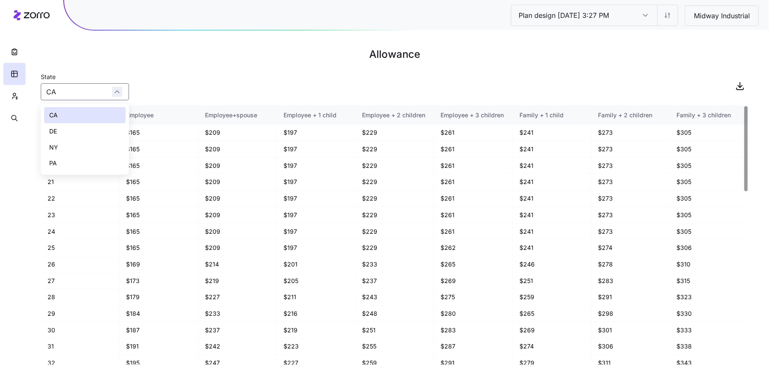
click at [116, 87] on div "CA" at bounding box center [85, 91] width 88 height 17
click at [96, 144] on div "NY" at bounding box center [85, 147] width 82 height 16
click at [93, 91] on input "NY" at bounding box center [85, 91] width 88 height 17
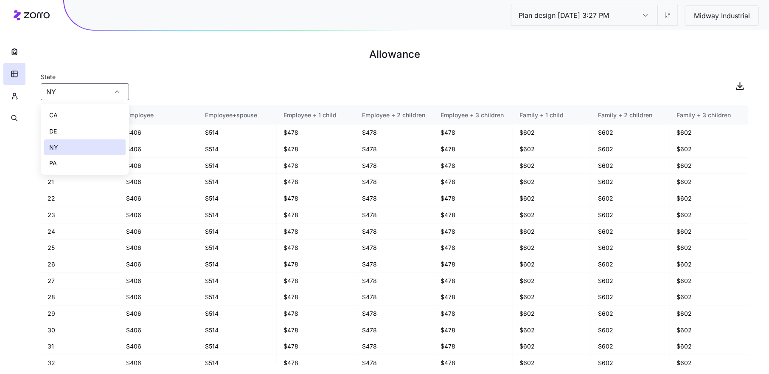
click at [80, 159] on div "PA" at bounding box center [85, 163] width 82 height 16
type input "PA"
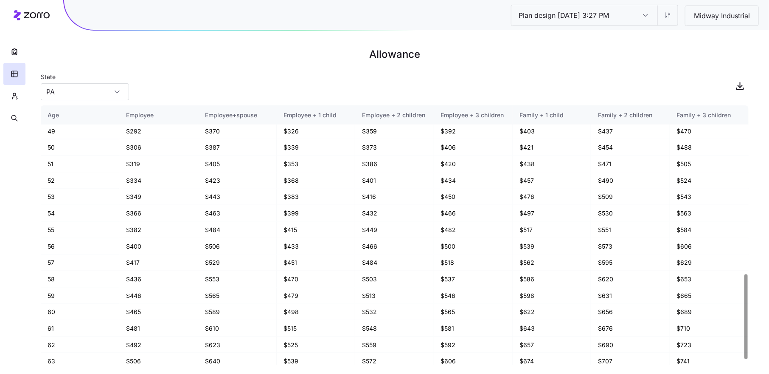
scroll to position [525, 0]
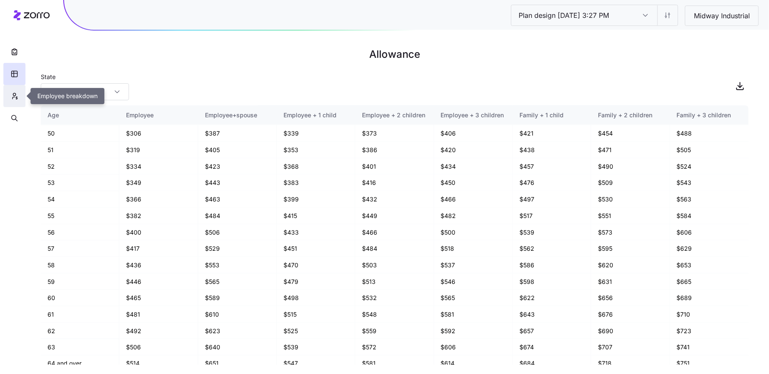
click at [16, 97] on icon "button" at bounding box center [15, 96] width 8 height 8
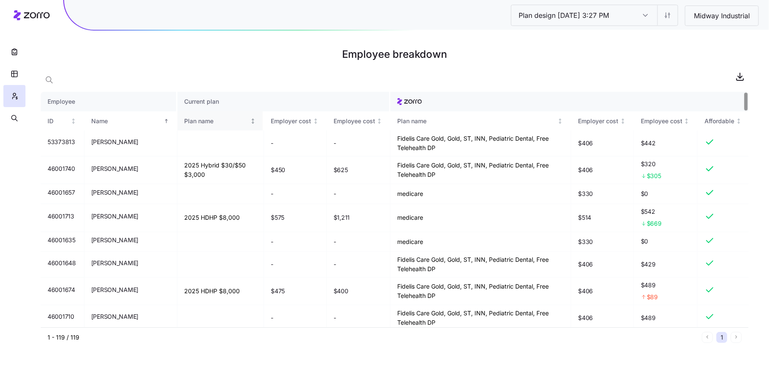
click at [184, 118] on div "Plan name" at bounding box center [216, 120] width 65 height 9
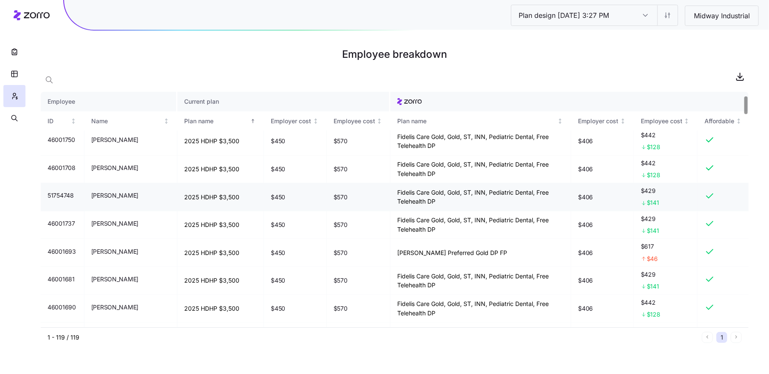
scroll to position [62, 0]
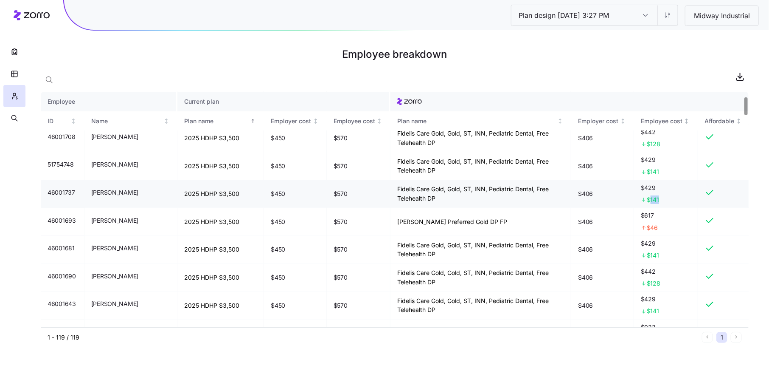
drag, startPoint x: 649, startPoint y: 199, endPoint x: 661, endPoint y: 199, distance: 11.9
click at [661, 199] on div "$141" at bounding box center [666, 199] width 50 height 8
click at [657, 228] on span "$46" at bounding box center [652, 227] width 11 height 8
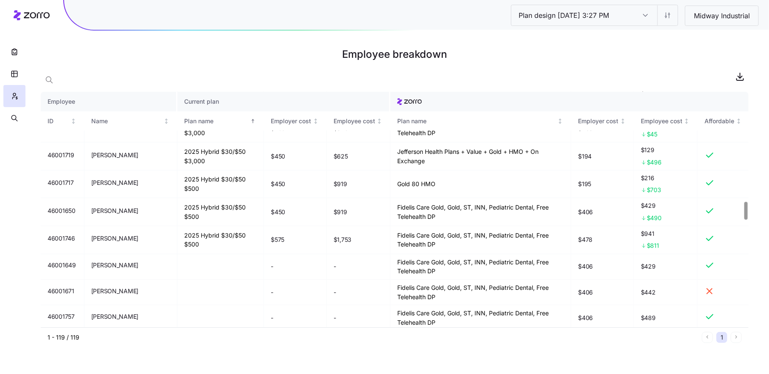
scroll to position [1437, 0]
click at [655, 228] on span "$941" at bounding box center [666, 232] width 50 height 8
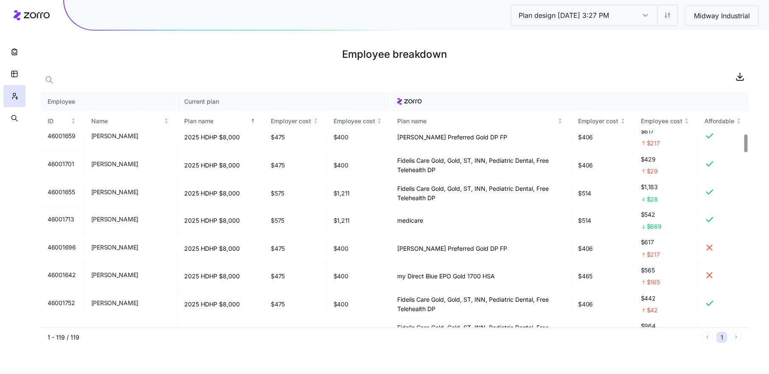
scroll to position [0, 0]
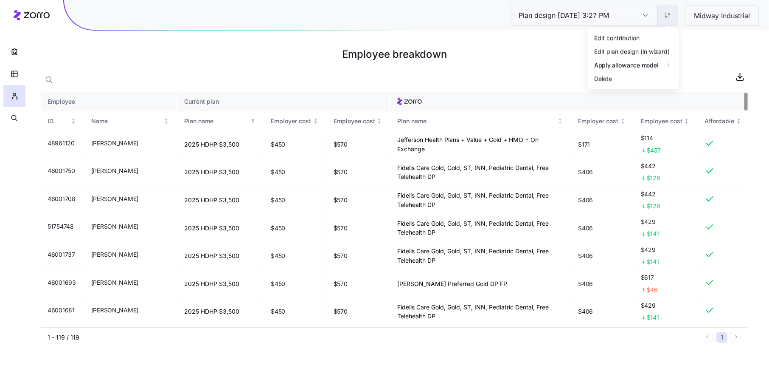
click at [669, 16] on html "Plan design [DATE] 3:27 PM Plan design [DATE] 3:27 PM Midway Industrial Employe…" at bounding box center [384, 187] width 769 height 374
click at [662, 35] on div "Edit contribution" at bounding box center [633, 38] width 85 height 14
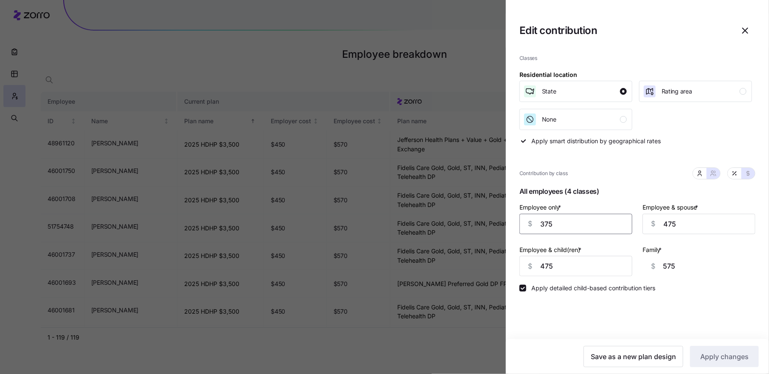
drag, startPoint x: 560, startPoint y: 227, endPoint x: 532, endPoint y: 225, distance: 28.1
click at [532, 225] on div "$ 375" at bounding box center [576, 224] width 113 height 20
type input "4"
type input "946"
type input "40"
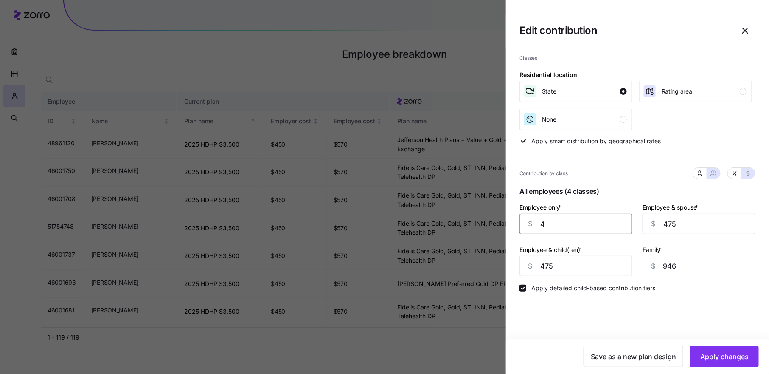
type input "910"
type input "400"
type input "550"
type input "400"
type input "5"
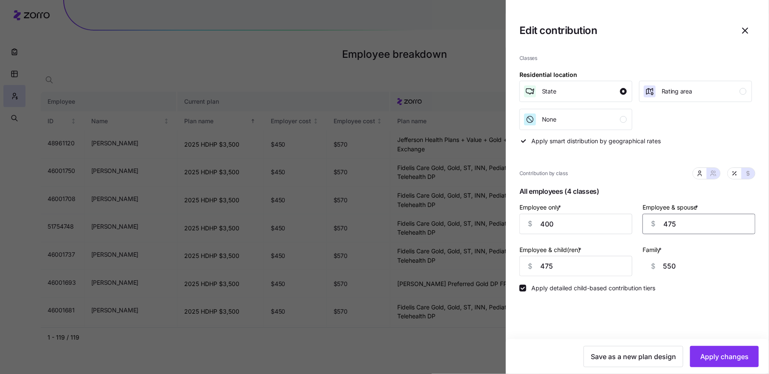
type input "80"
type input "50"
type input "125"
type input "500"
type input "575"
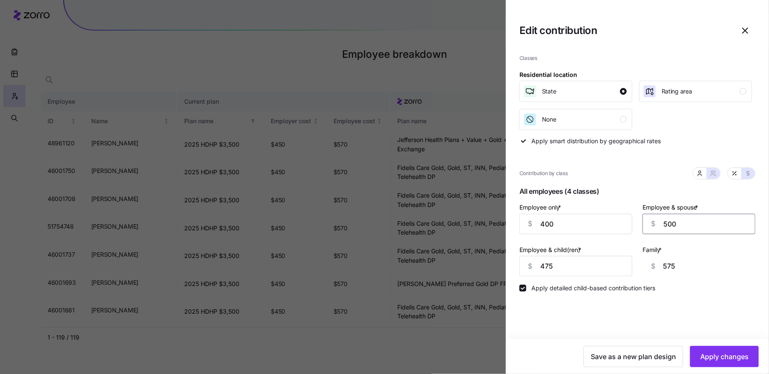
type input "500"
type input "540"
type input "640"
type input "5400"
type input "5500"
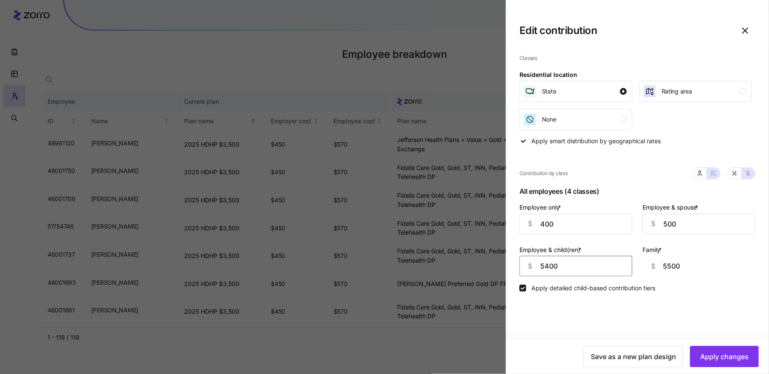
type input "540"
type input "640"
type input "54"
type input "154"
type input "5"
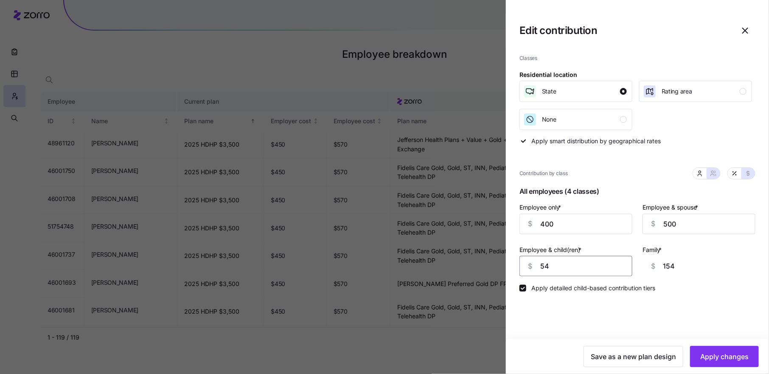
type input "105"
type input "50"
type input "150"
type input "500"
type input "600"
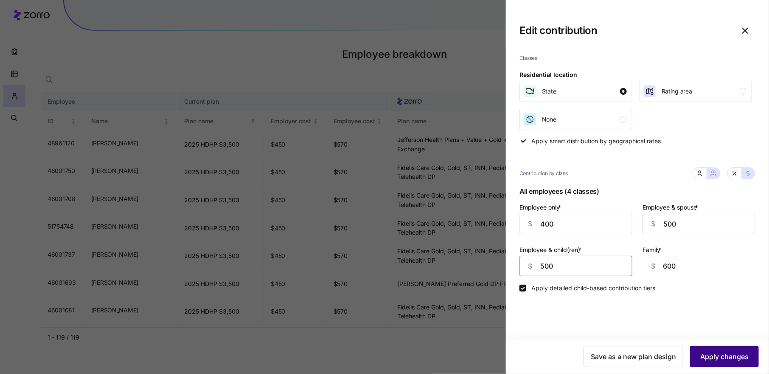
type input "500"
click at [708, 349] on button "Apply changes" at bounding box center [724, 356] width 69 height 21
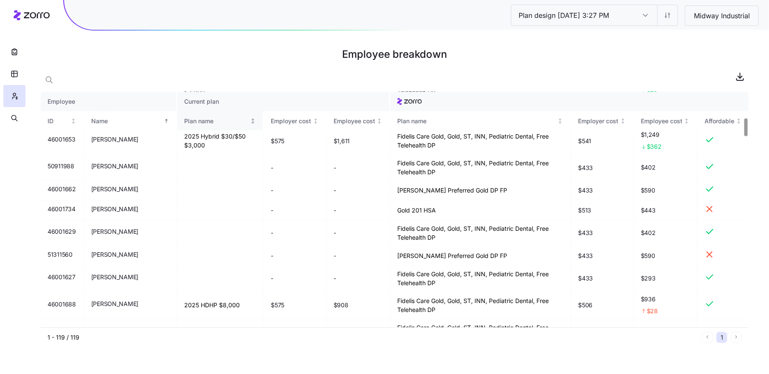
click at [206, 120] on div "Plan name" at bounding box center [216, 120] width 65 height 9
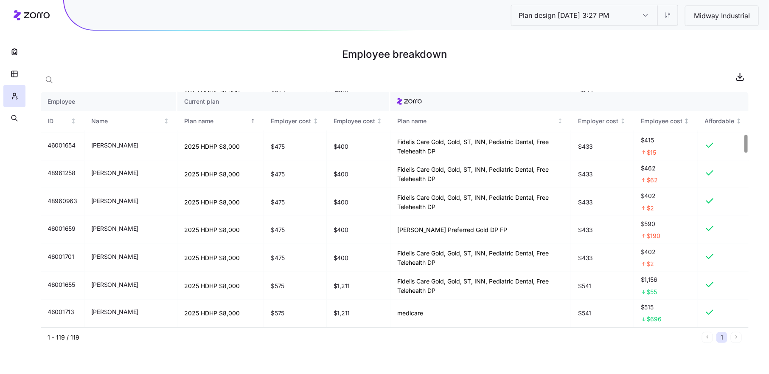
scroll to position [558, 0]
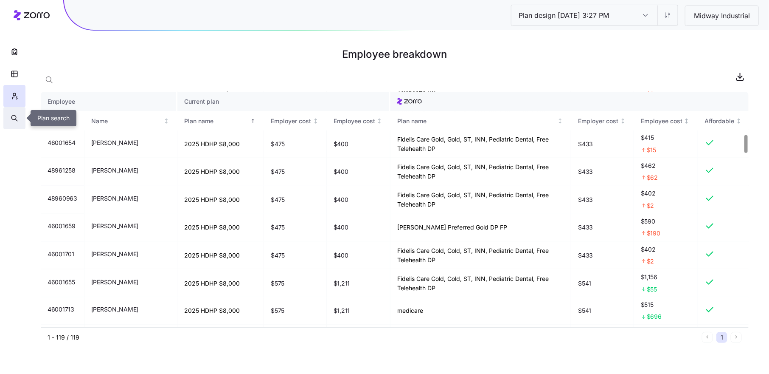
click at [14, 118] on icon "button" at bounding box center [15, 118] width 8 height 8
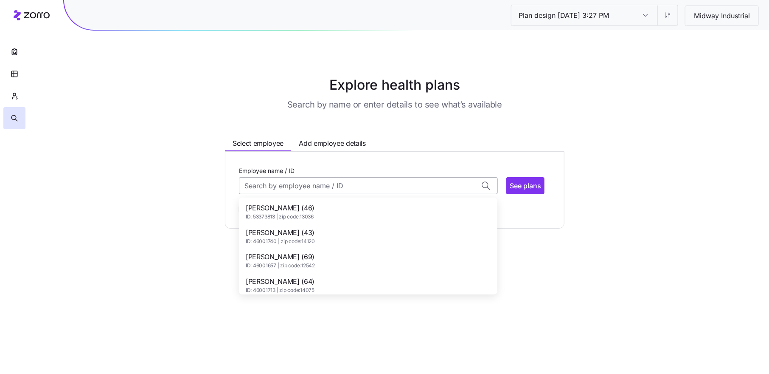
click at [275, 189] on input "Employee name / ID" at bounding box center [368, 185] width 259 height 17
click at [299, 231] on span "[PERSON_NAME] (29)" at bounding box center [280, 232] width 69 height 11
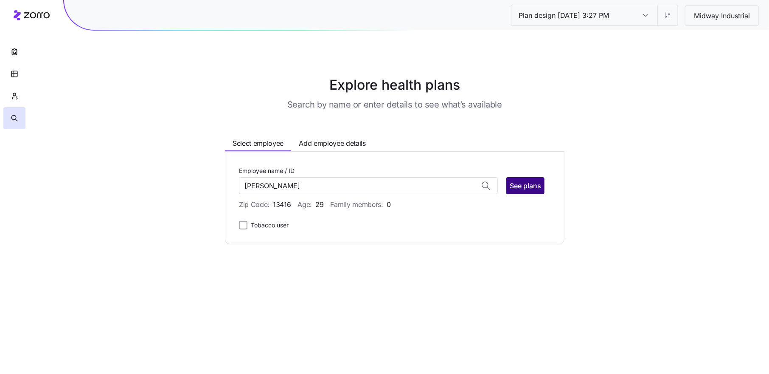
click at [535, 187] on span "See plans" at bounding box center [525, 185] width 31 height 10
type input "[PERSON_NAME] (ID: 46001659)"
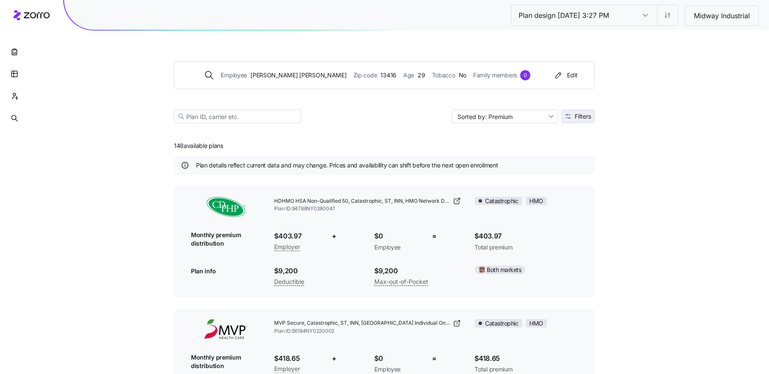
click at [586, 114] on span "Filters" at bounding box center [583, 116] width 17 height 6
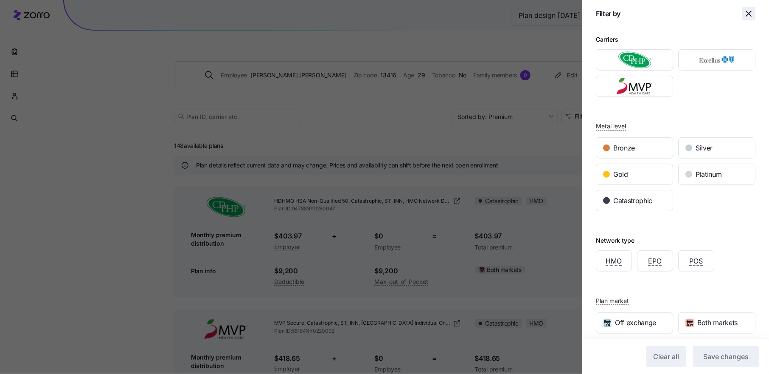
click at [751, 13] on icon "button" at bounding box center [749, 13] width 10 height 10
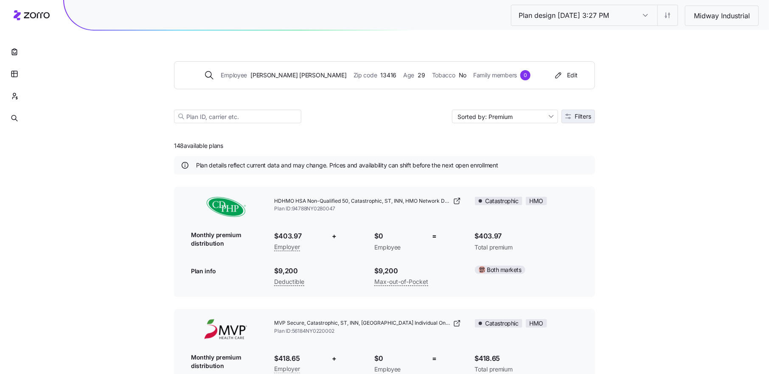
click at [577, 115] on span "Filters" at bounding box center [583, 116] width 17 height 6
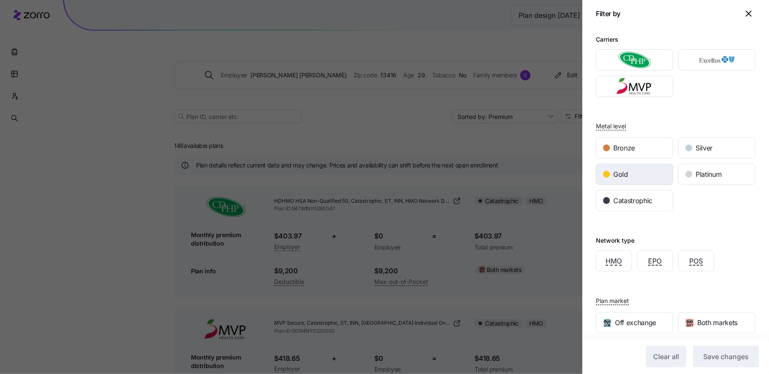
click at [620, 166] on div "Gold" at bounding box center [635, 174] width 76 height 20
click at [738, 354] on span "Save changes" at bounding box center [726, 356] width 45 height 10
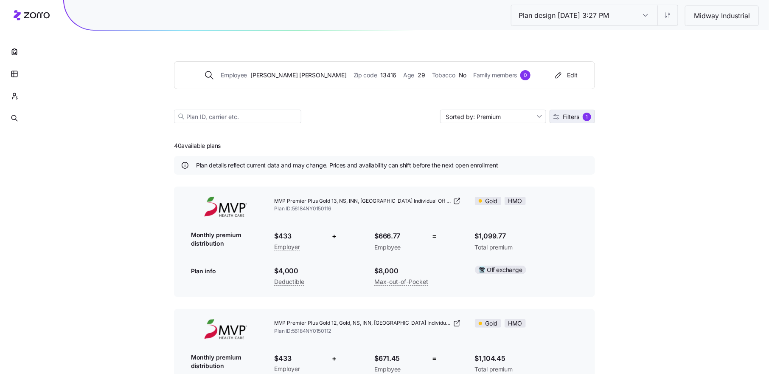
click at [578, 121] on button "Filters 1" at bounding box center [572, 117] width 45 height 14
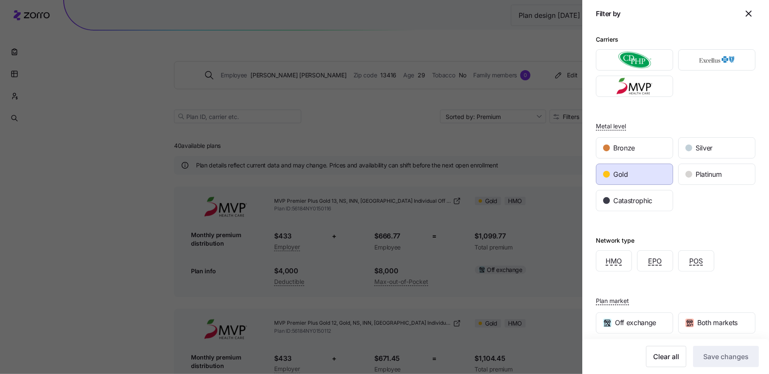
click at [647, 173] on div "Gold" at bounding box center [635, 174] width 76 height 20
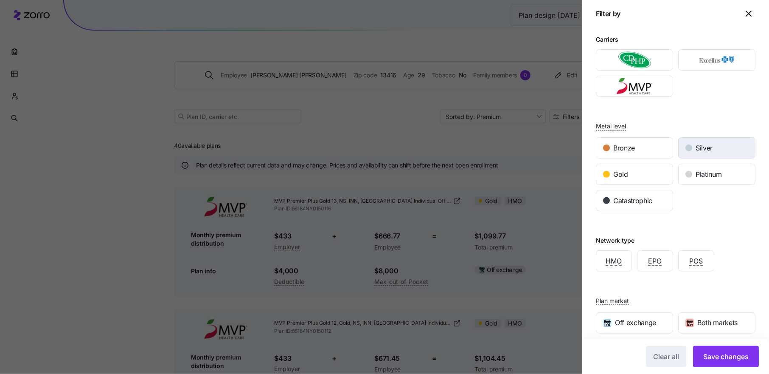
click at [715, 143] on div "Silver" at bounding box center [717, 148] width 76 height 20
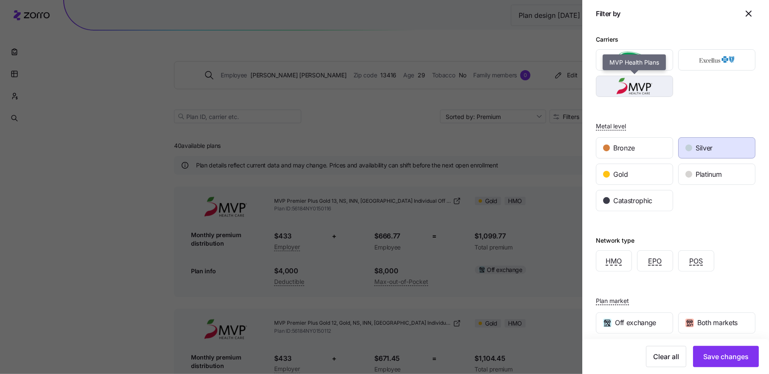
click at [659, 91] on img "button" at bounding box center [635, 86] width 62 height 17
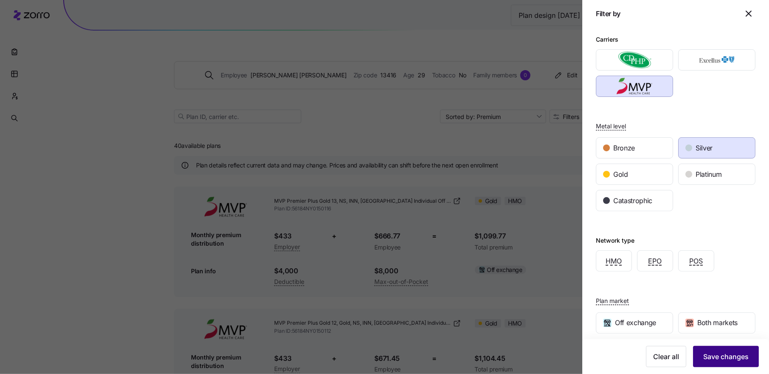
click at [717, 354] on span "Save changes" at bounding box center [726, 356] width 45 height 10
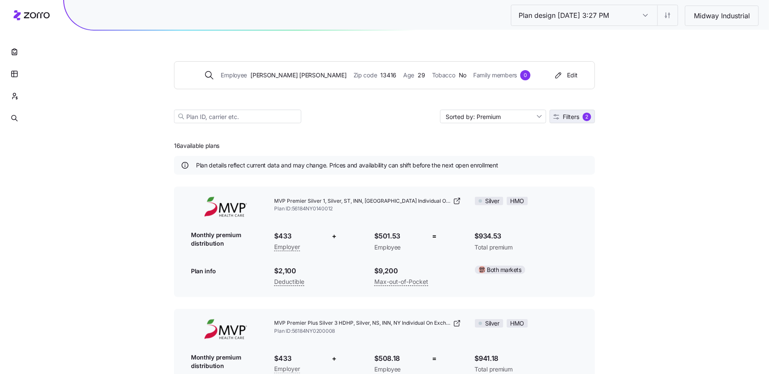
click at [577, 119] on span "Filters" at bounding box center [571, 117] width 17 height 6
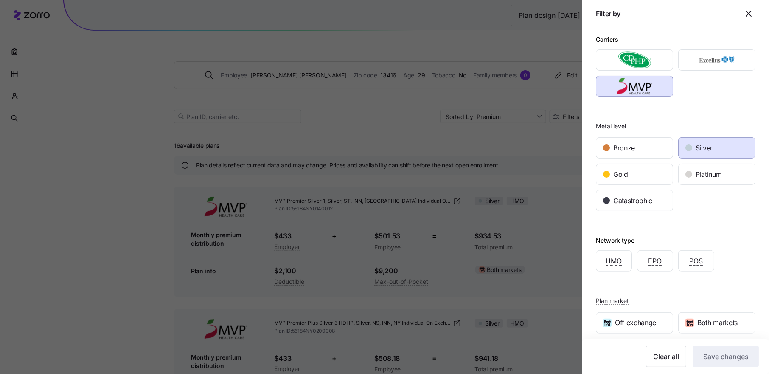
click at [699, 144] on span "Silver" at bounding box center [704, 148] width 17 height 11
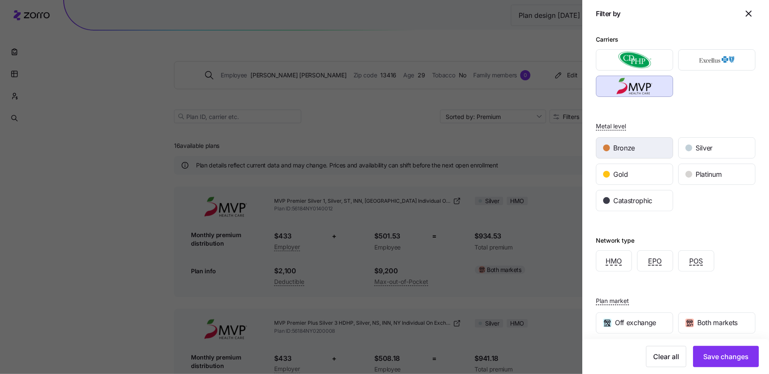
click at [646, 143] on div "Bronze" at bounding box center [635, 148] width 76 height 20
click at [716, 346] on button "Save changes" at bounding box center [726, 356] width 66 height 21
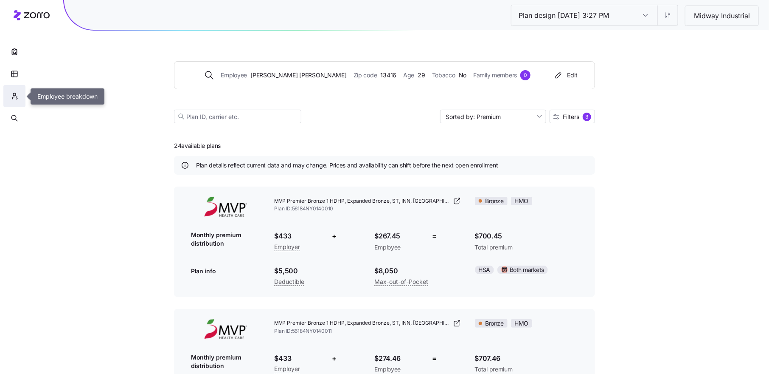
click at [11, 97] on icon "button" at bounding box center [15, 96] width 8 height 8
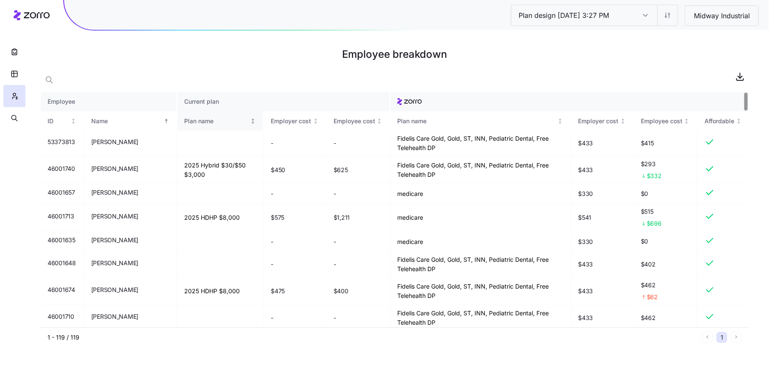
click at [184, 119] on div "Plan name" at bounding box center [216, 120] width 65 height 9
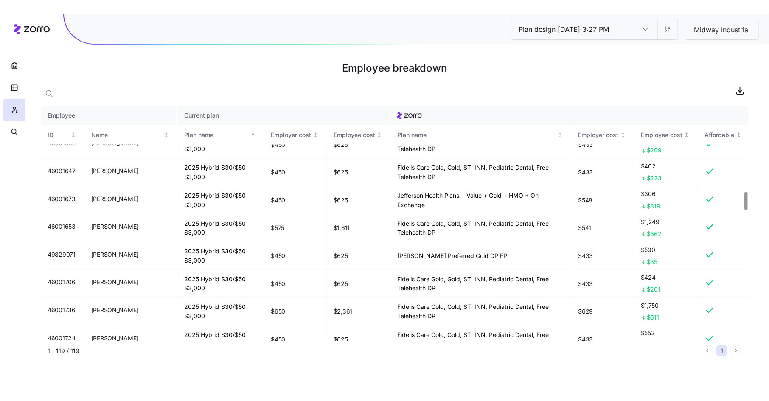
scroll to position [570, 0]
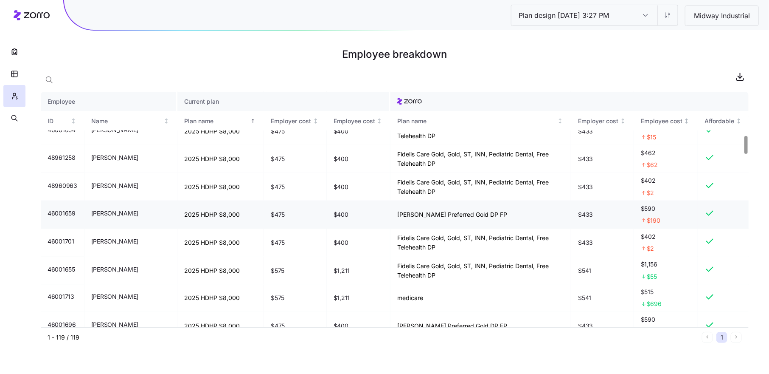
click at [327, 216] on td "$400" at bounding box center [359, 215] width 64 height 28
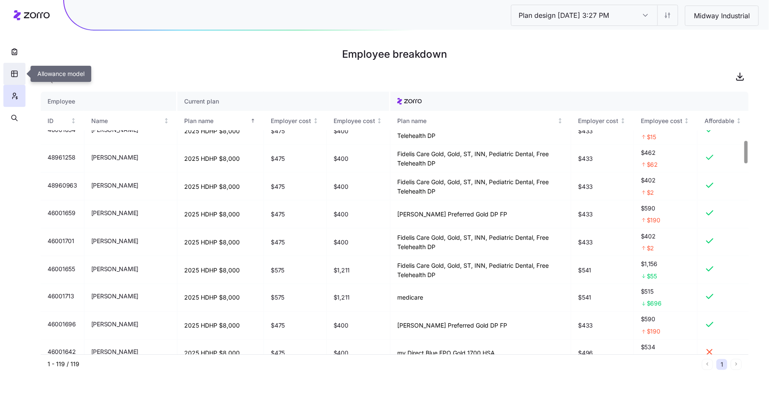
click at [16, 71] on icon "button" at bounding box center [15, 74] width 8 height 8
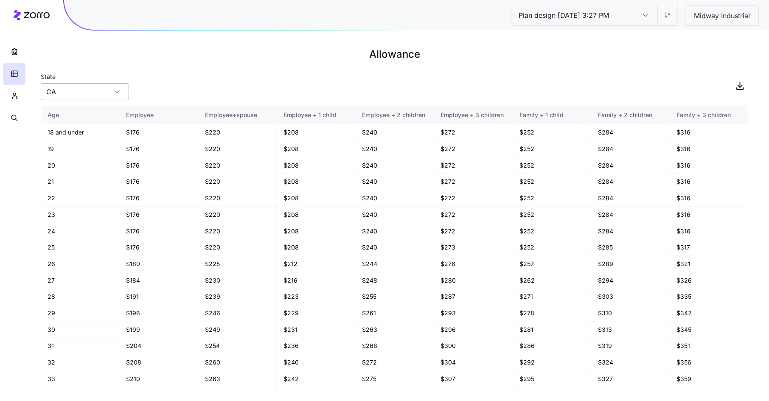
click at [94, 89] on input "CA" at bounding box center [85, 91] width 88 height 17
click at [174, 64] on h1 "Allowance" at bounding box center [395, 54] width 708 height 20
click at [8, 100] on button "button" at bounding box center [14, 96] width 22 height 22
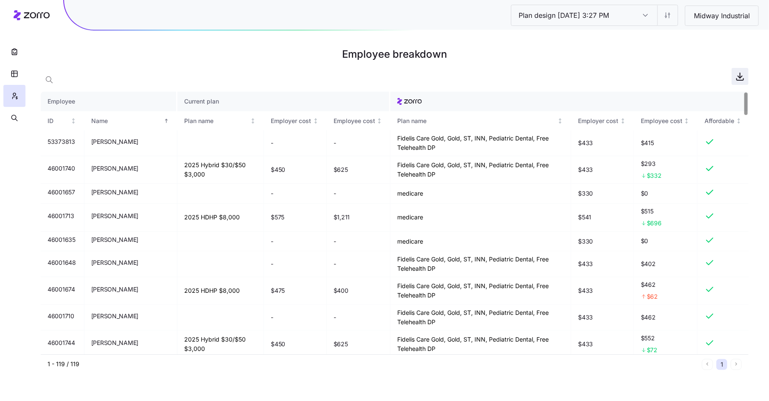
click at [741, 77] on icon "button" at bounding box center [740, 76] width 10 height 10
